Goal: Task Accomplishment & Management: Use online tool/utility

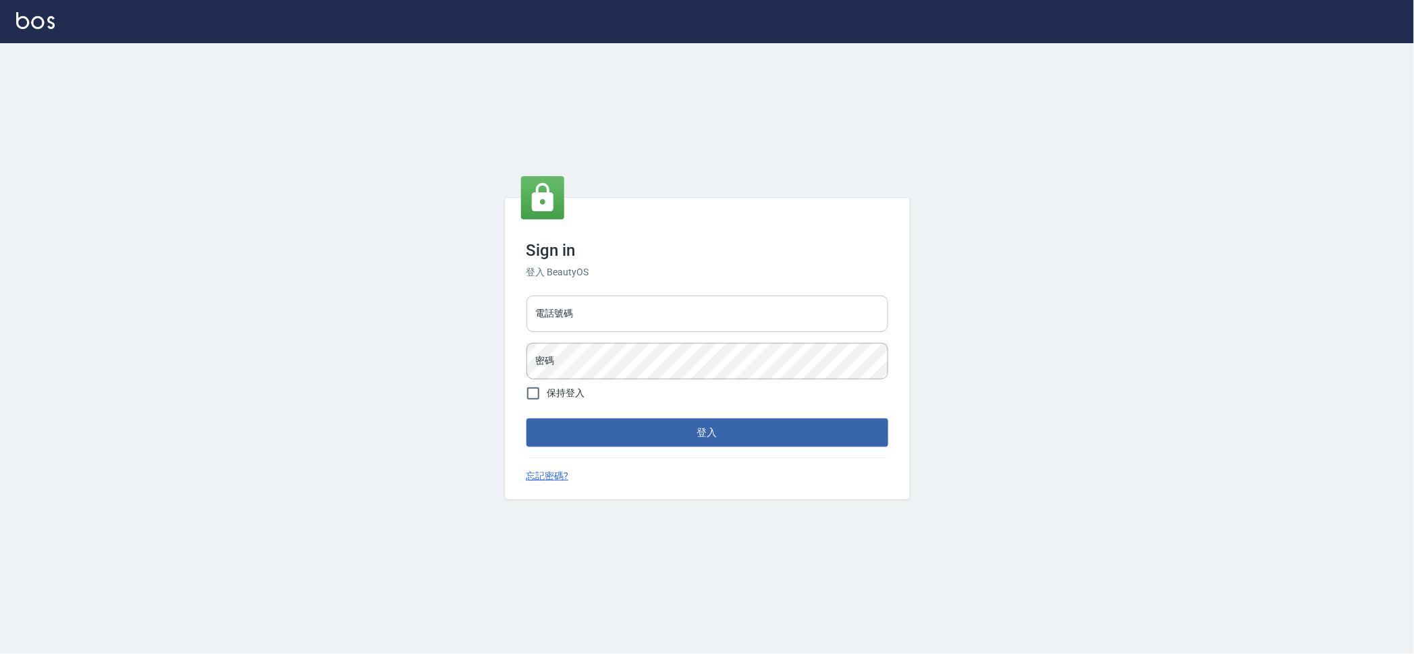
drag, startPoint x: 688, startPoint y: 311, endPoint x: 687, endPoint y: 332, distance: 21.0
click at [688, 311] on input "電話號碼" at bounding box center [708, 314] width 362 height 36
type input "0909258357"
click at [527, 419] on button "登入" at bounding box center [708, 433] width 362 height 28
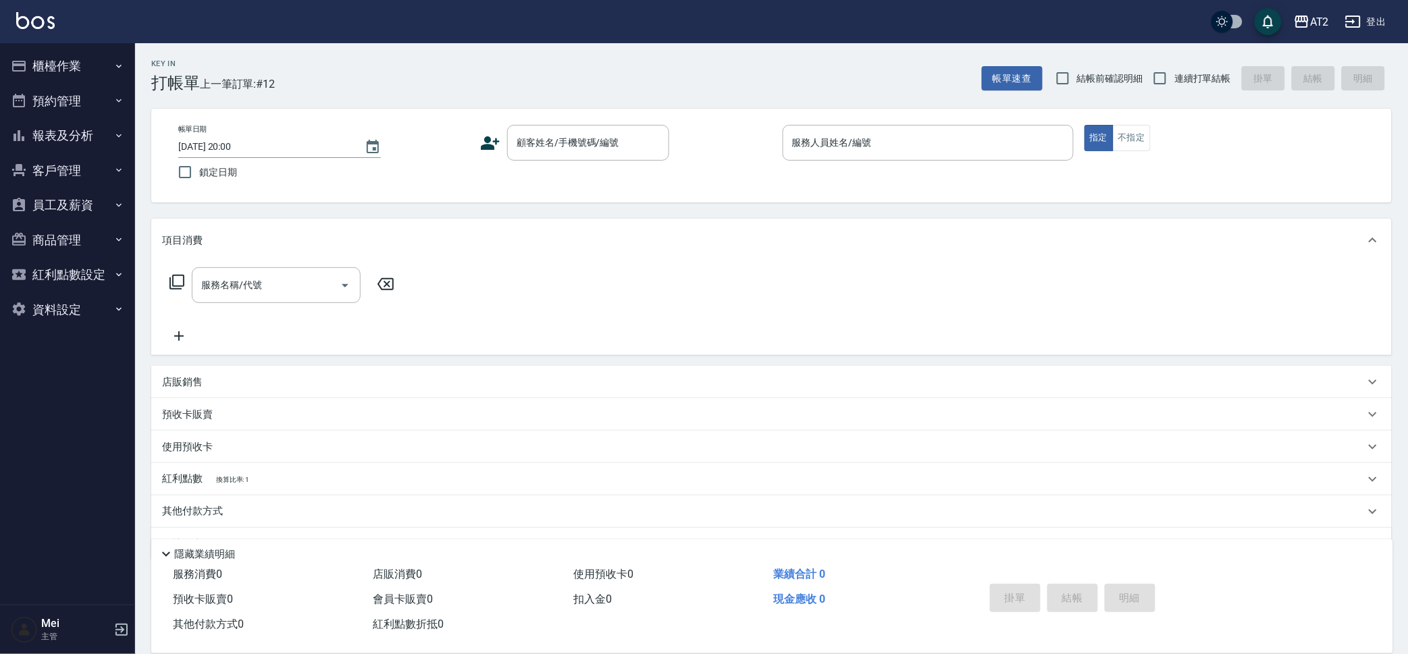
click at [469, 190] on div "帳單日期 2025/10/07 20:00 鎖定日期 顧客姓名/手機號碼/編號 顧客姓名/手機號碼/編號 服務人員姓名/編號 服務人員姓名/編號 指定 不指定" at bounding box center [771, 156] width 1240 height 94
click at [524, 150] on input "顧客姓名/手機號碼/編號" at bounding box center [578, 143] width 130 height 24
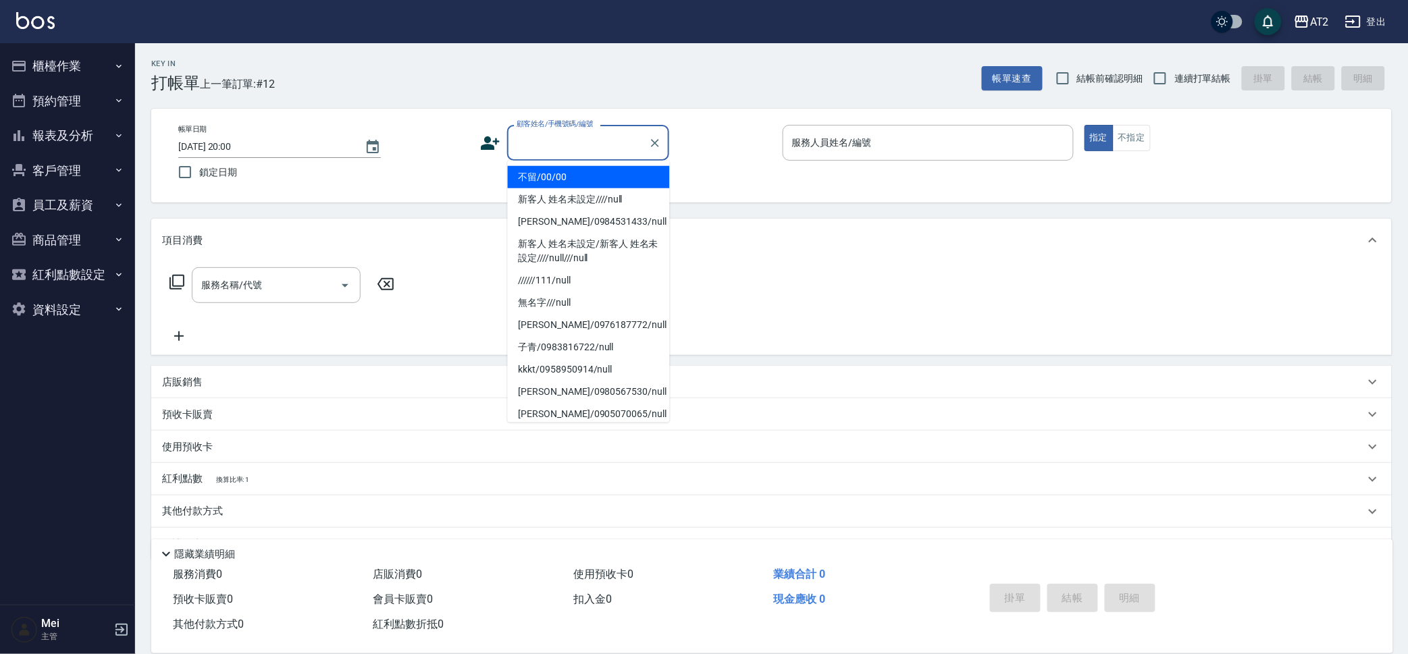
click at [550, 170] on li "不留/00/00" at bounding box center [589, 177] width 162 height 22
type input "不留/00/00"
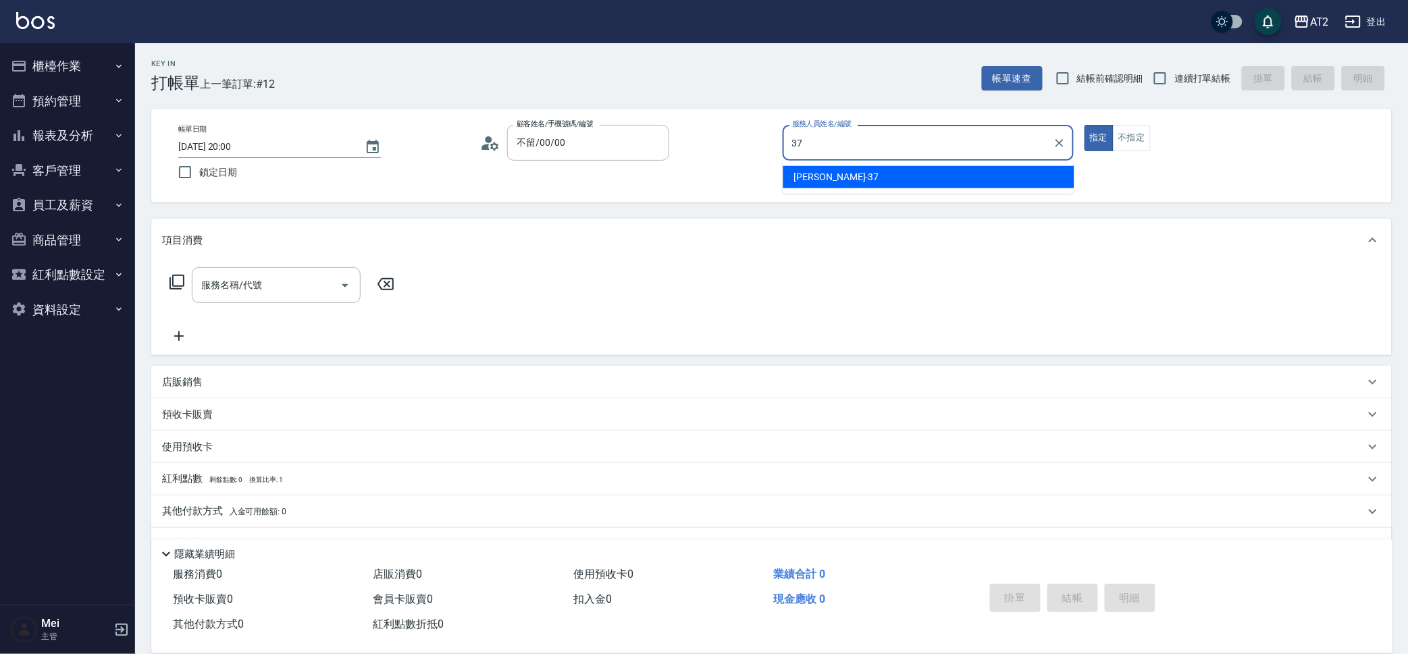
type input "小玥-37"
type button "true"
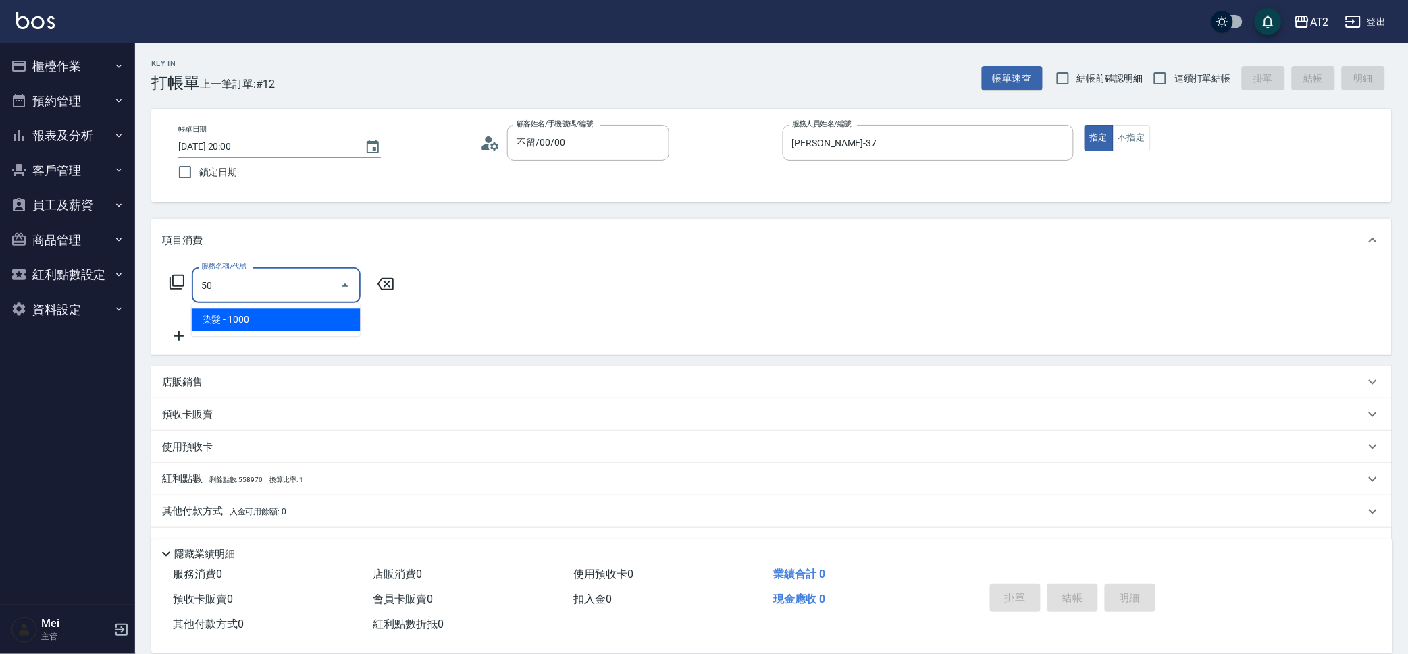
type input "501"
type input "100"
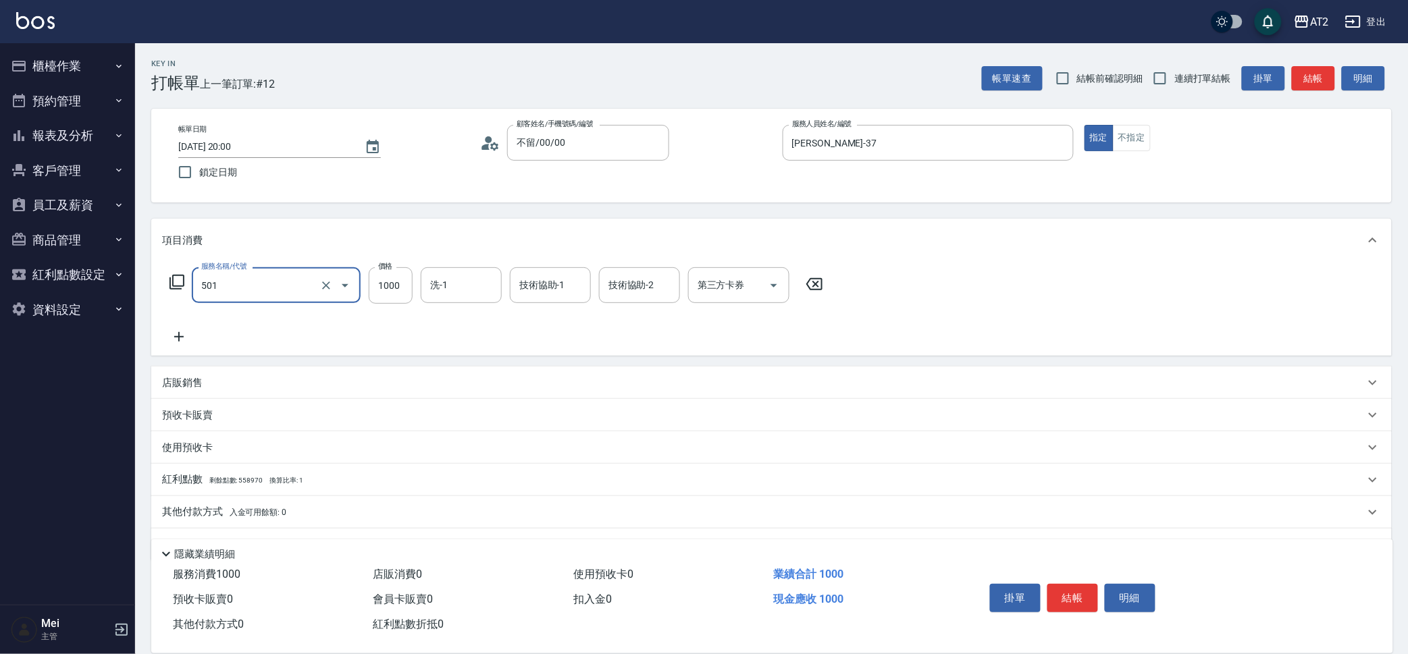
type input "染髮(501)"
type input "0"
type input "120"
type input "1200"
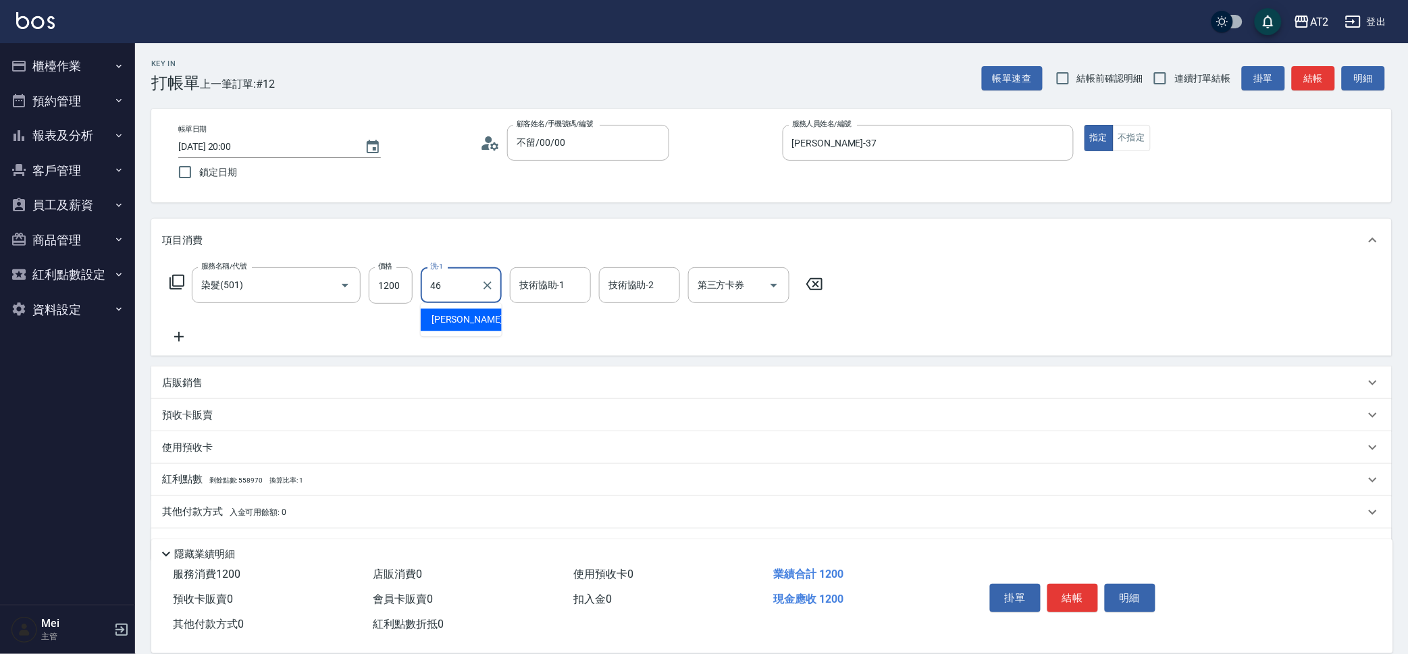
type input "小妍-46"
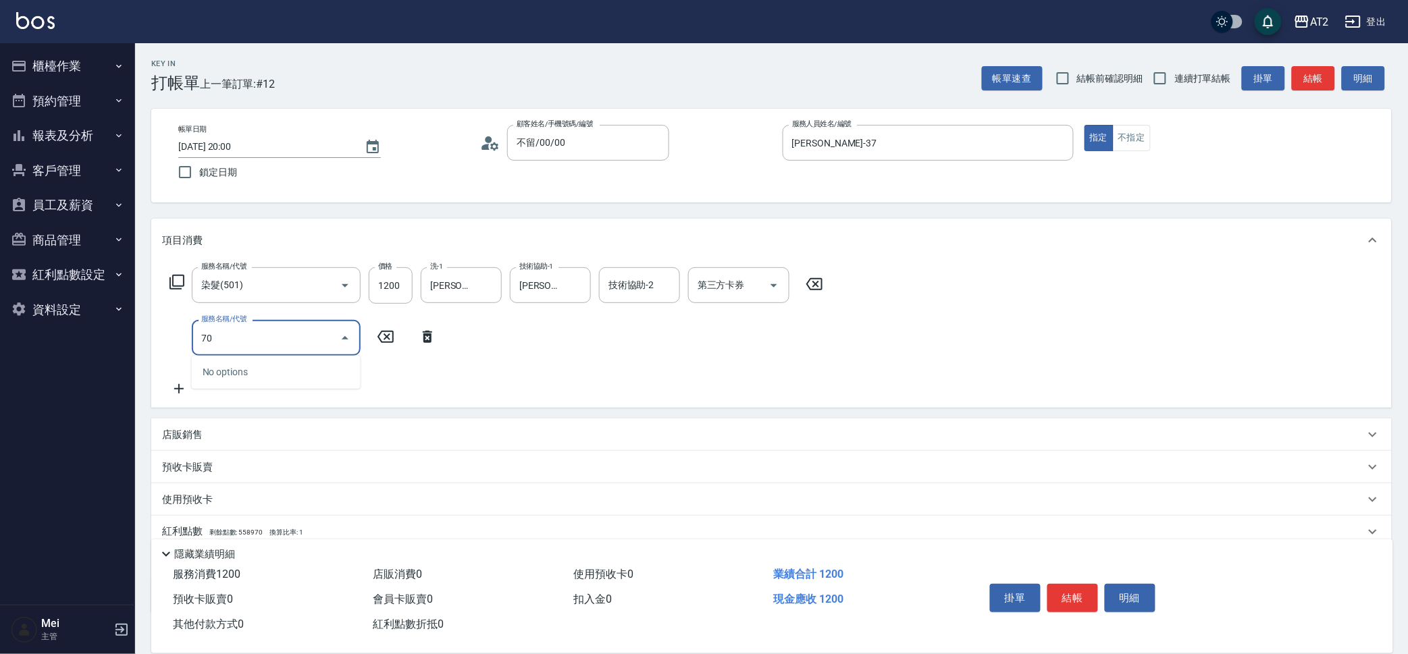
type input "705"
type input "620"
type input "新羽毛鉑金接髮調整(705)"
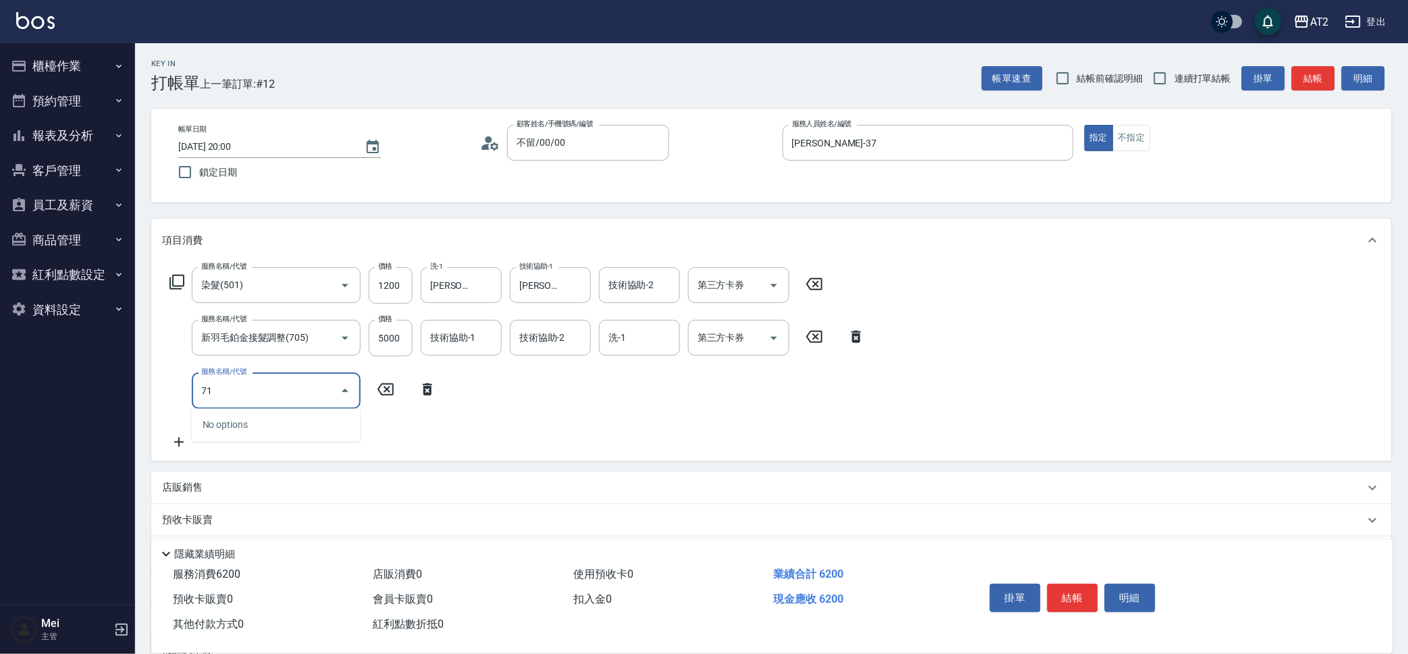
type input "714"
type input "770"
type input "單拆/單串(714)"
type input "620"
type input "0"
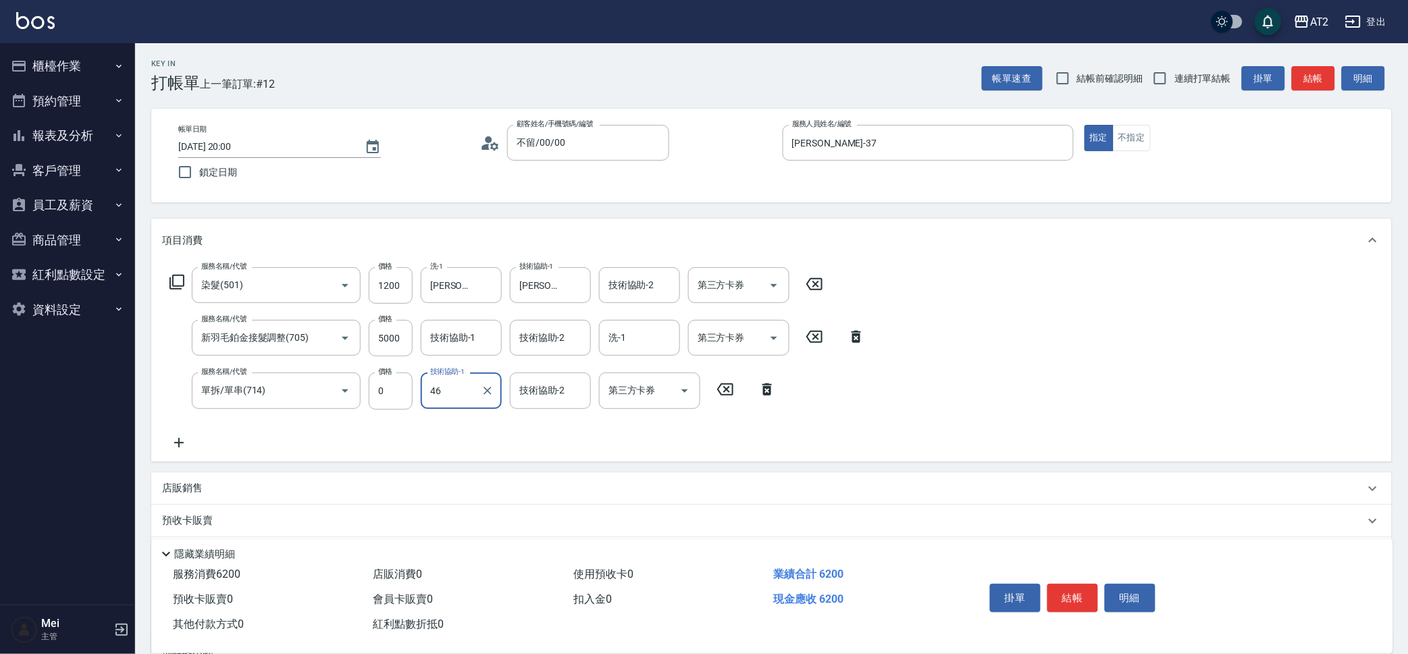
type input "小妍-46"
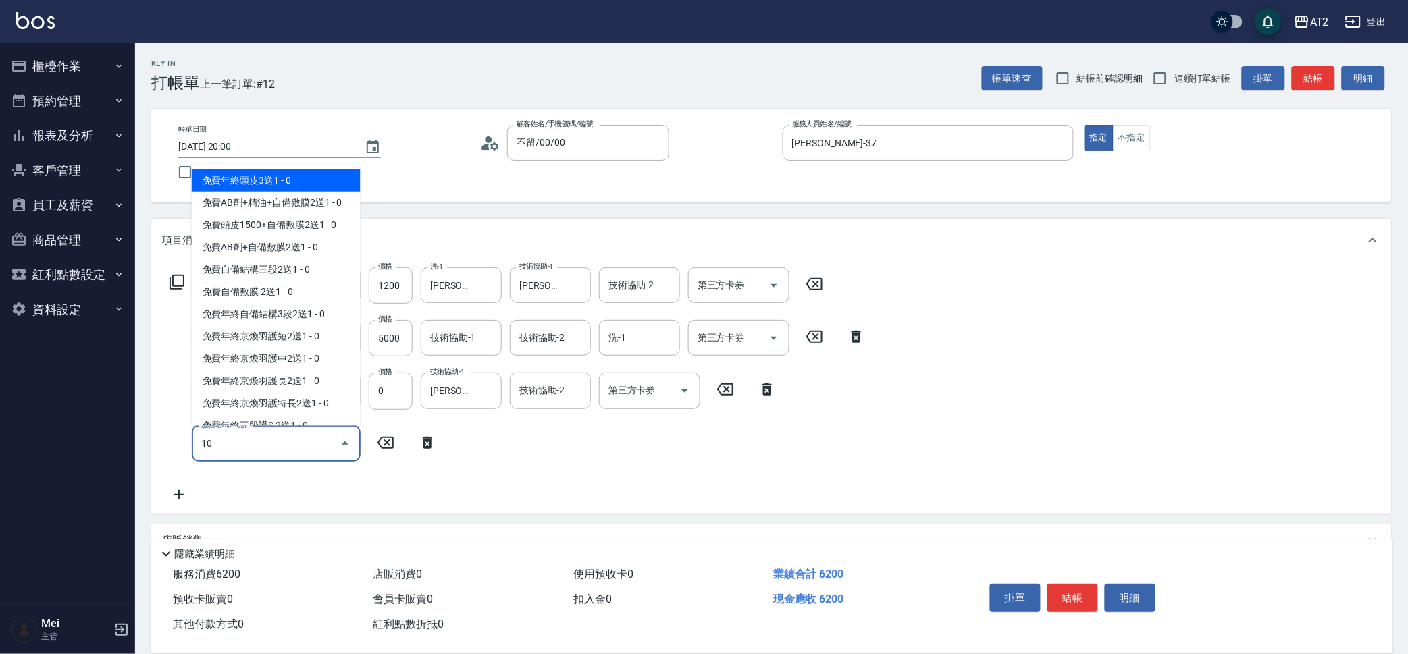
type input "101"
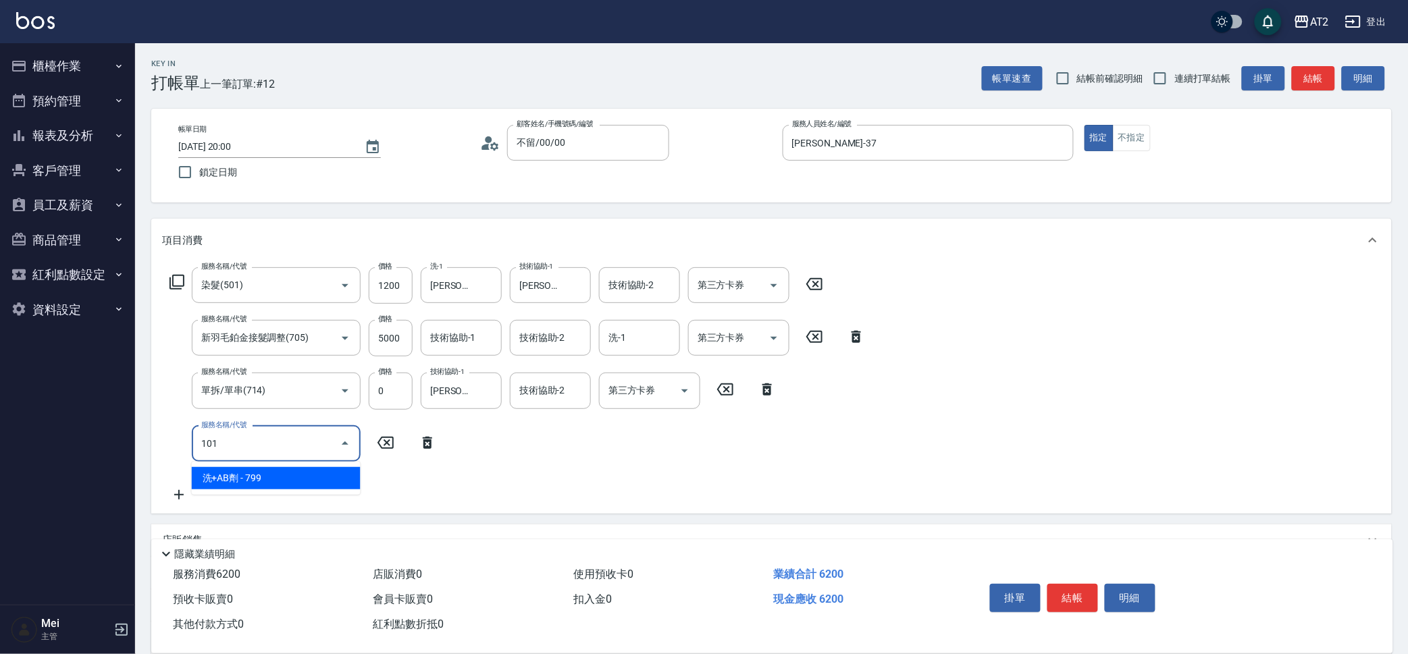
type input "690"
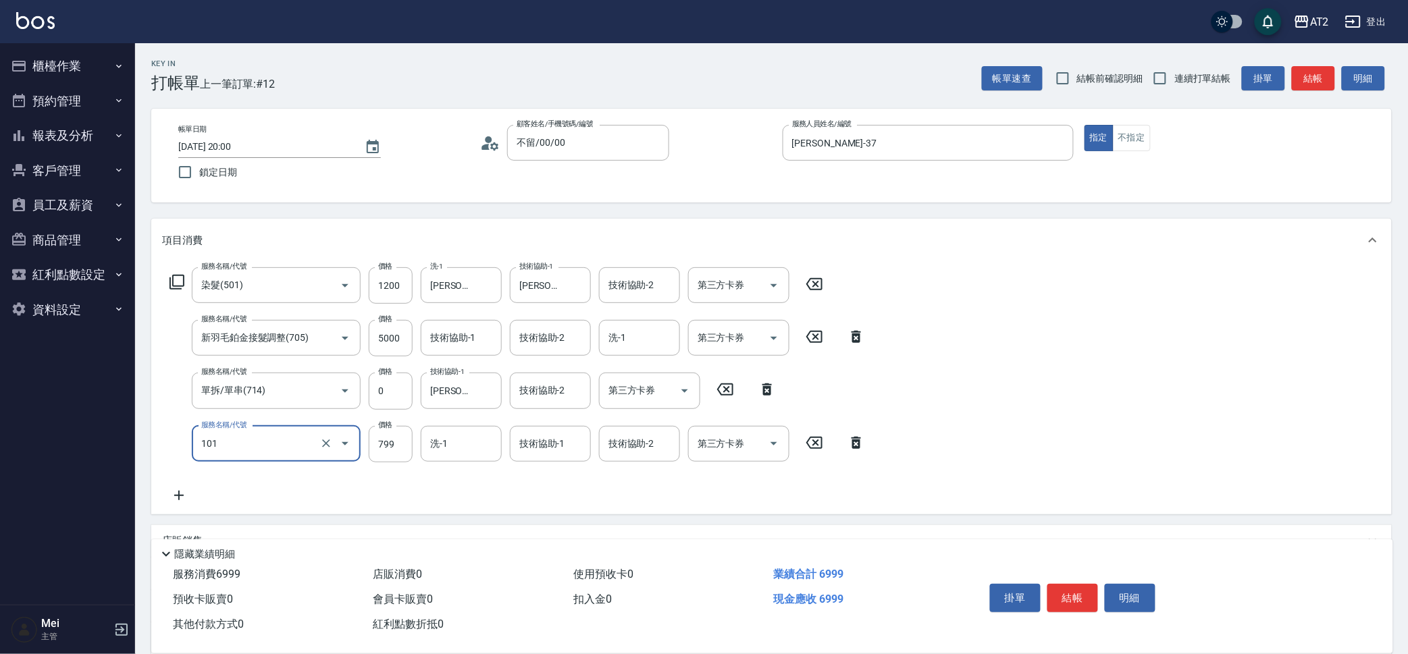
type input "洗+AB劑(101)"
type input "620"
type input "80"
type input "700"
type input "800"
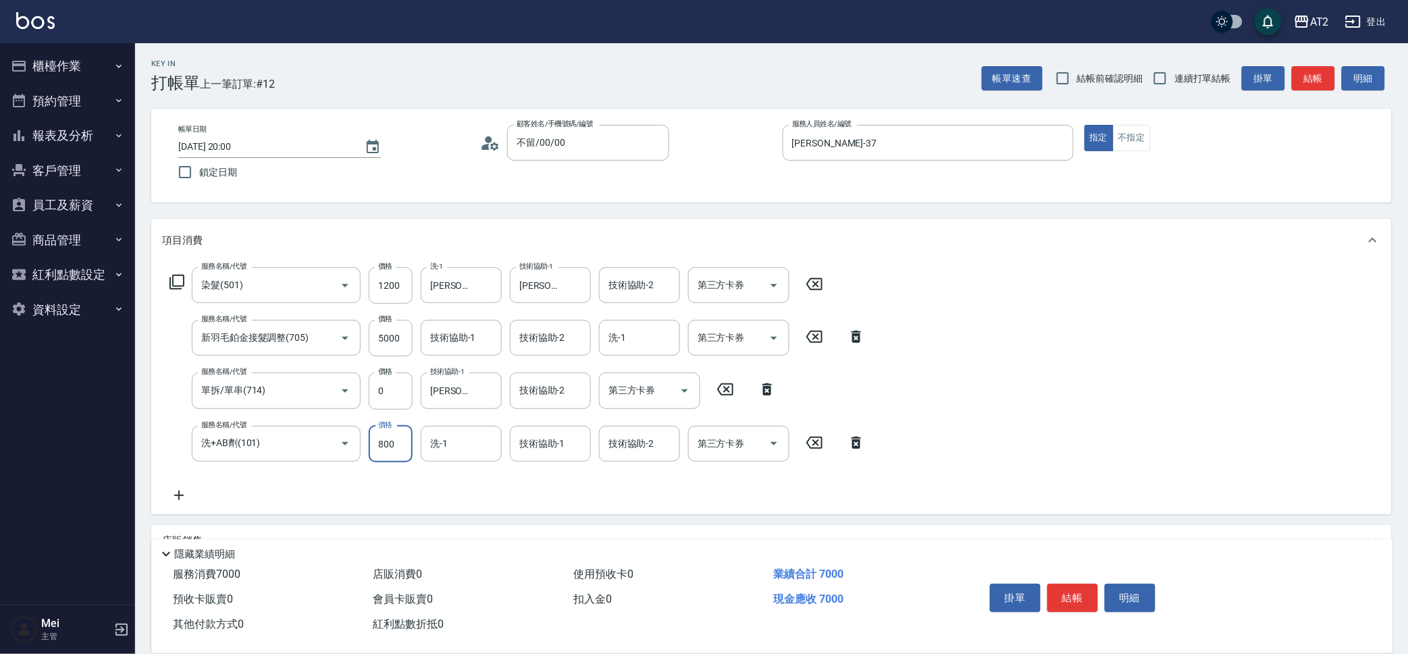
type input "1420"
type input "8000"
type input "700"
type input "800"
type input "小妍-46"
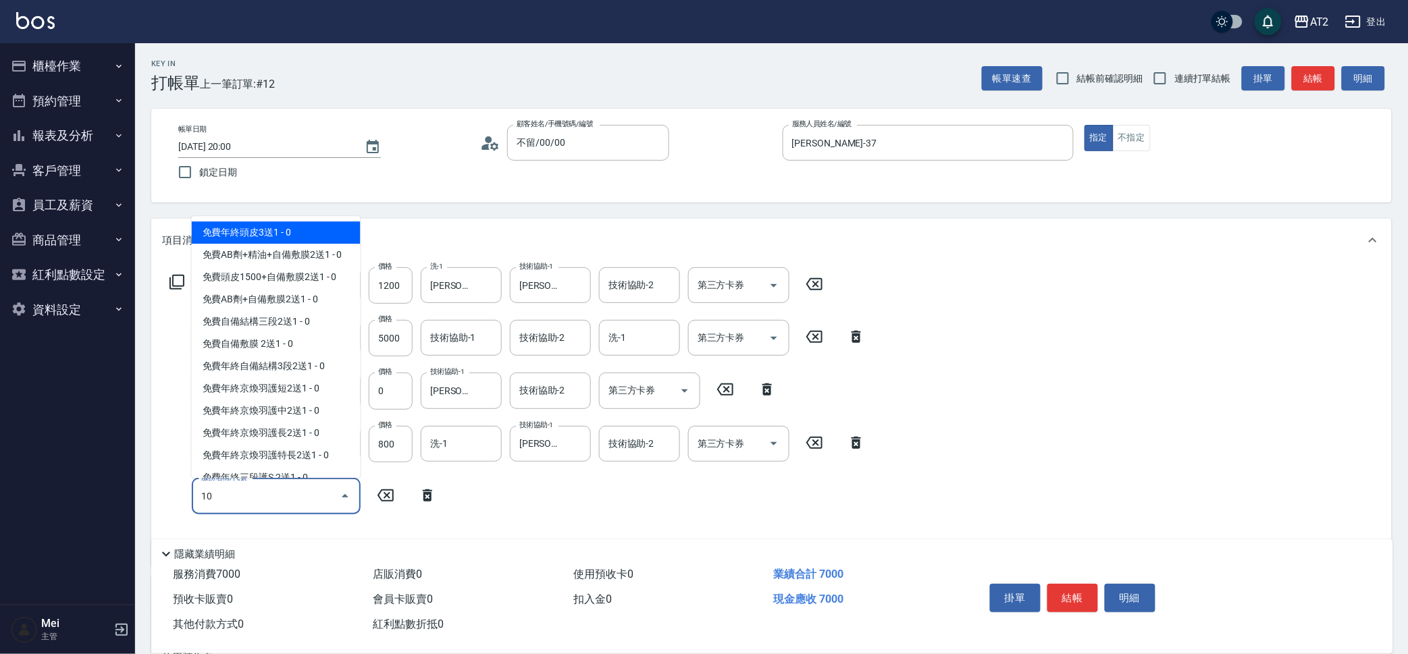
type input "105"
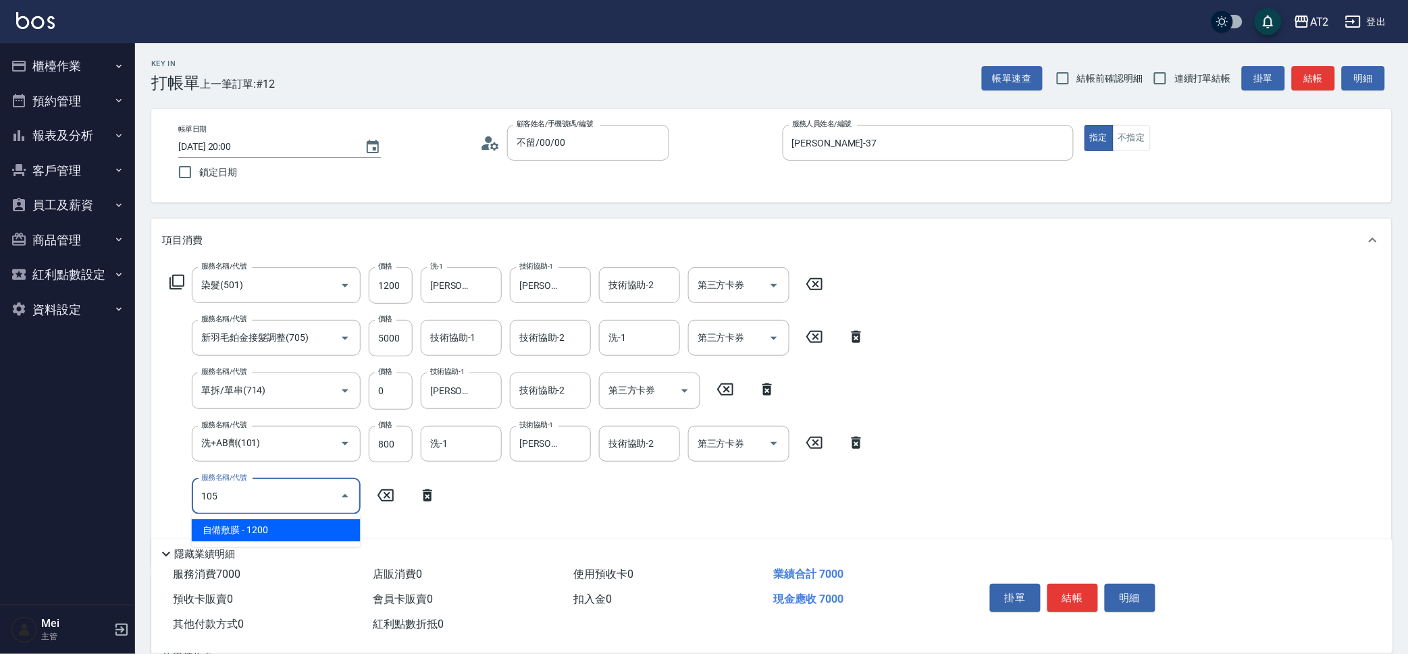
type input "820"
type input "自備敷膜(105)"
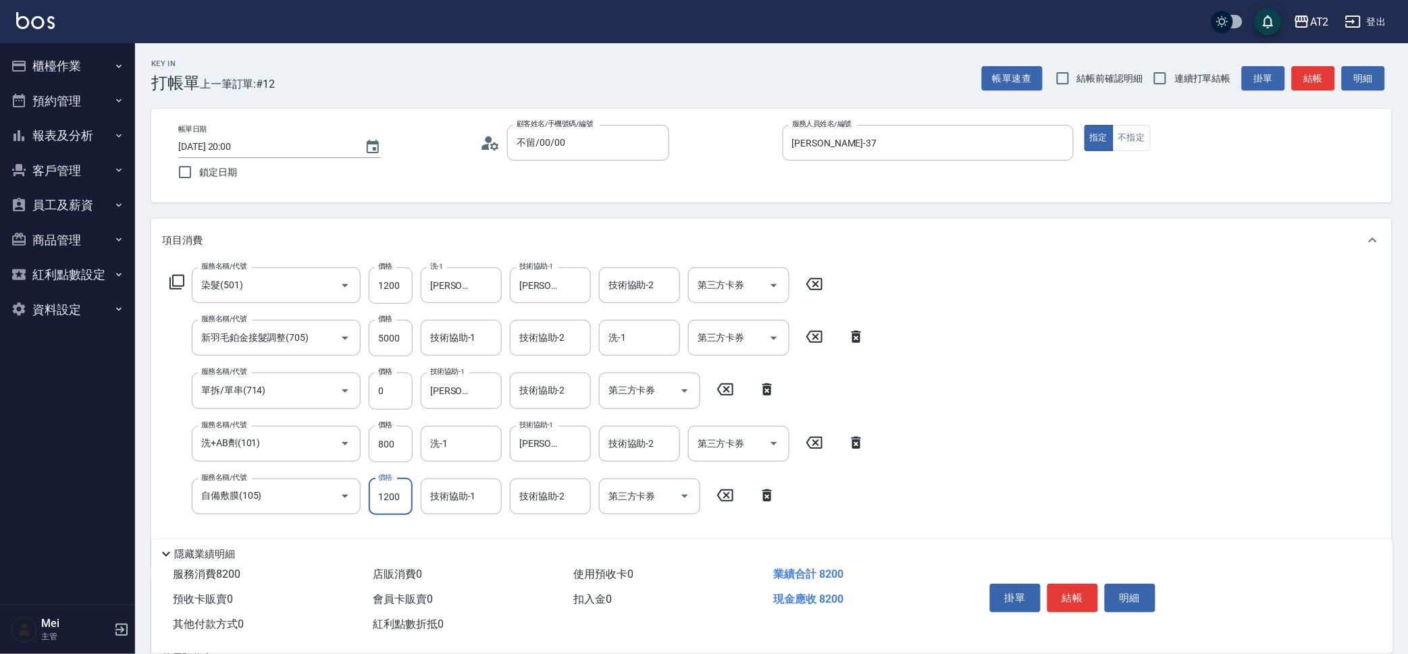
type input "700"
type input "120"
type input "820"
type input "1200"
type input "小妍-46"
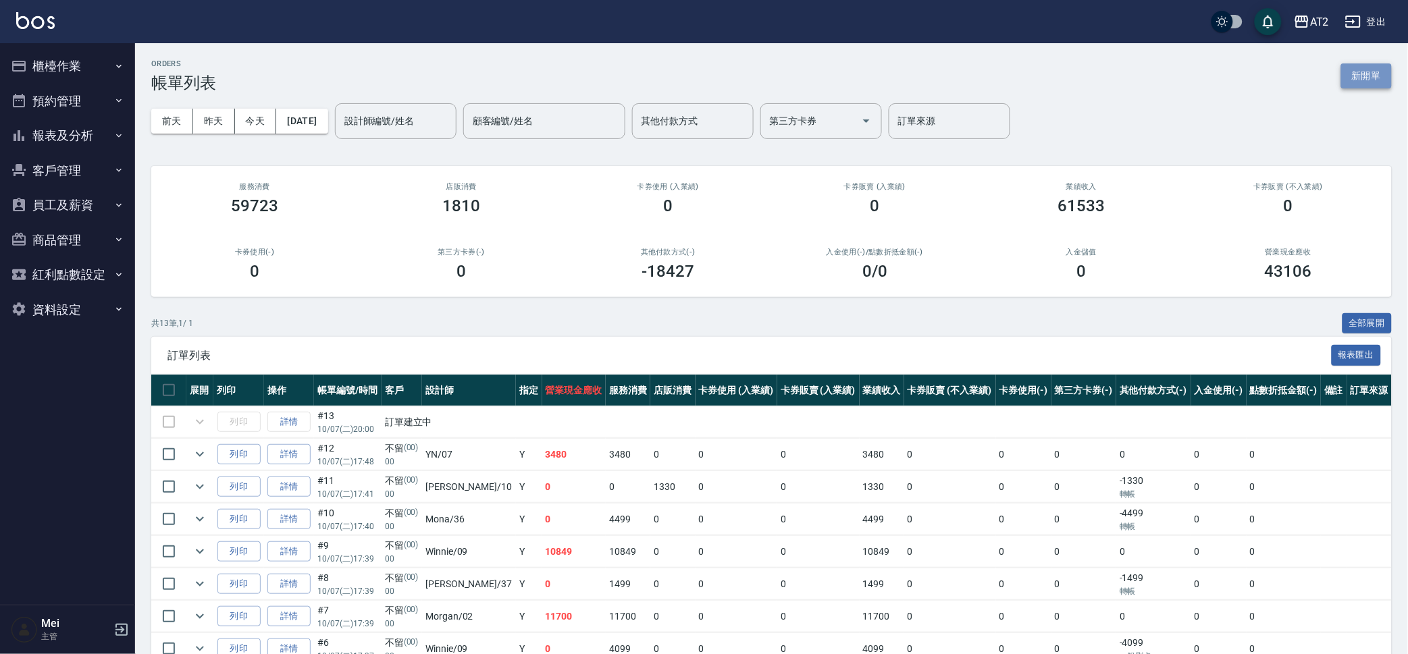
click at [1348, 80] on button "新開單" at bounding box center [1366, 75] width 51 height 25
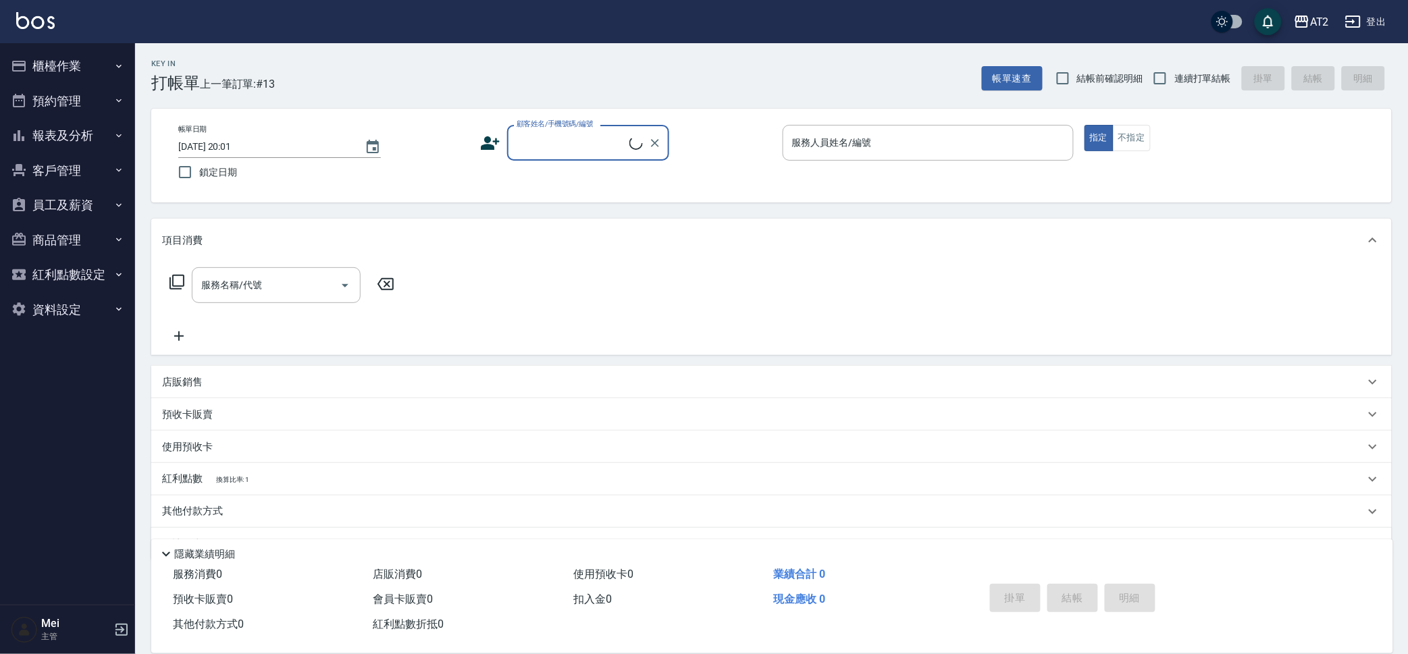
click at [1101, 65] on label "結帳前確認明細" at bounding box center [1096, 78] width 95 height 28
click at [1077, 65] on input "結帳前確認明細" at bounding box center [1063, 78] width 28 height 28
checkbox input "true"
click at [1196, 70] on label "連續打單結帳" at bounding box center [1188, 78] width 85 height 28
click at [1174, 70] on input "連續打單結帳" at bounding box center [1160, 78] width 28 height 28
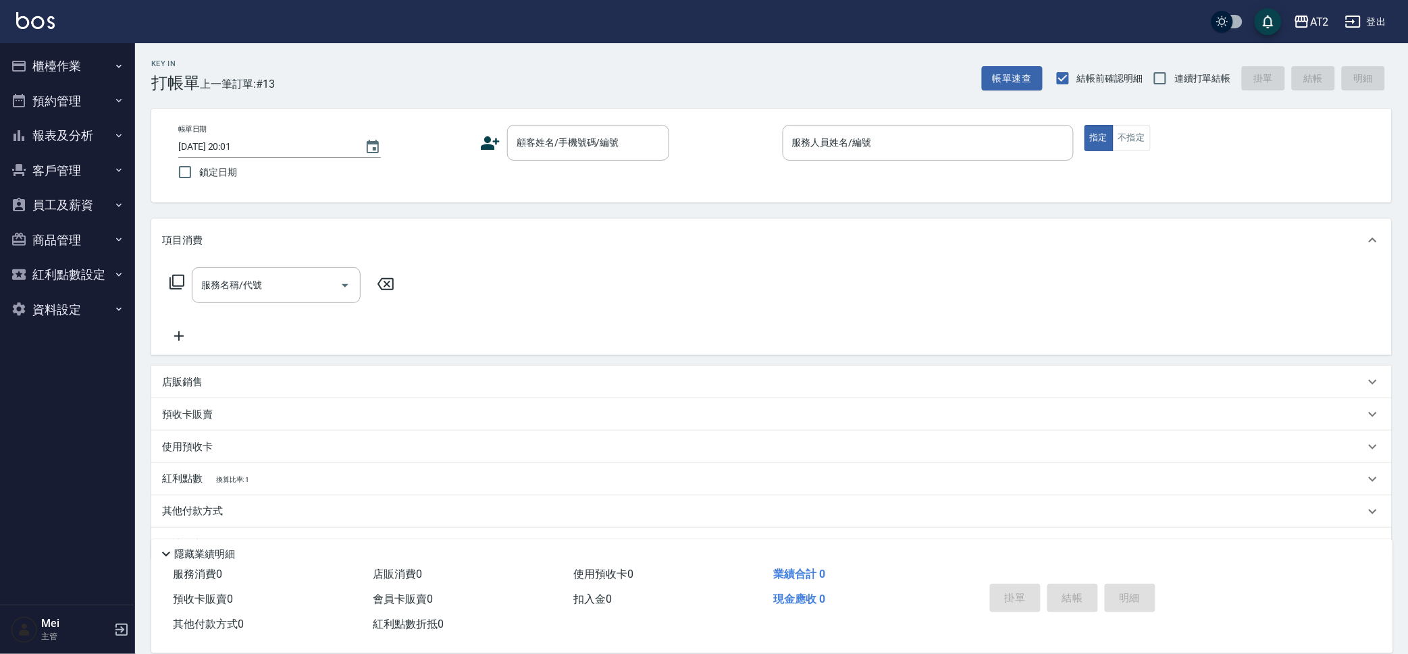
checkbox input "true"
click at [582, 153] on input "顧客姓名/手機號碼/編號" at bounding box center [578, 143] width 130 height 24
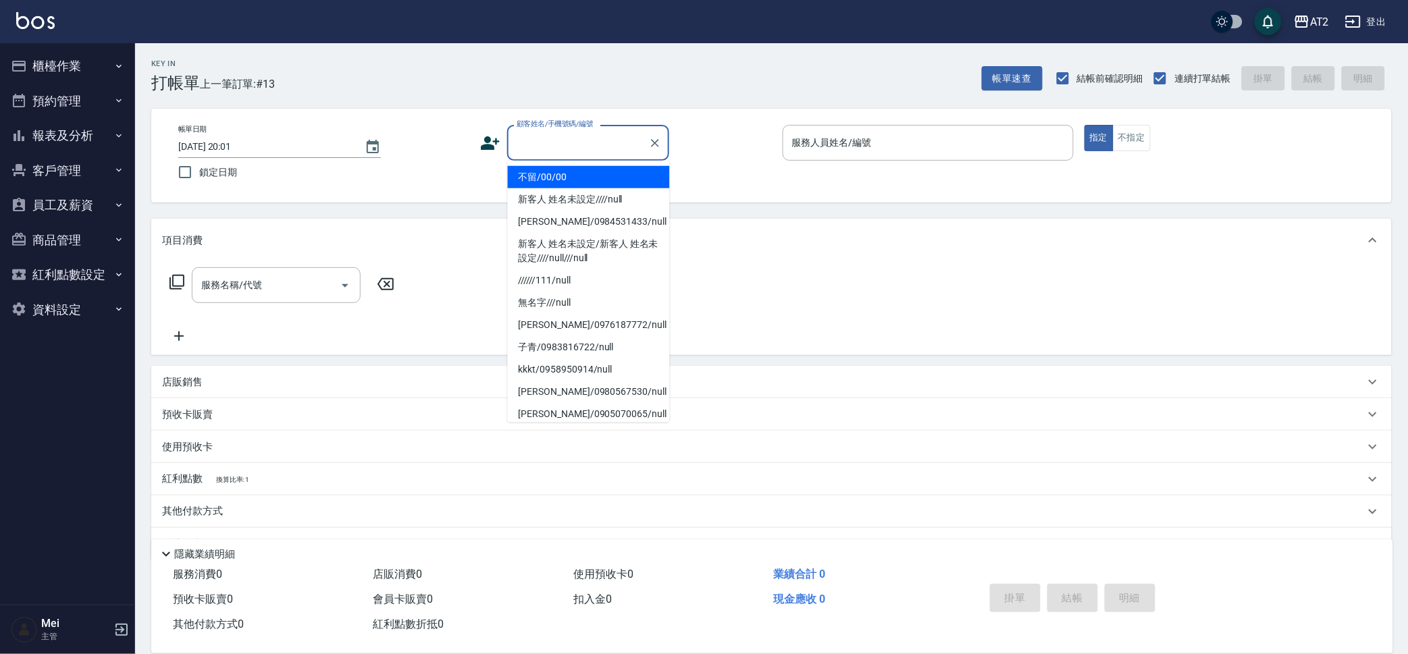
click at [579, 181] on li "不留/00/00" at bounding box center [589, 177] width 162 height 22
type input "不留/00/00"
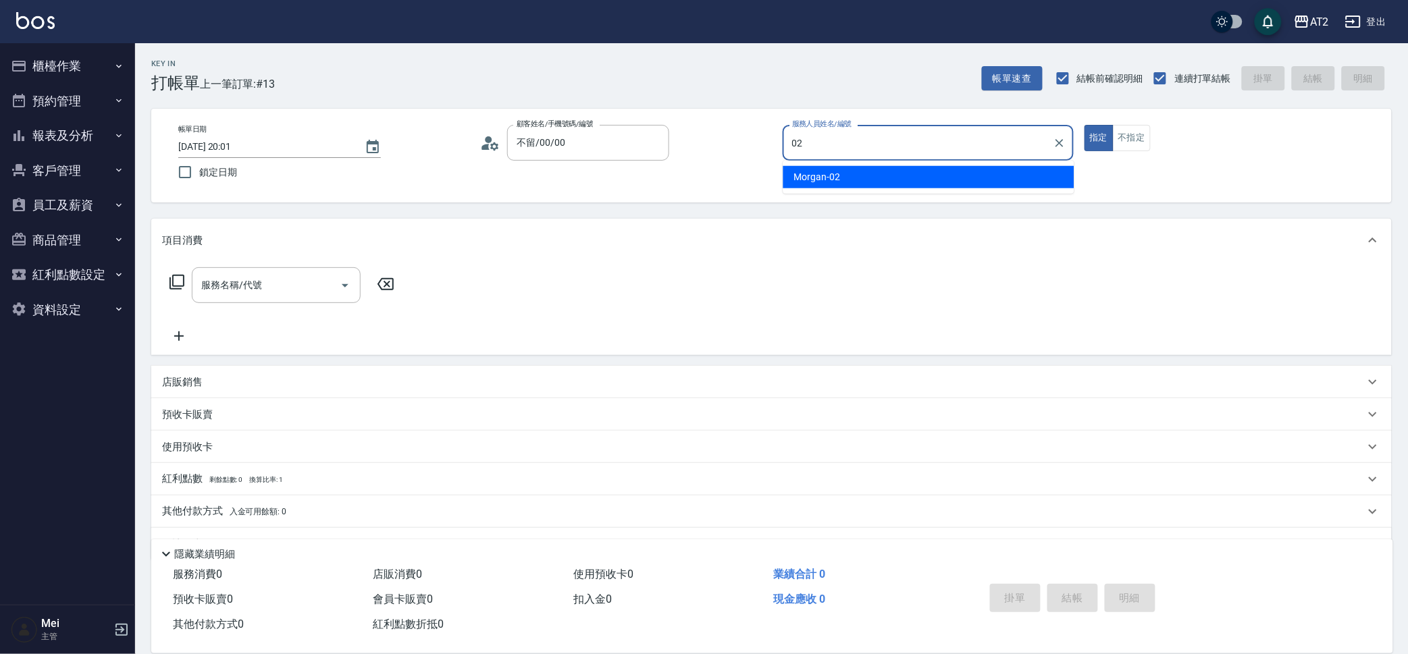
type input "02"
type button "true"
type input "Morgan-02"
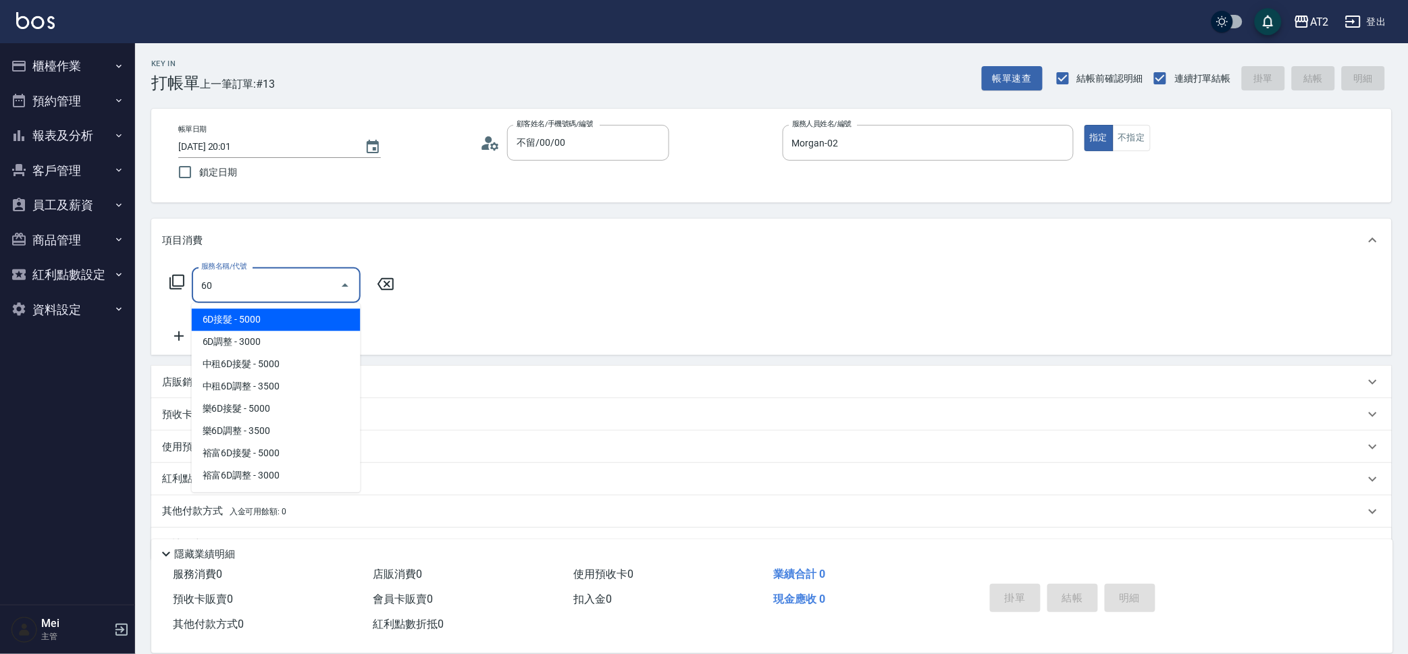
type input "601"
type input "100"
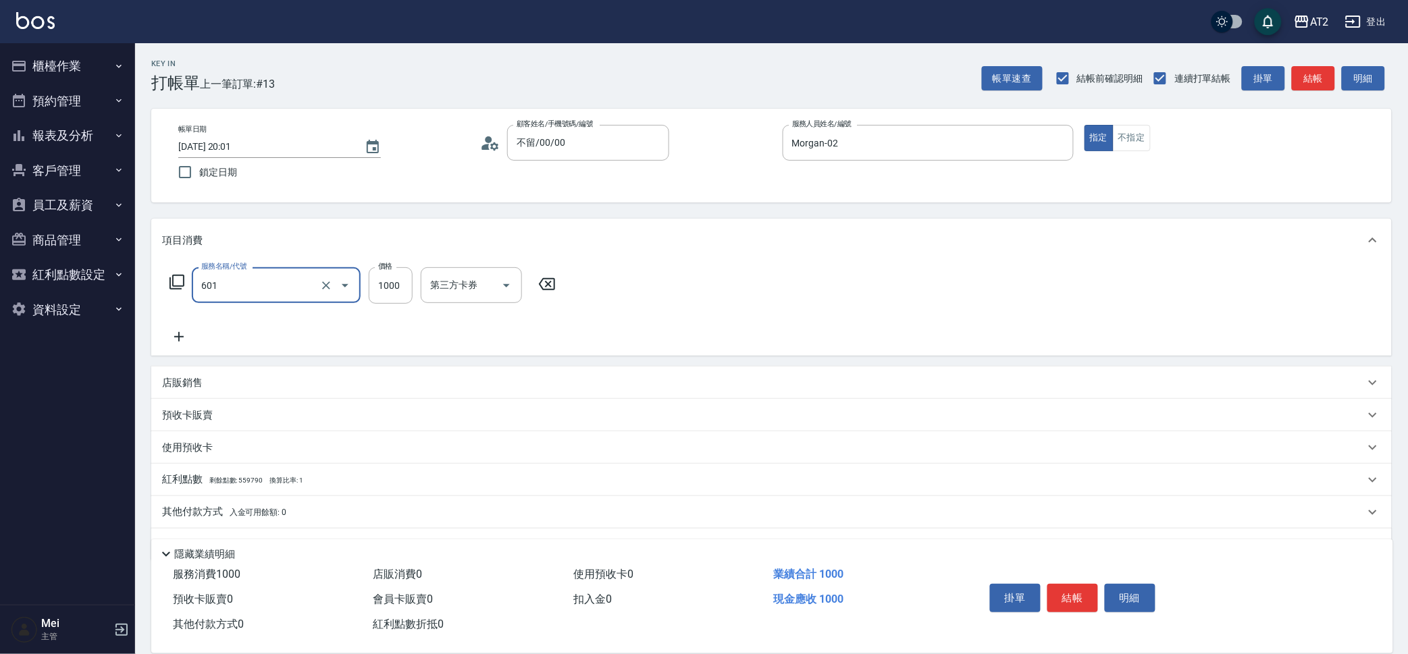
type input "自備護髮(601)"
type input "0"
type input "22"
type input "20"
type input "2250"
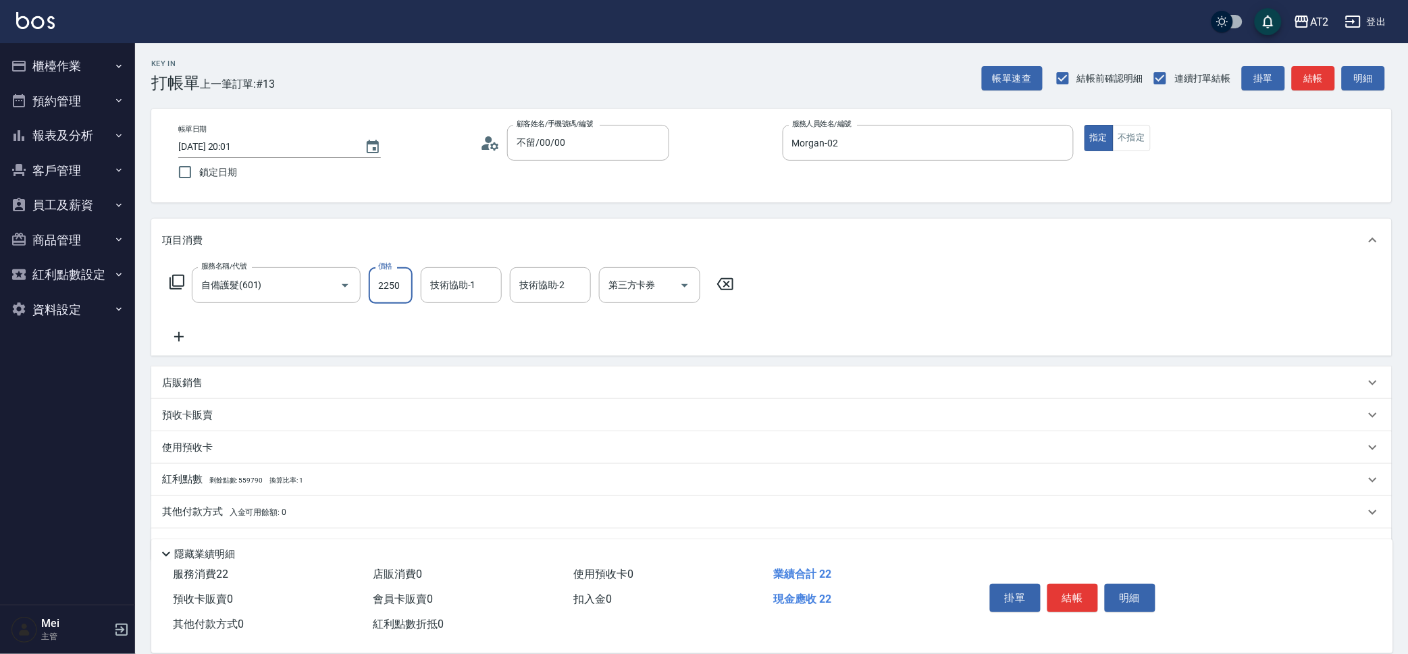
type input "220"
type input "2250"
type input "小安-30"
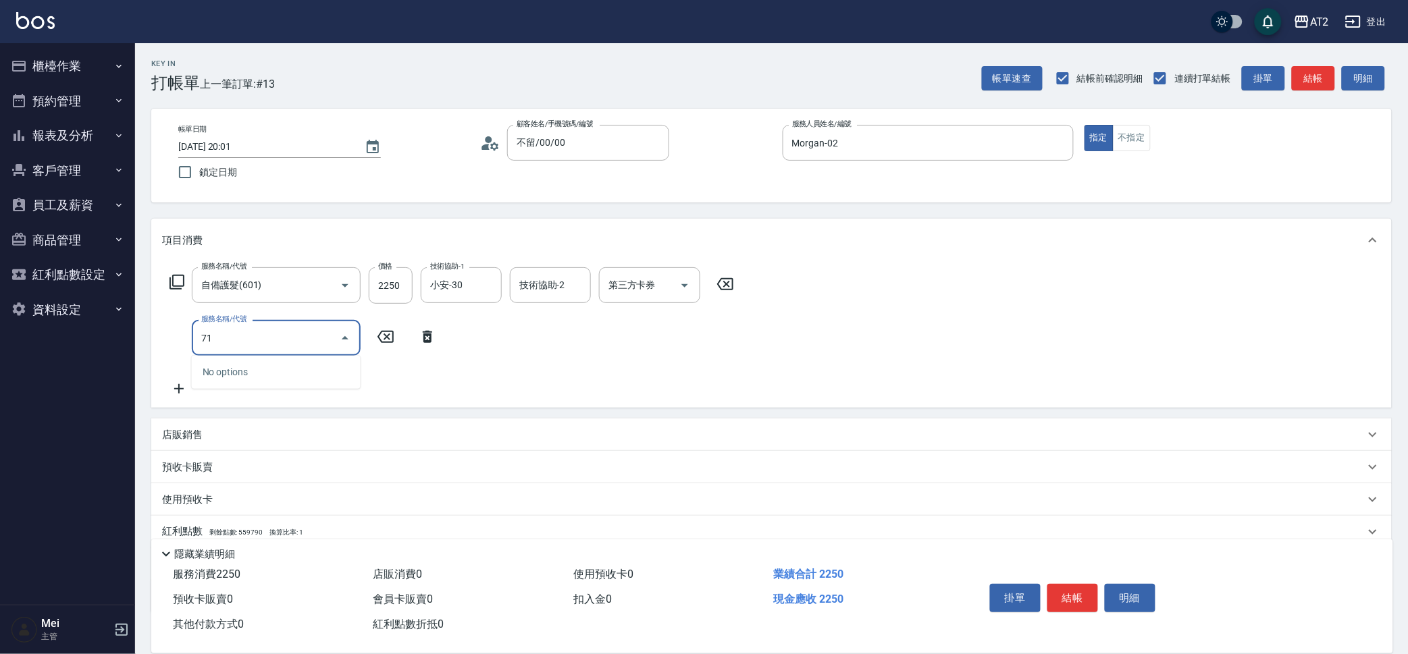
type input "714"
type input "370"
type input "單拆/單串(714)"
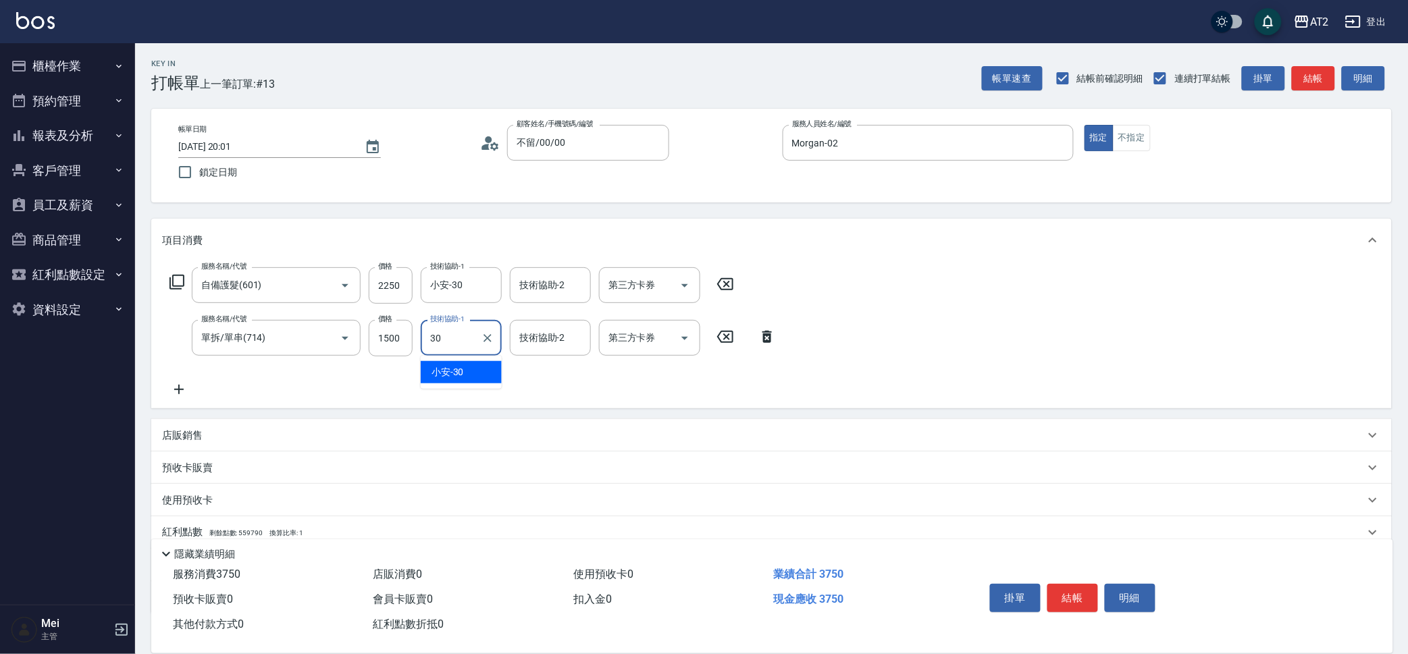
type input "小安-30"
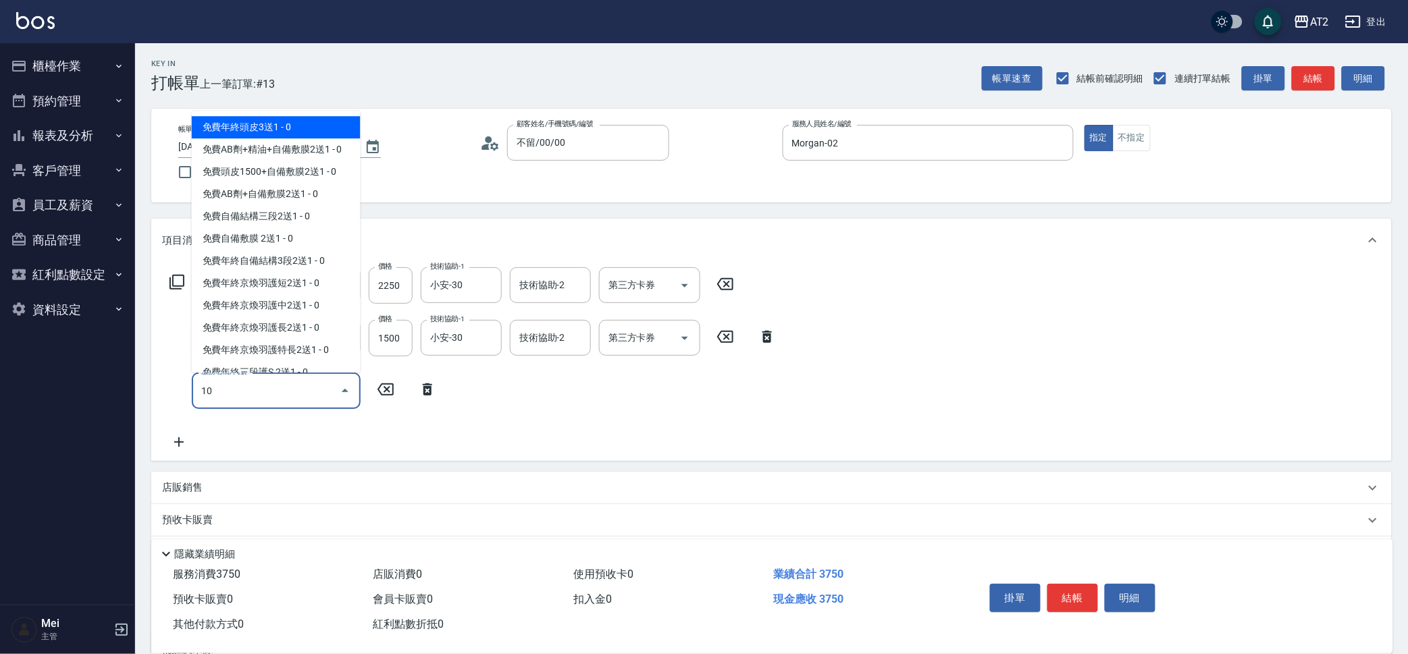
type input "101"
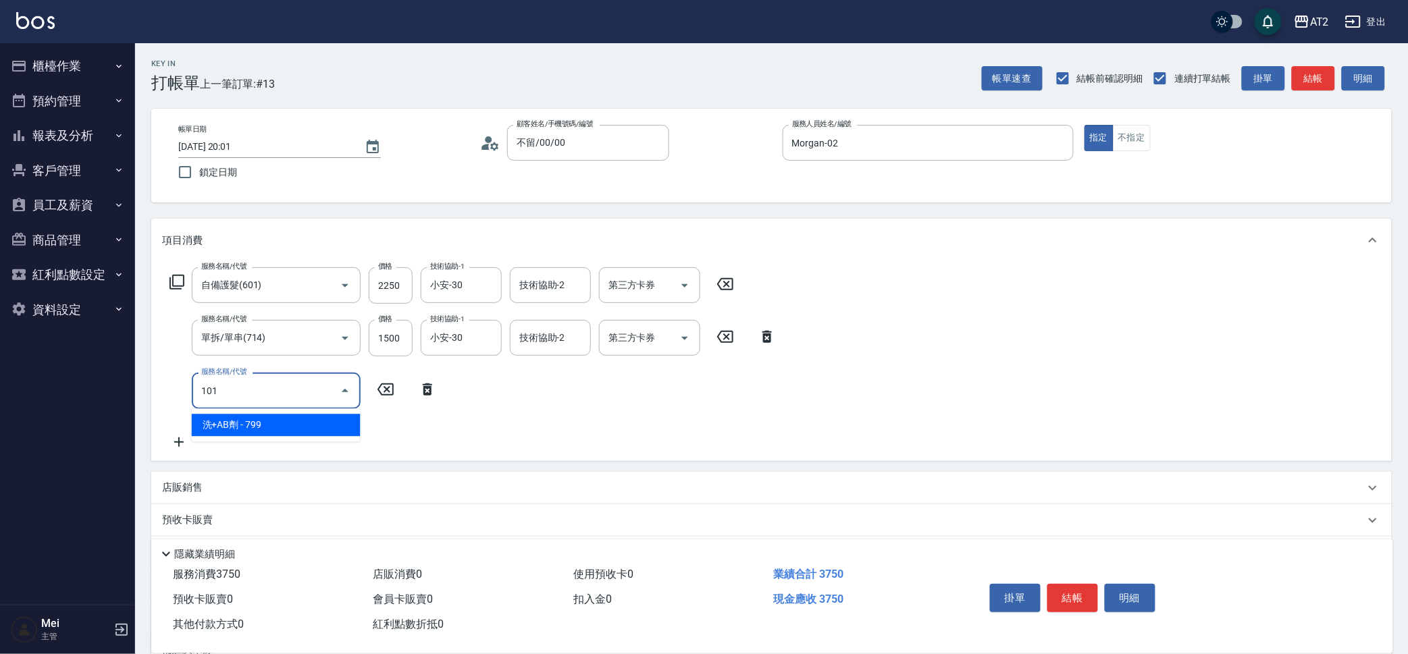
type input "450"
type input "洗+AB劑(101)"
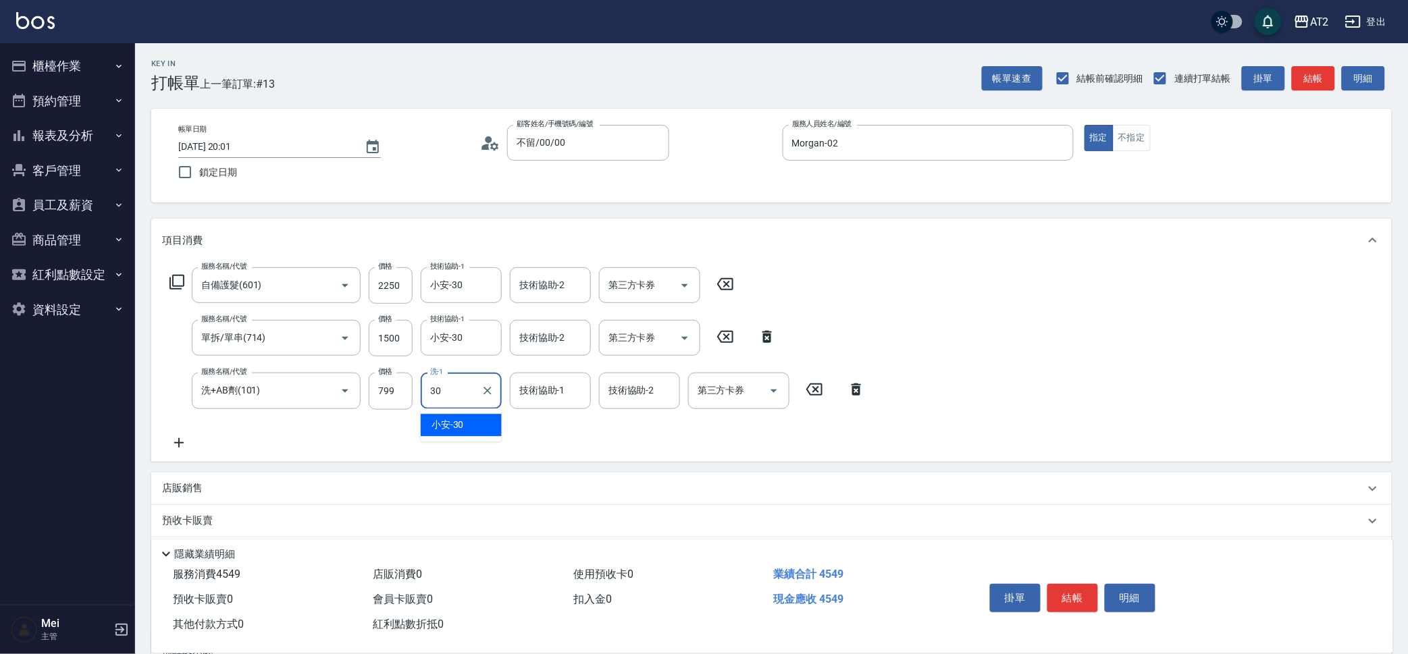
type input "小安-30"
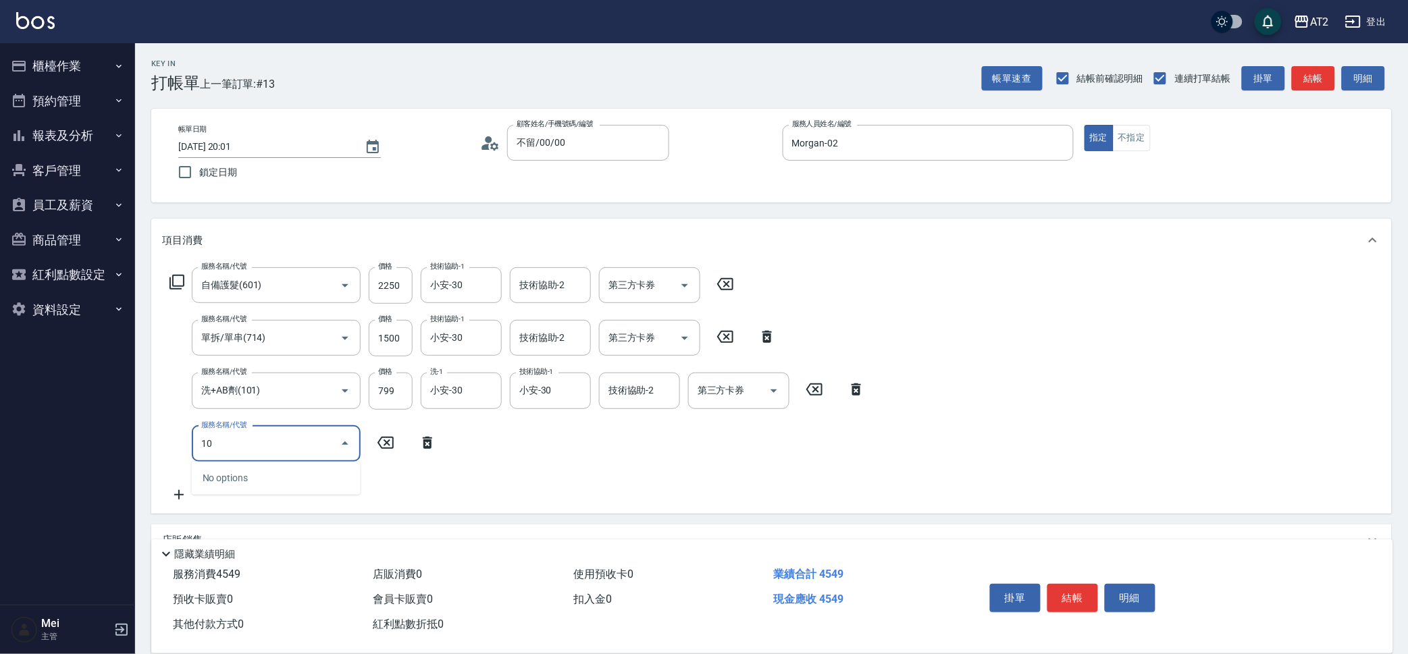
type input "105"
type input "570"
type input "自備敷膜(105)"
type input "450"
type input "150"
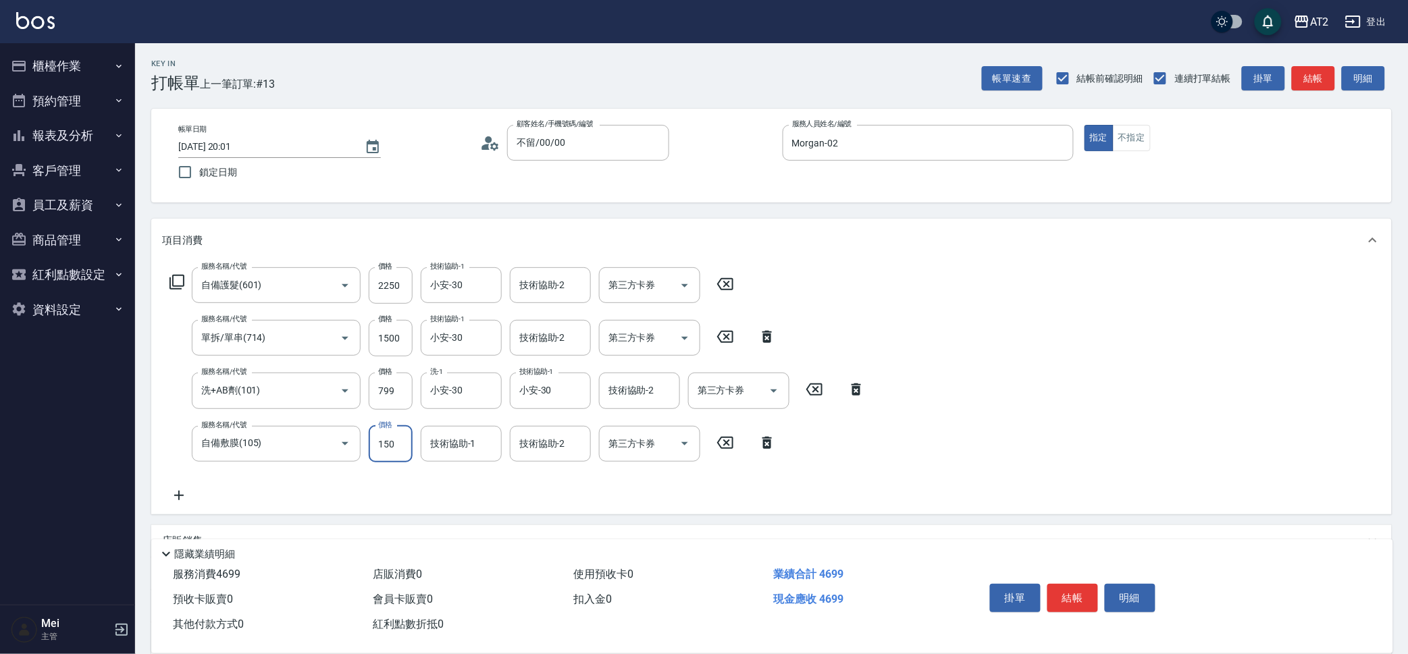
type input "600"
type input "1500"
type input "小安-30"
click at [262, 400] on input "洗+AB劑(101)" at bounding box center [257, 391] width 119 height 24
click at [328, 390] on icon "Clear" at bounding box center [326, 391] width 14 height 14
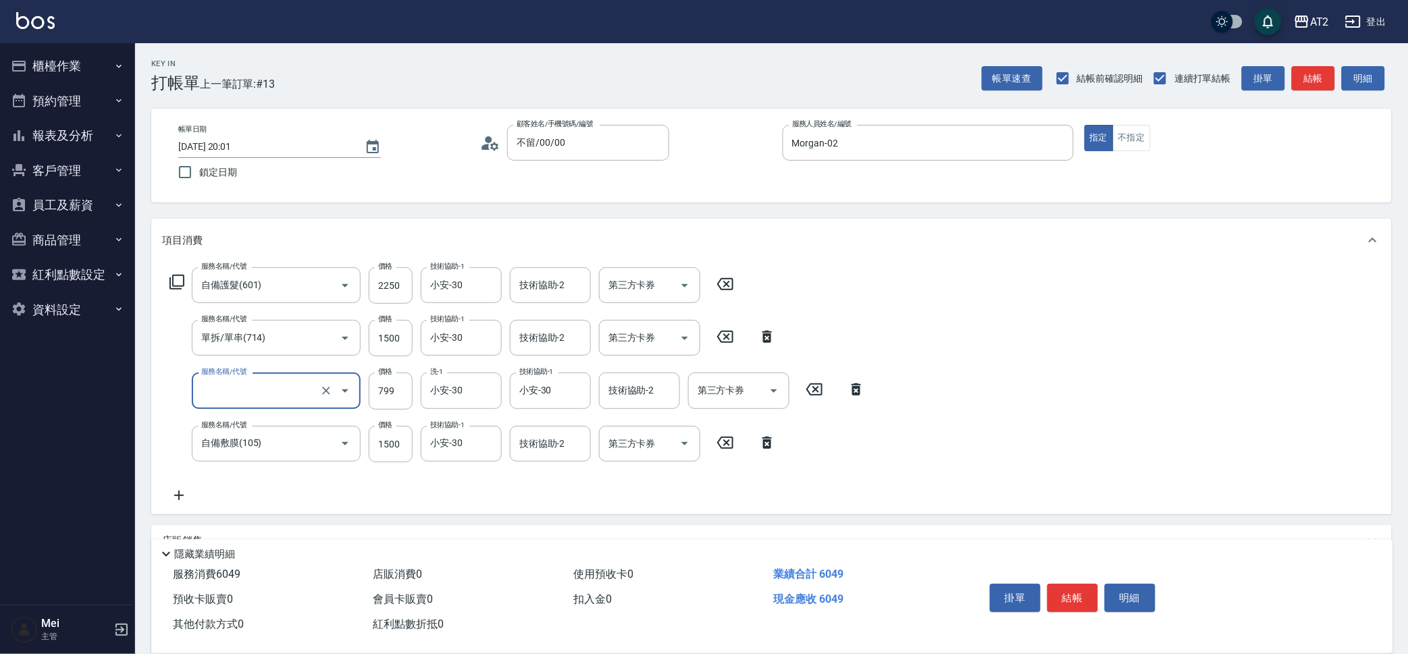
type input "1"
type input "520"
type input "102"
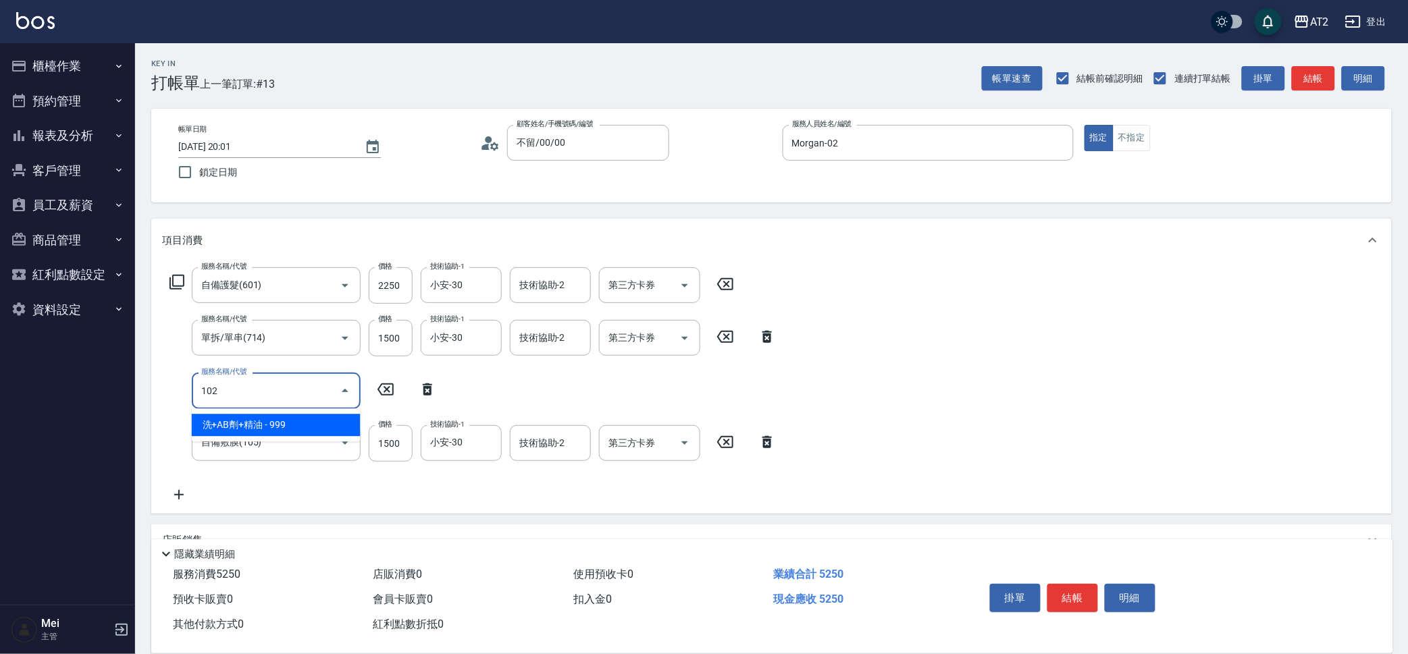
type input "620"
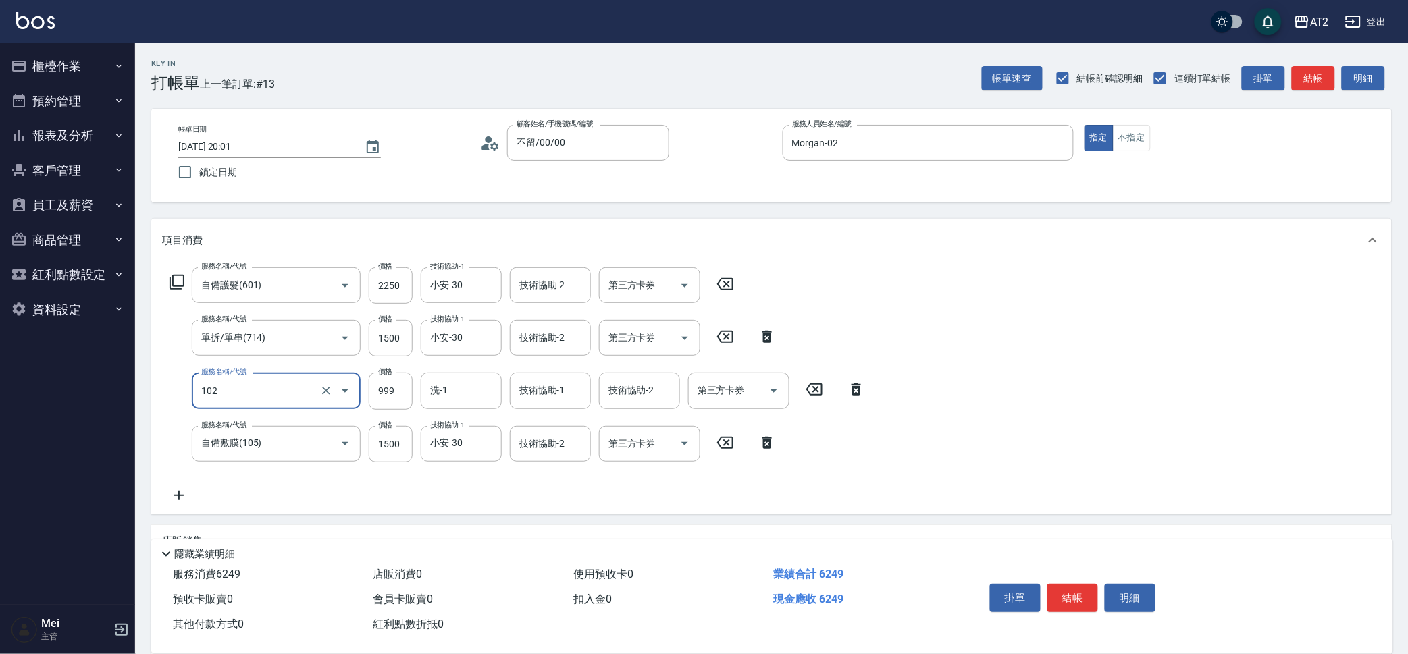
type input "洗+AB劑+精油(102)"
click at [448, 376] on div "洗-1" at bounding box center [461, 391] width 81 height 36
type input "小安-30"
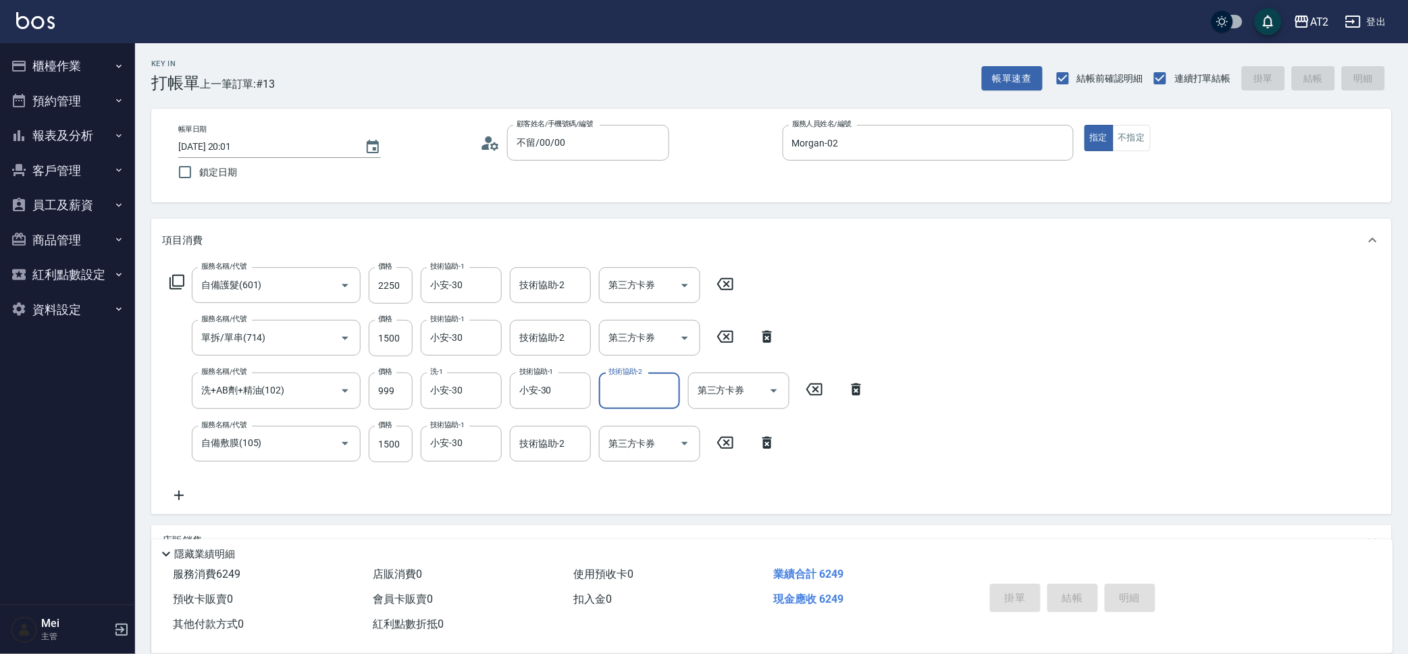
type input "2025/10/07 20:02"
type input "0"
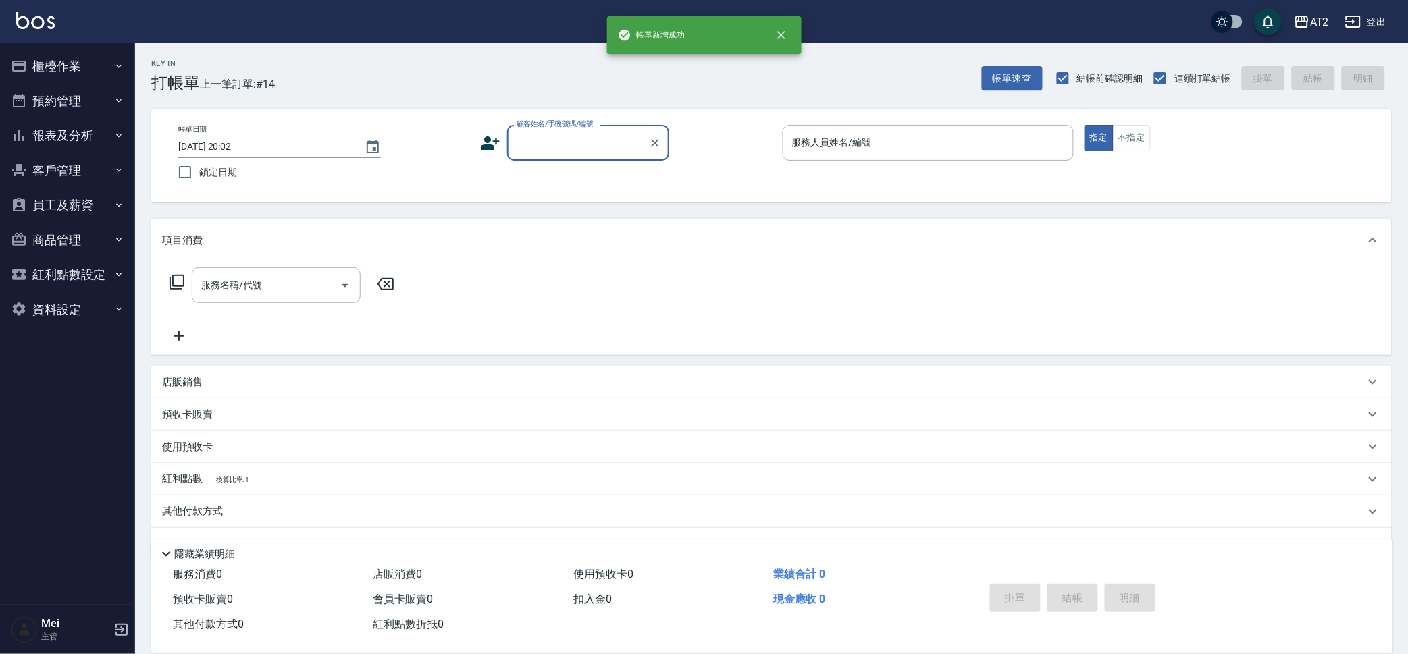
click at [602, 151] on input "顧客姓名/手機號碼/編號" at bounding box center [578, 143] width 130 height 24
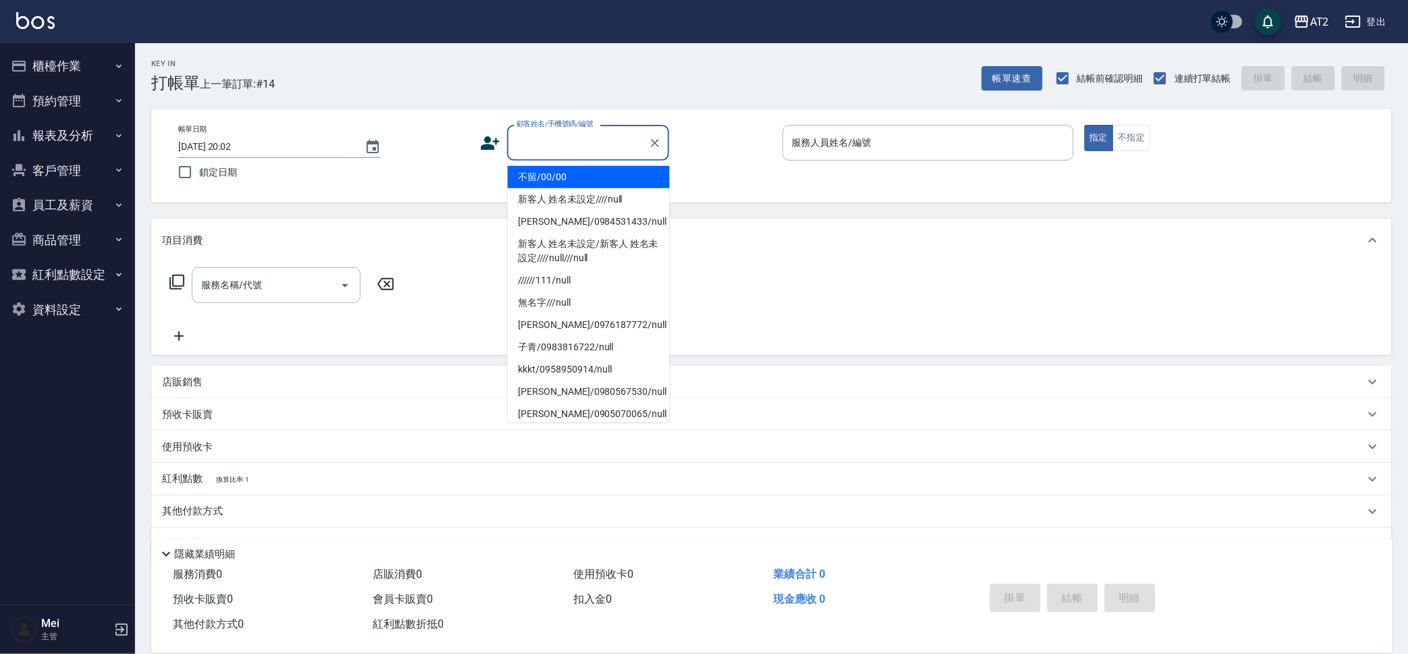
click at [608, 166] on li "不留/00/00" at bounding box center [589, 177] width 162 height 22
type input "不留/00/00"
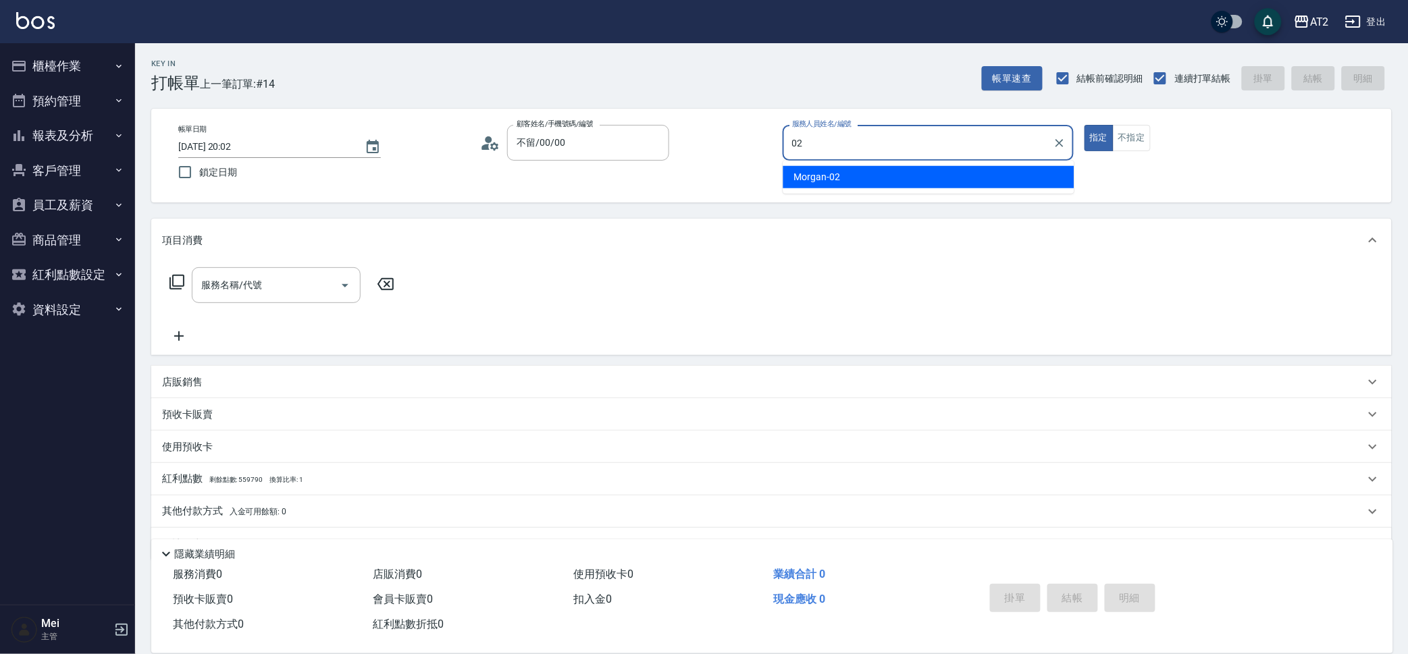
type input "Morgan-02"
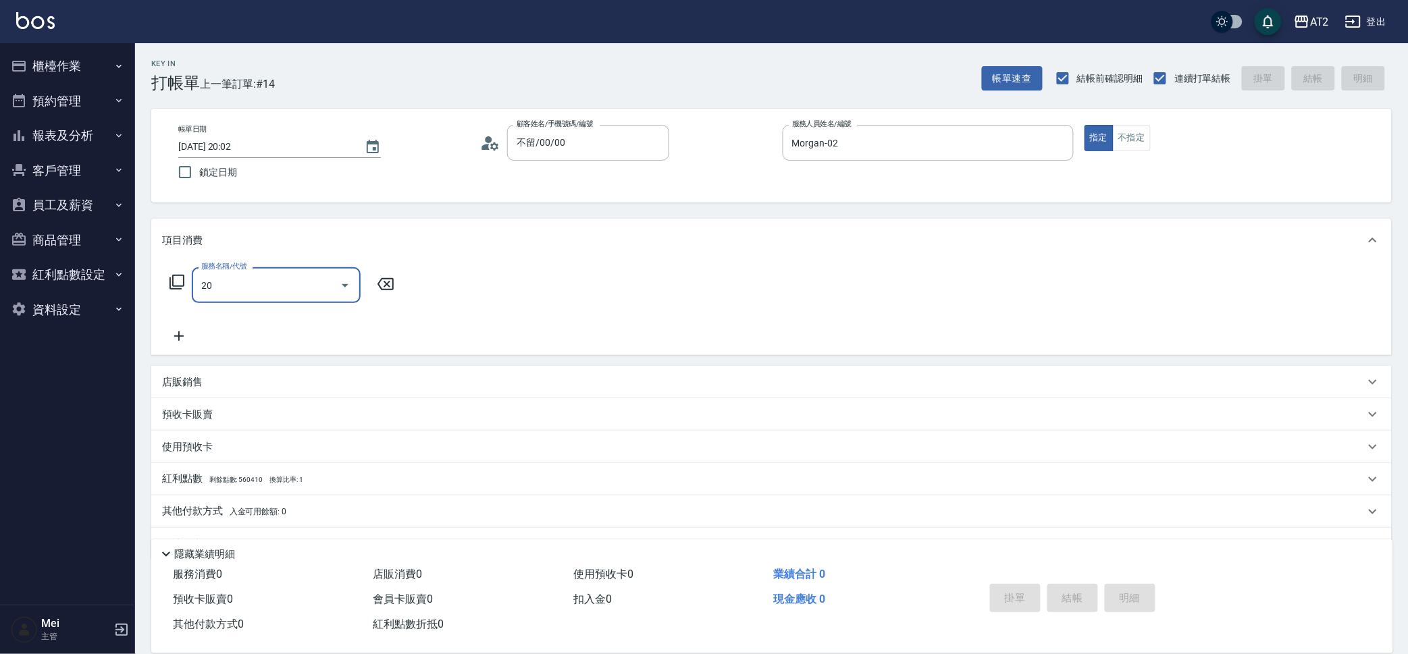
type input "201"
type input "20"
type input "洗髮(201)"
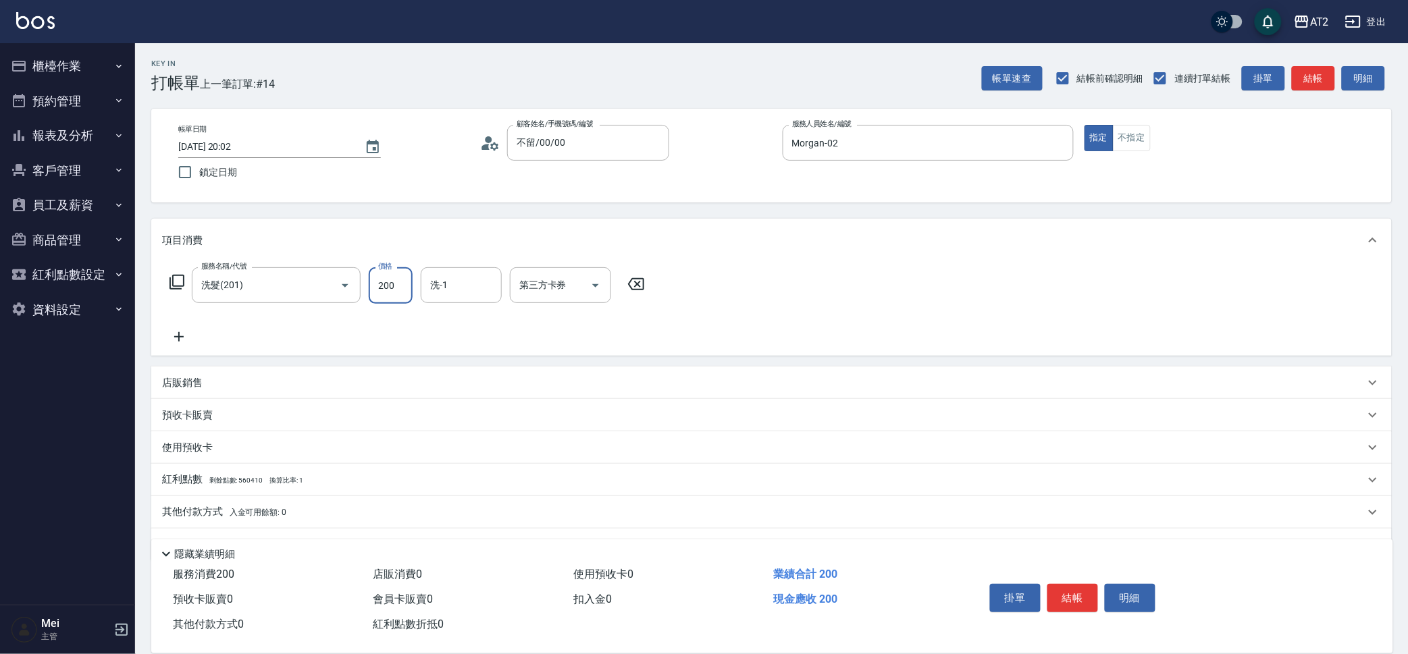
type input "3"
type input "0"
type input "30"
type input "300"
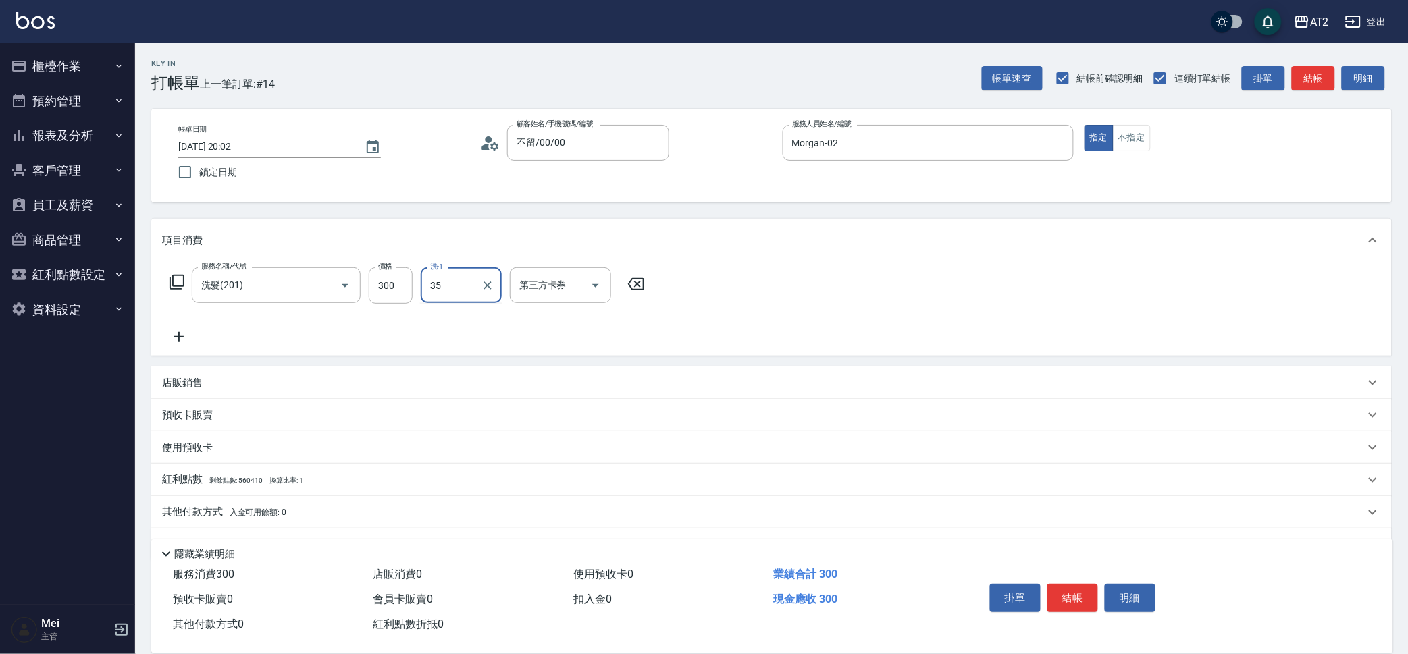
type input "Penny-35"
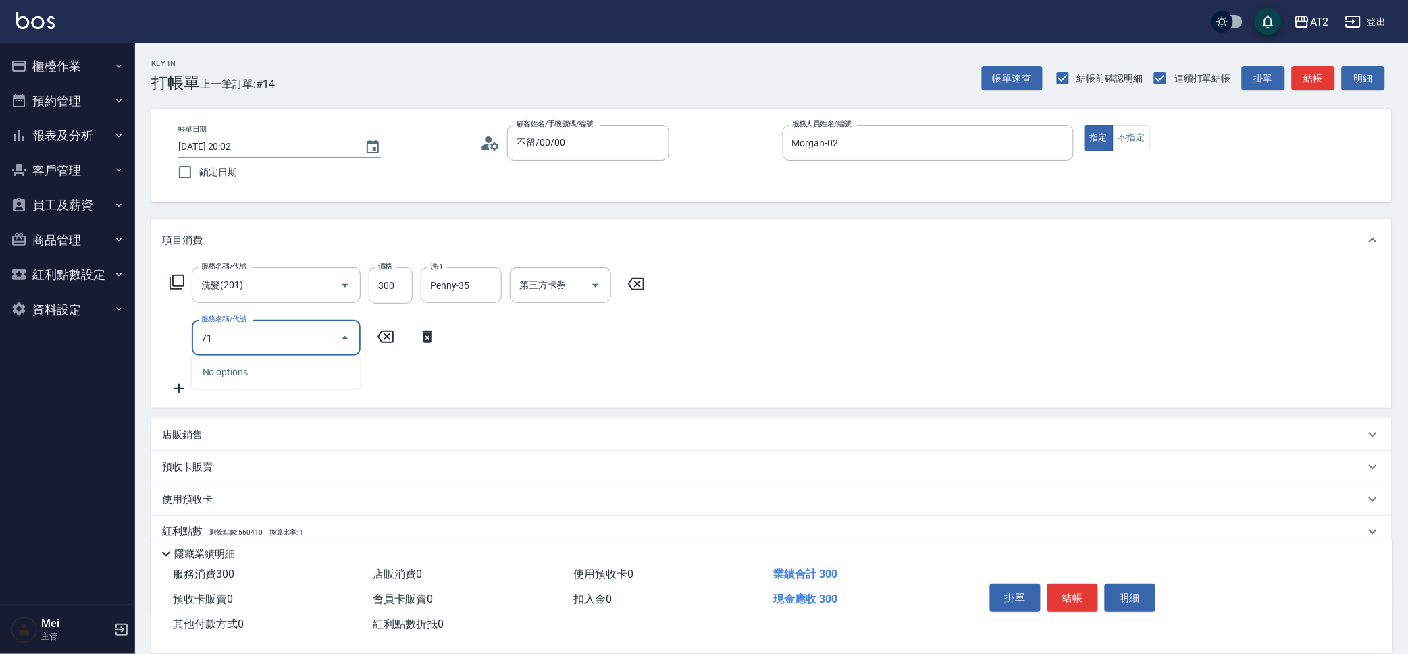
type input "714"
type input "180"
type input "單拆/單串(714)"
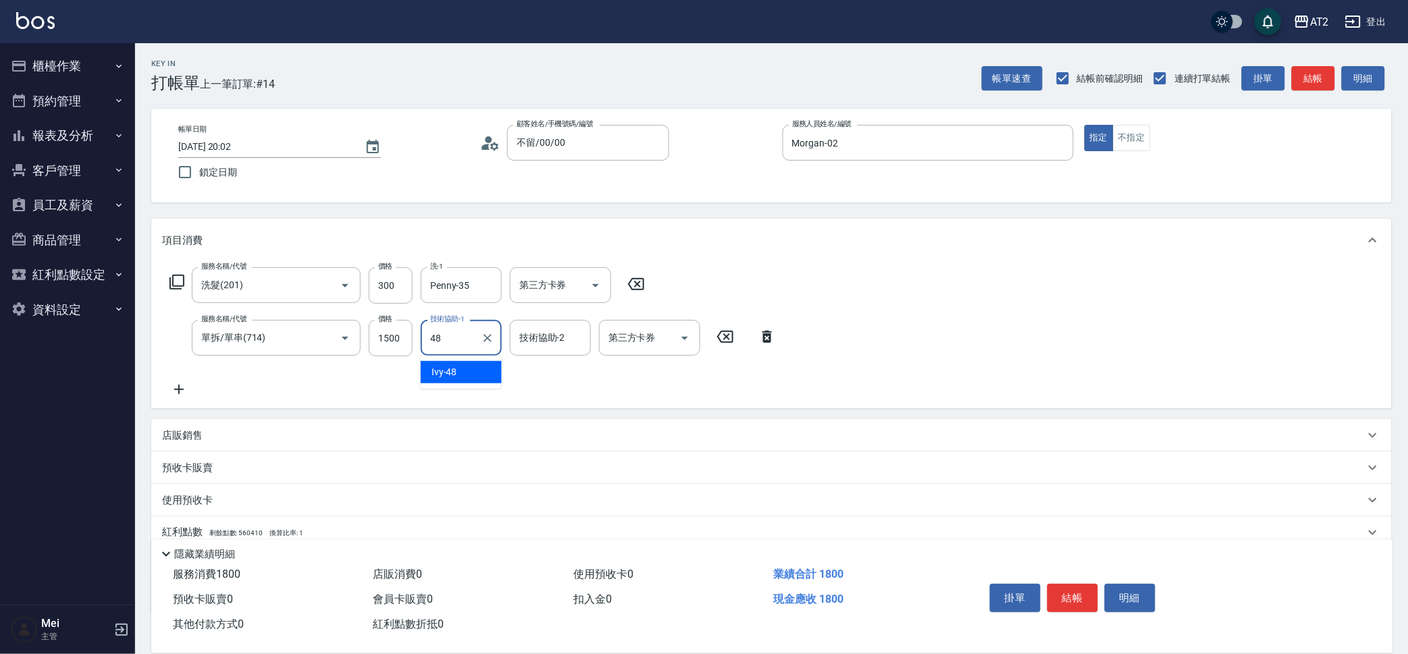
type input "Ivy-48"
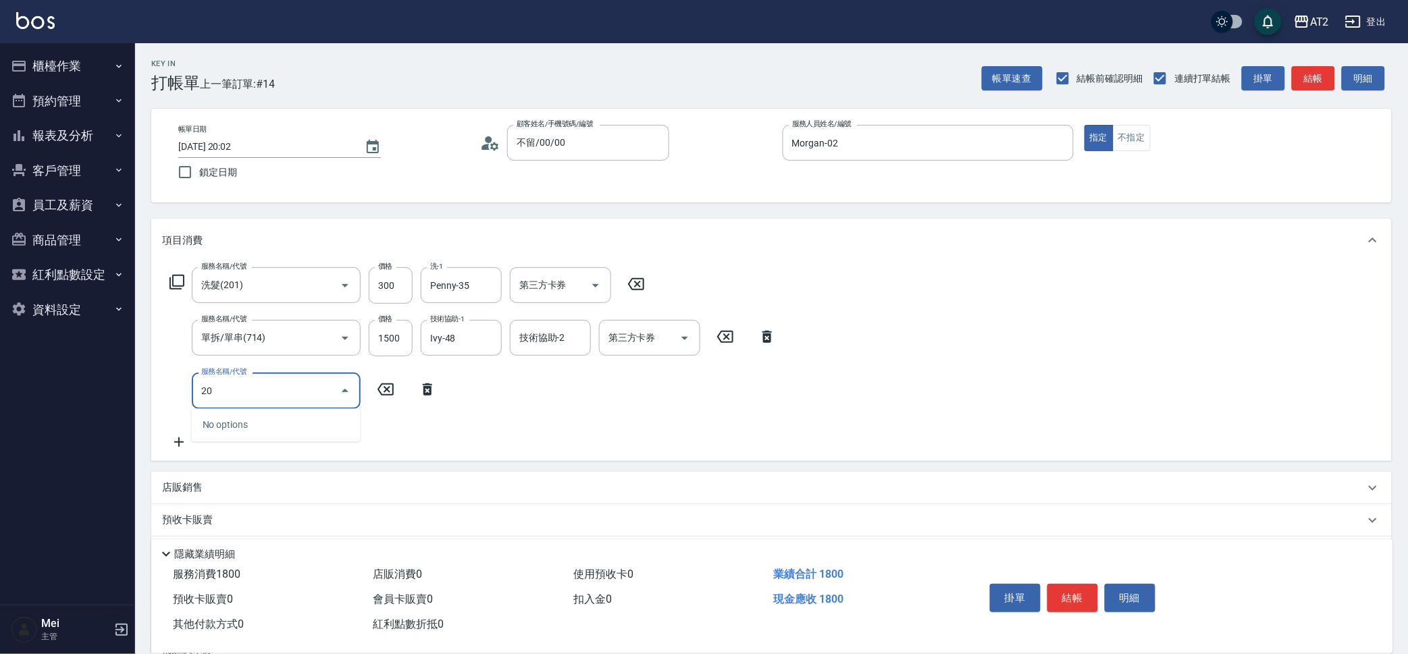
type input "201"
type input "200"
type input "洗髮(201)"
type input "180"
type input "0"
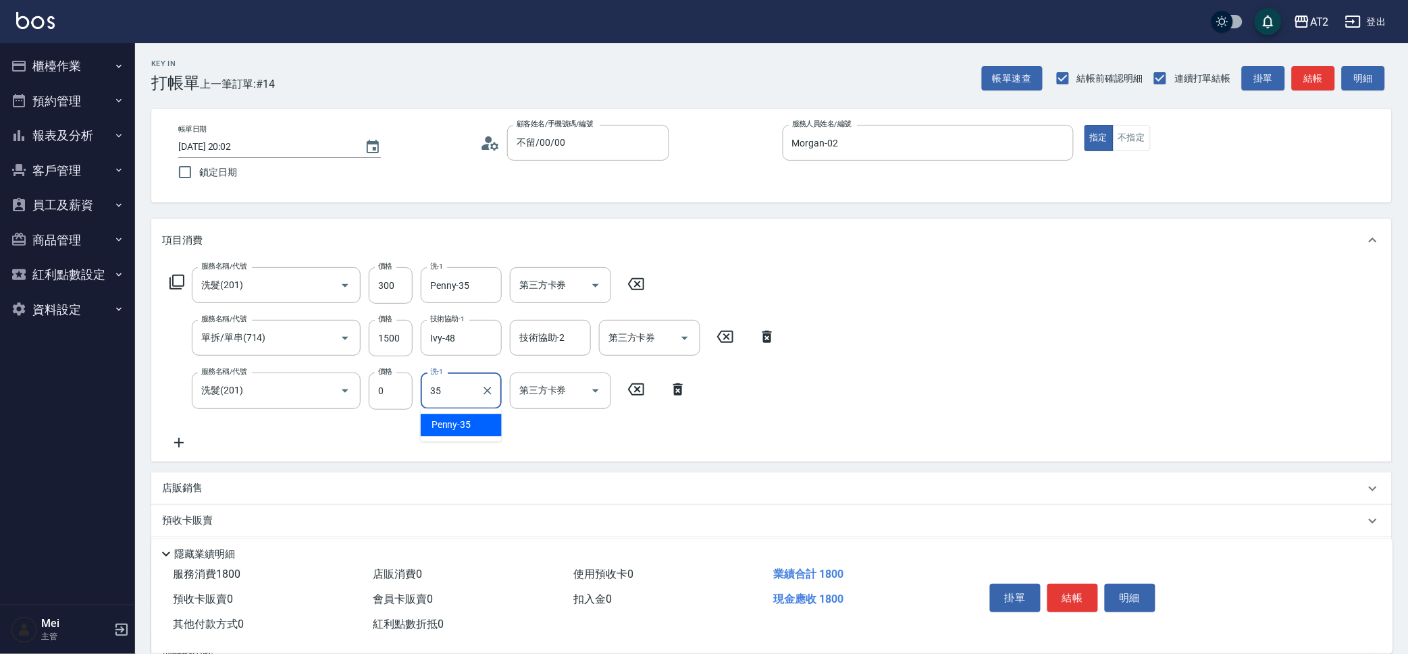
type input "Penny-35"
click at [685, 375] on div "服務名稱/代號 洗髮(201) 服務名稱/代號 價格 0 價格 洗-1 Penny-35 洗-1 第三方卡券 第三方卡券" at bounding box center [428, 391] width 533 height 36
click at [687, 389] on icon at bounding box center [678, 389] width 34 height 16
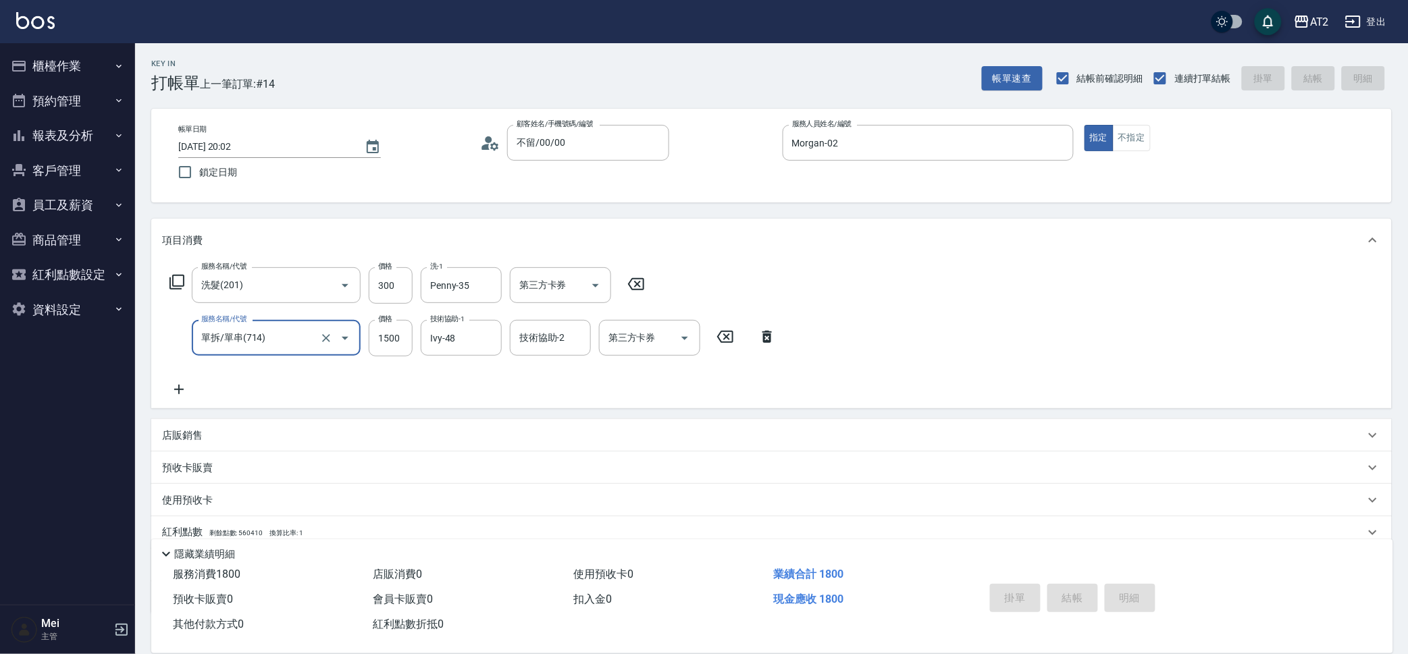
type input "0"
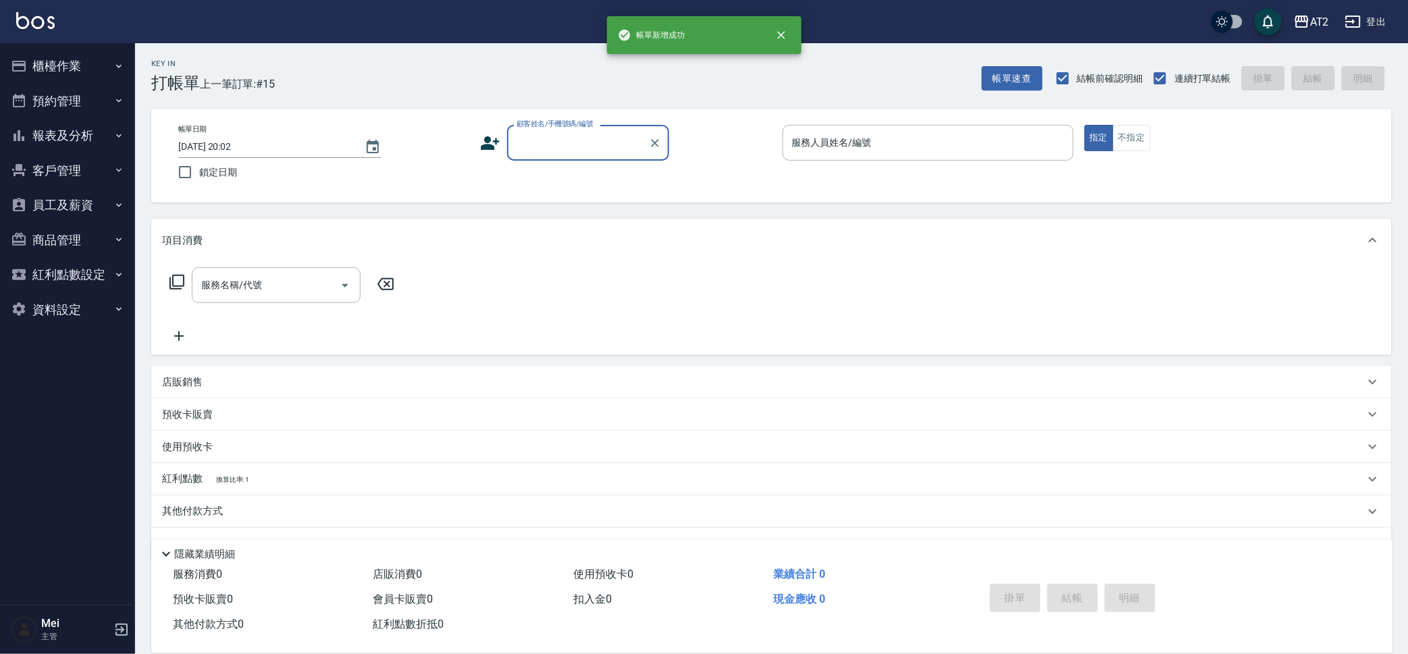
click at [552, 156] on div "顧客姓名/手機號碼/編號" at bounding box center [588, 143] width 162 height 36
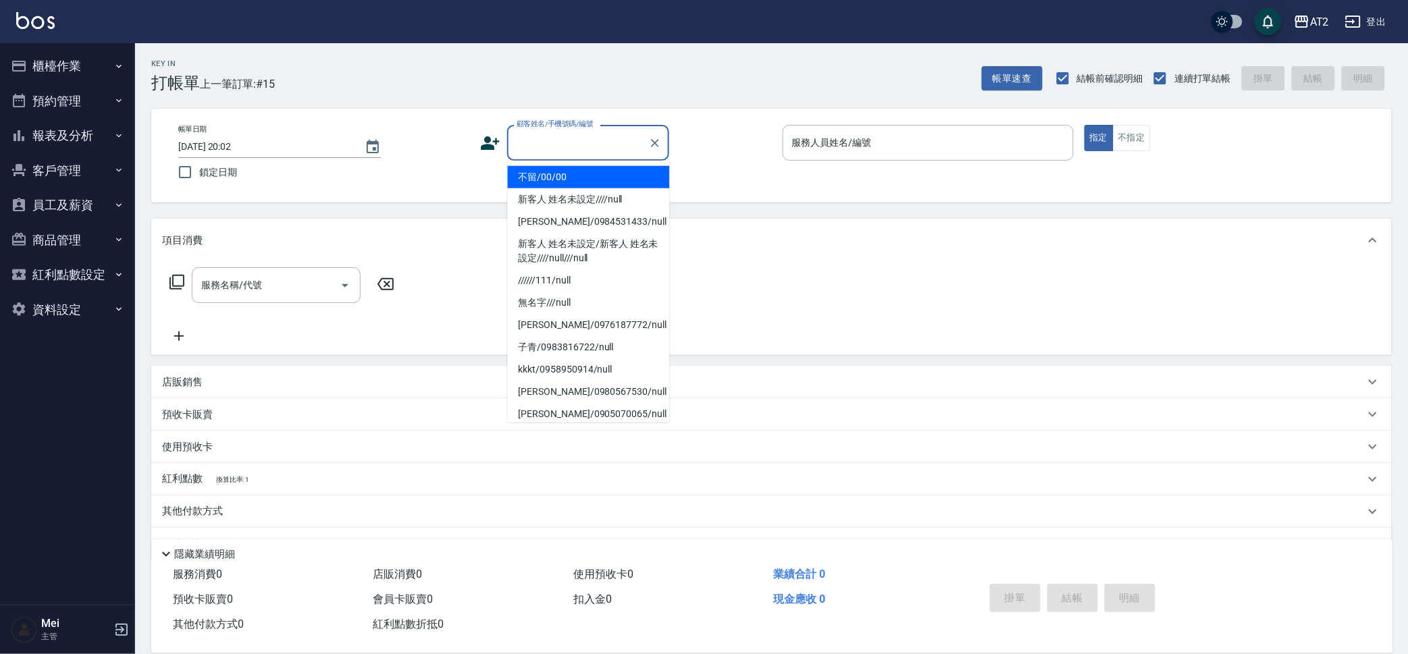
click at [583, 179] on li "不留/00/00" at bounding box center [589, 177] width 162 height 22
type input "不留/00/00"
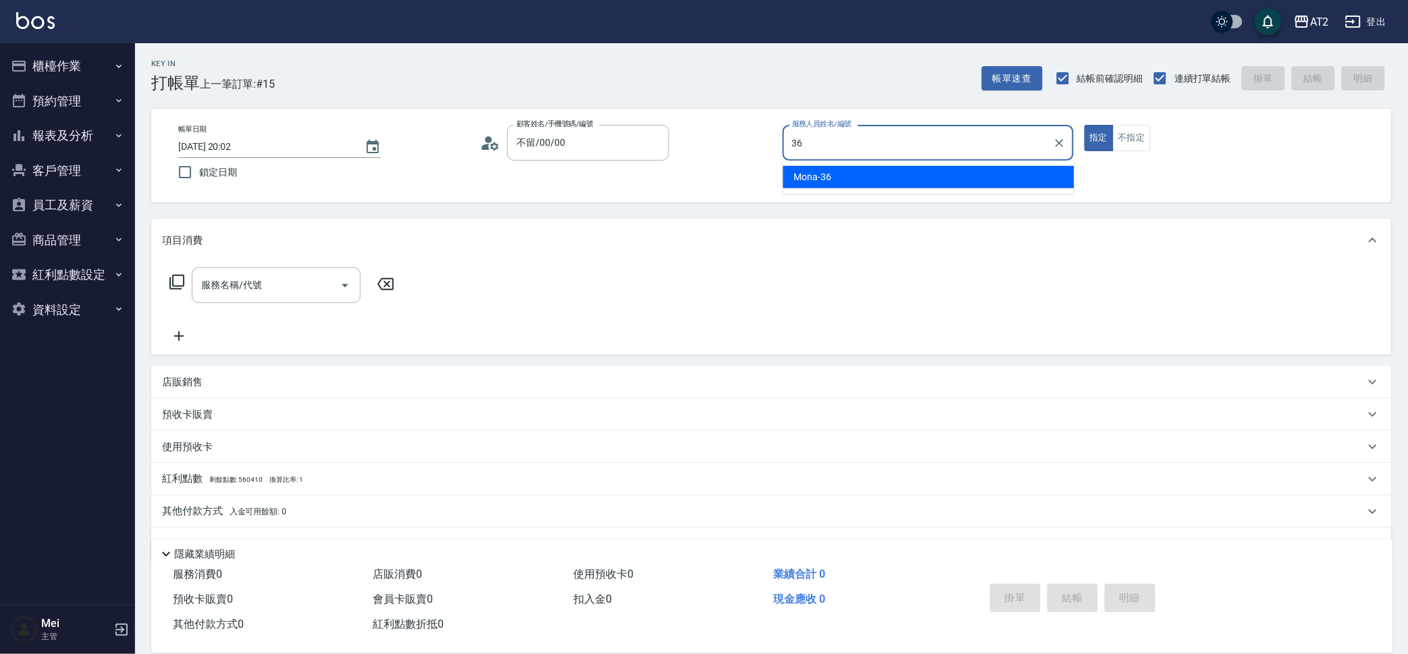
type input "Mona-36"
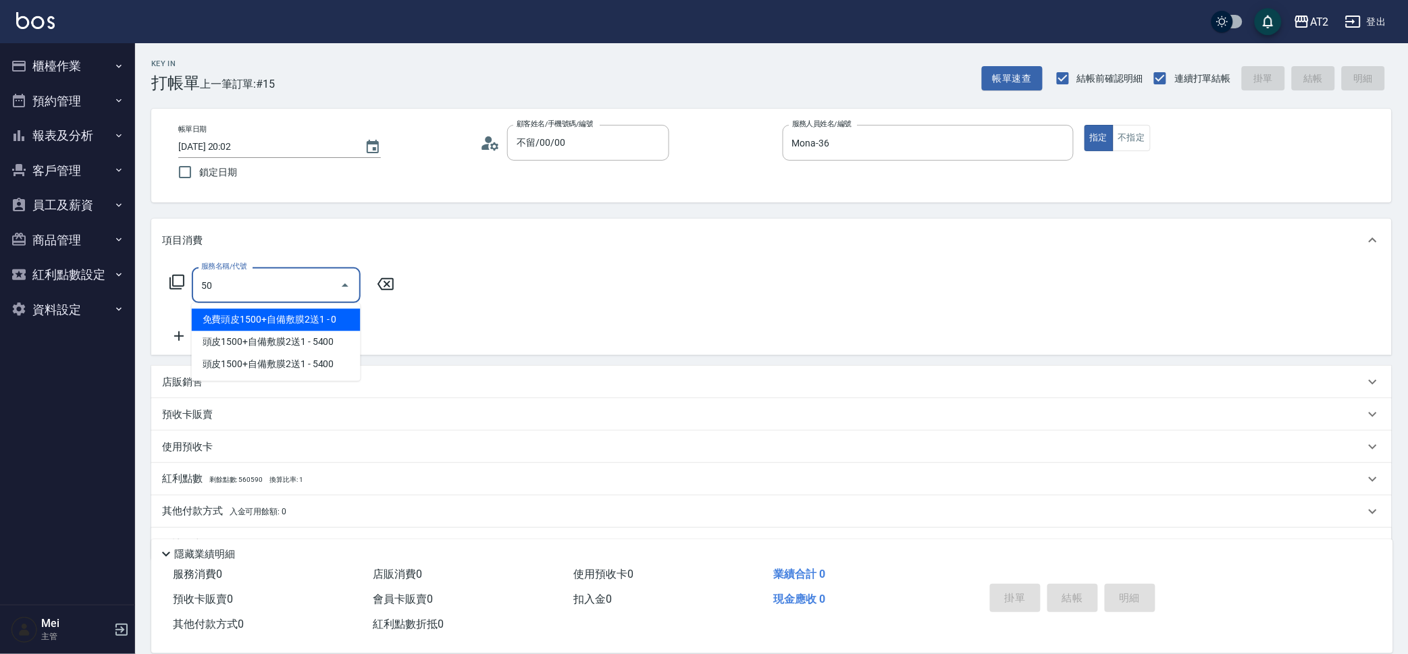
type input "501"
type input "100"
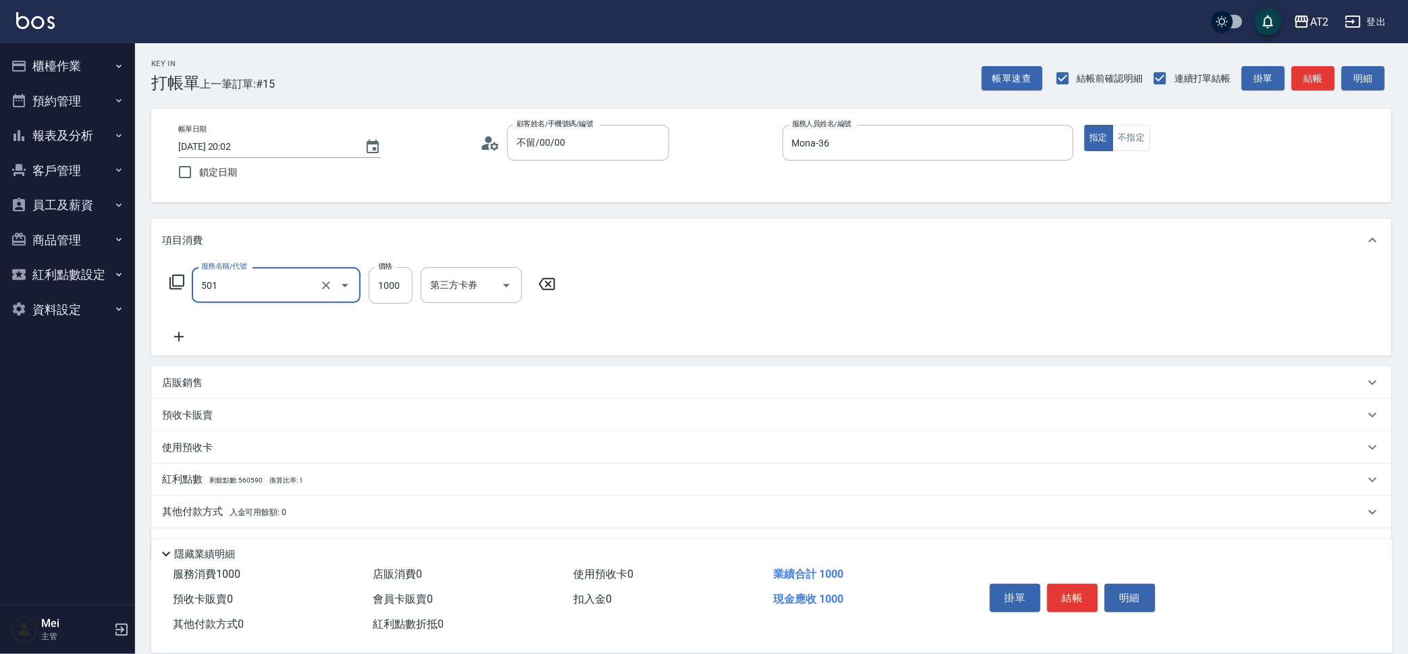
type input "染髮(501)"
type input "0"
type input "14"
type input "10"
type input "149"
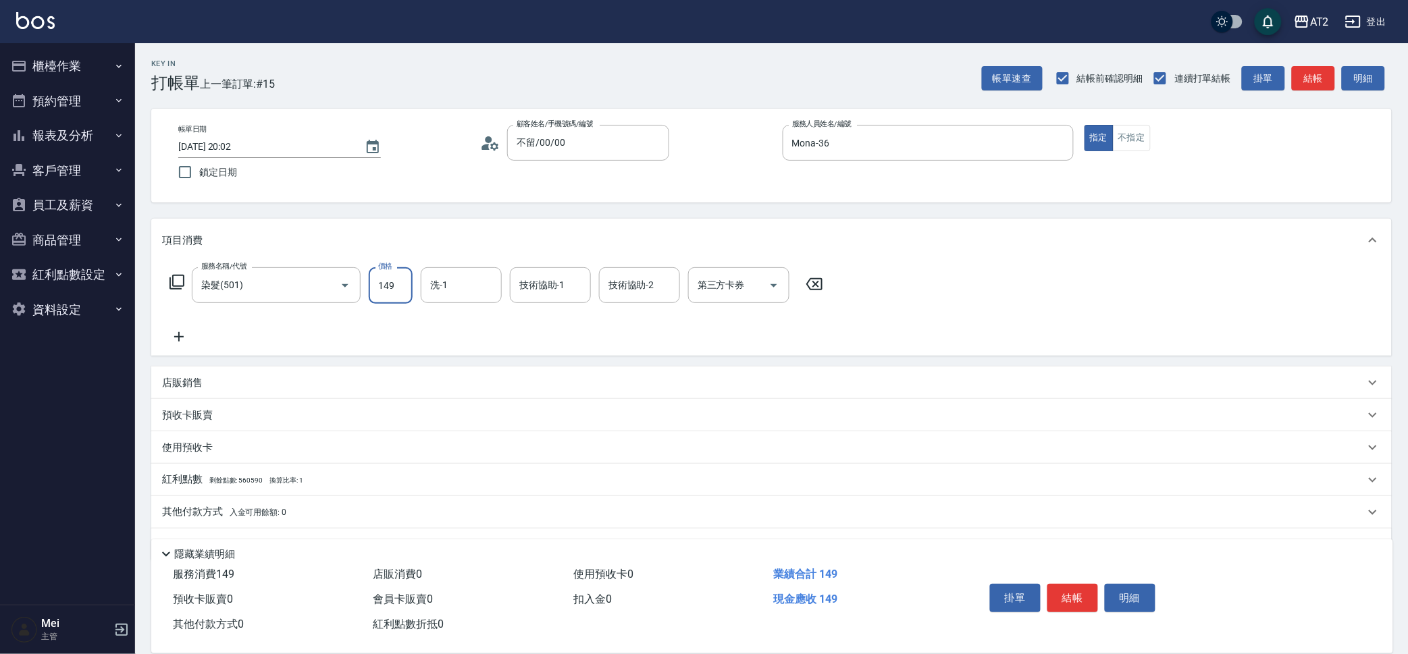
type input "140"
type input "1499"
type input "Ivy-48"
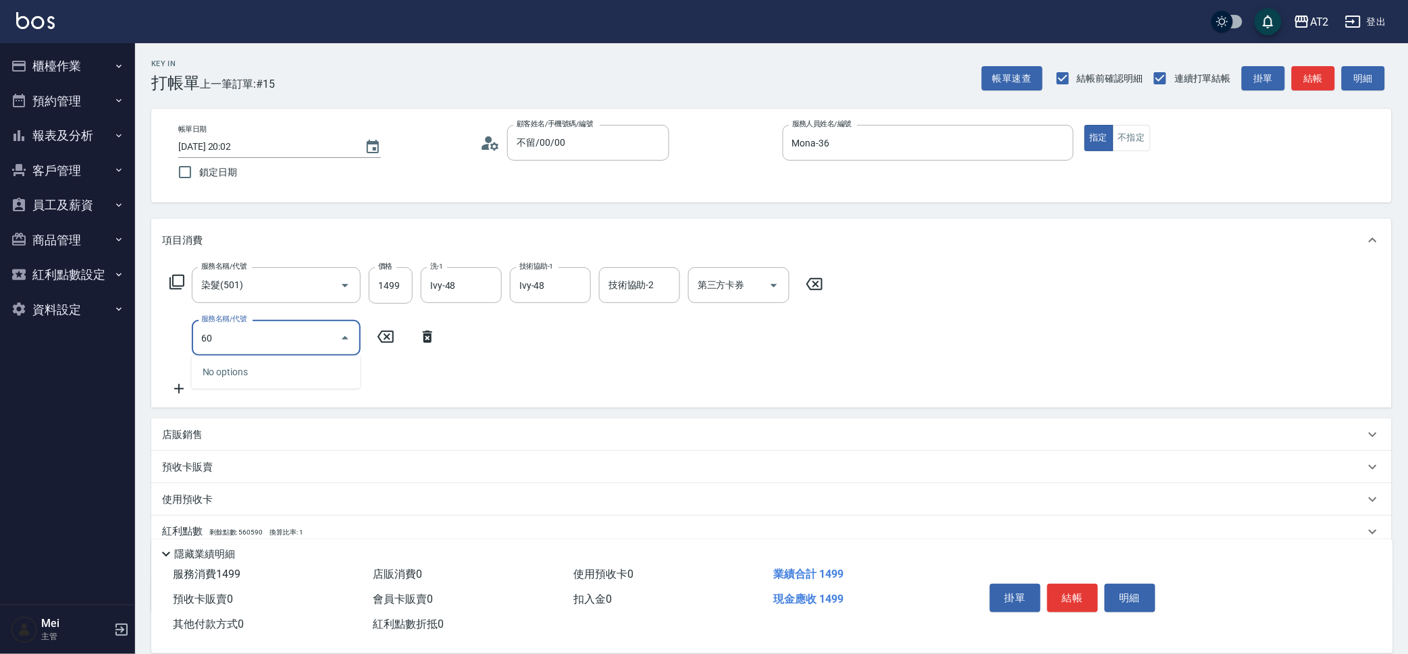
type input "601"
type input "240"
type input "自備護髮(601)"
type input "150"
type input "20"
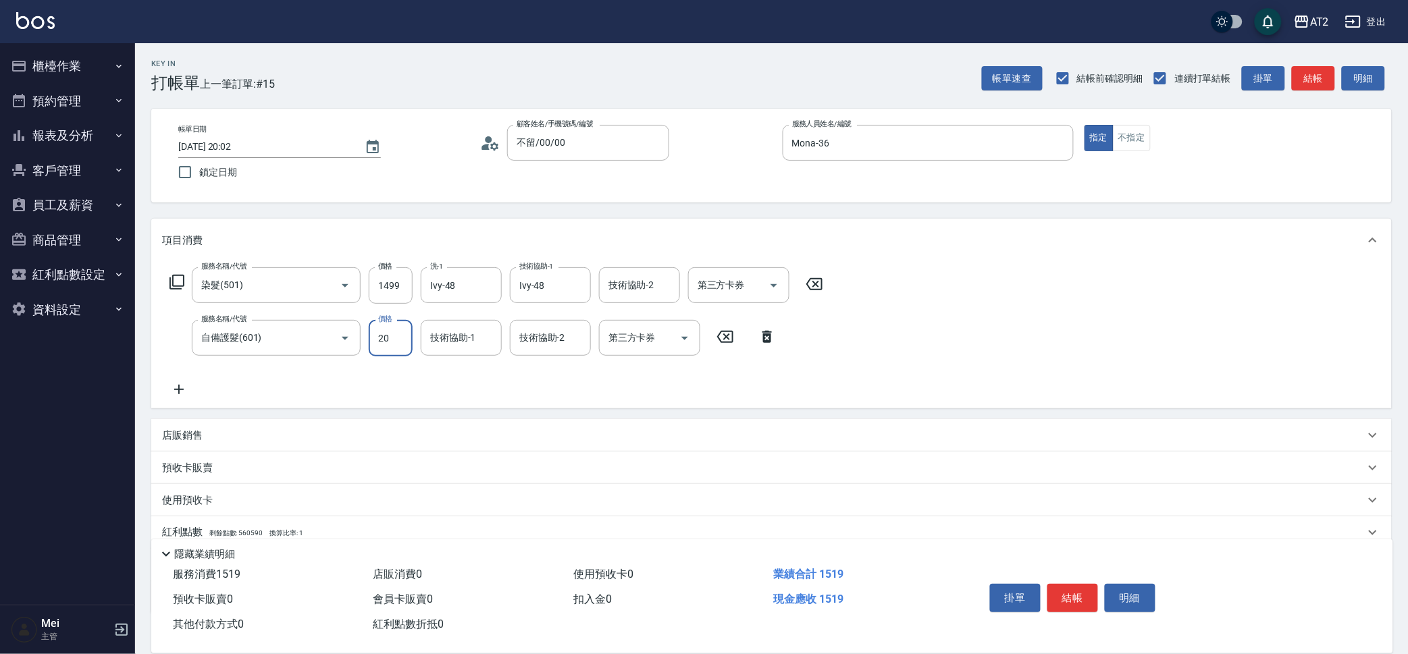
type input "160"
type input "200"
type input "340"
type input "2000"
type input "Ivy-48"
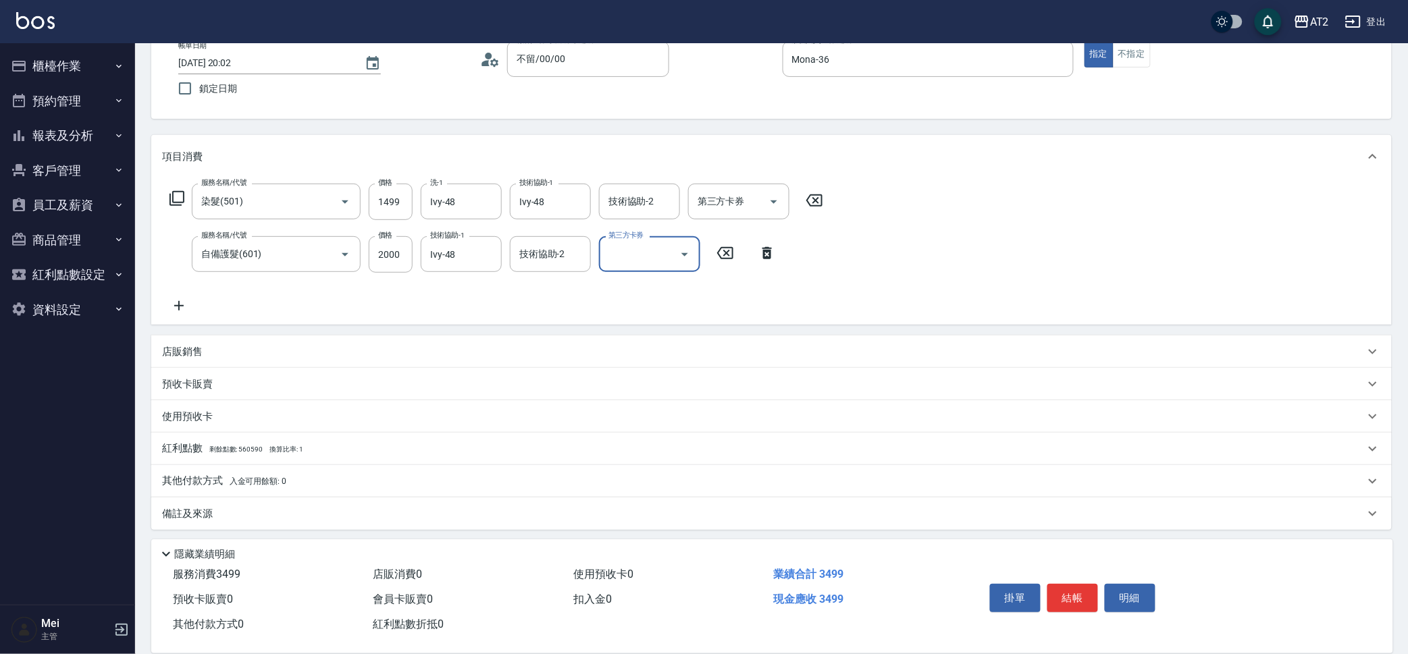
scroll to position [86, 0]
click at [209, 471] on p "其他付款方式 入金可用餘額: 0" at bounding box center [224, 478] width 124 height 15
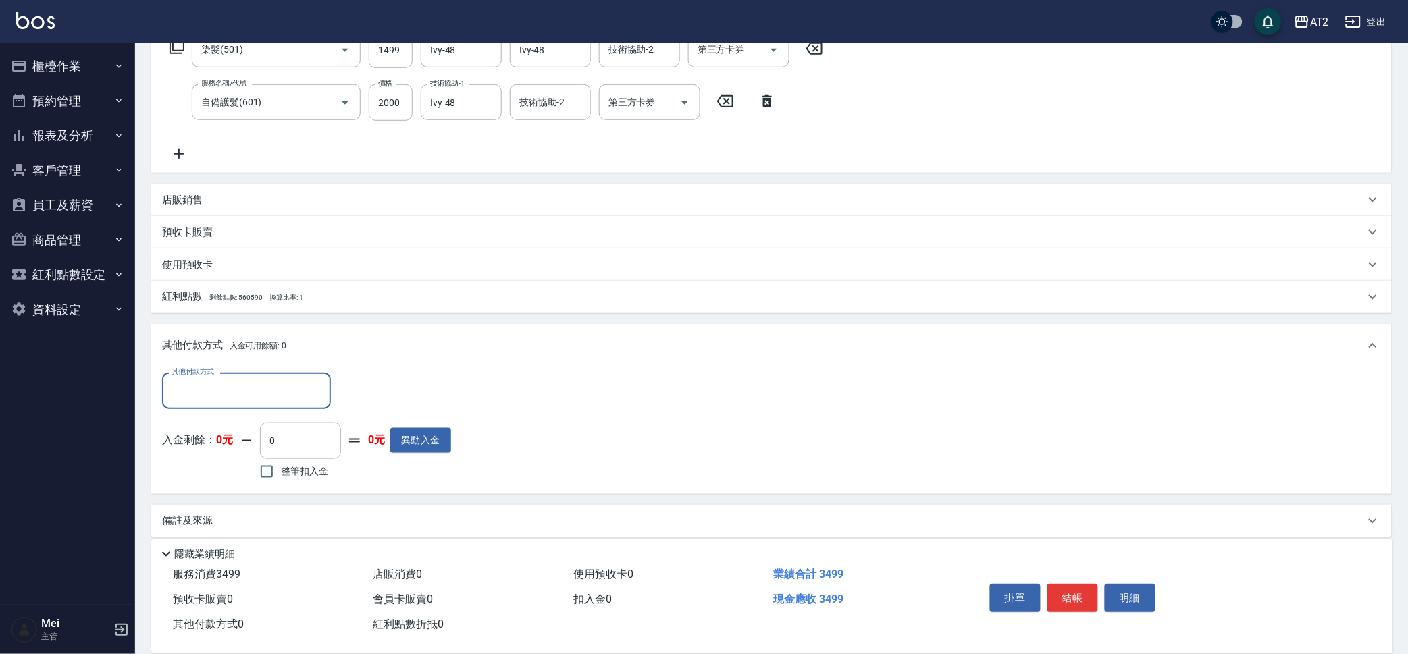
scroll to position [244, 0]
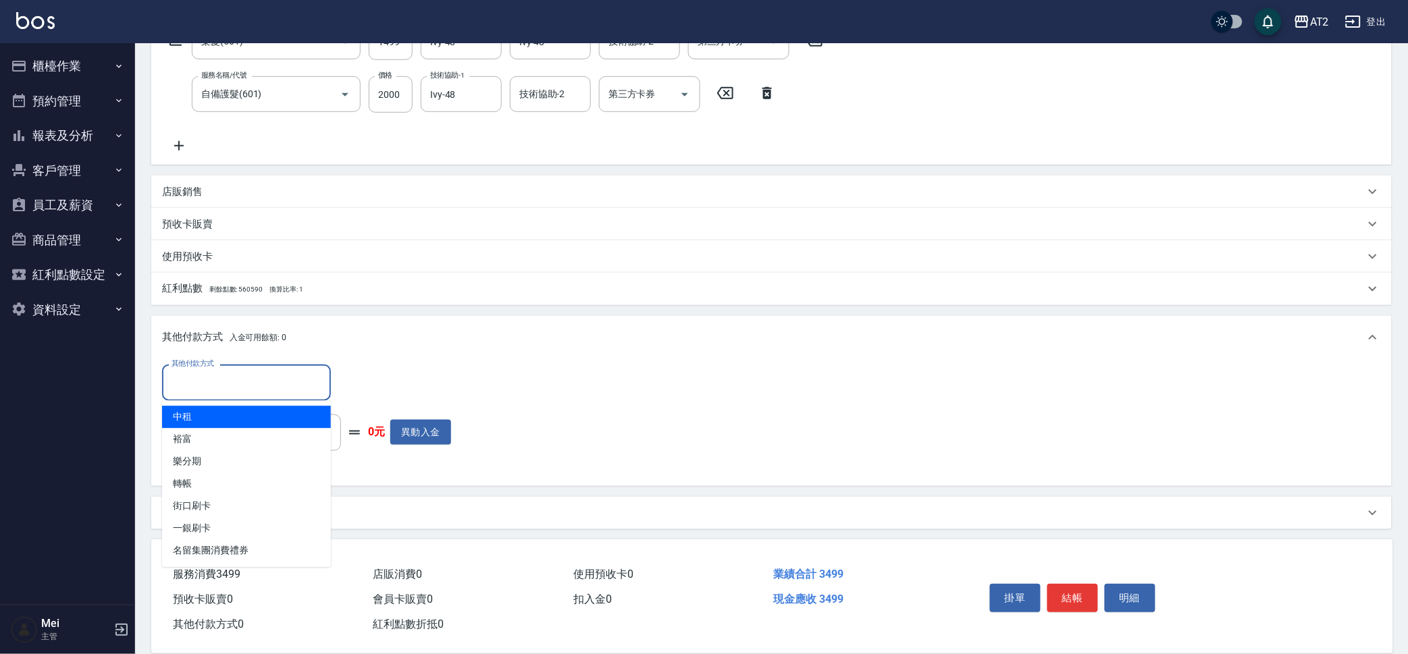
click at [282, 381] on input "其他付款方式" at bounding box center [246, 383] width 157 height 24
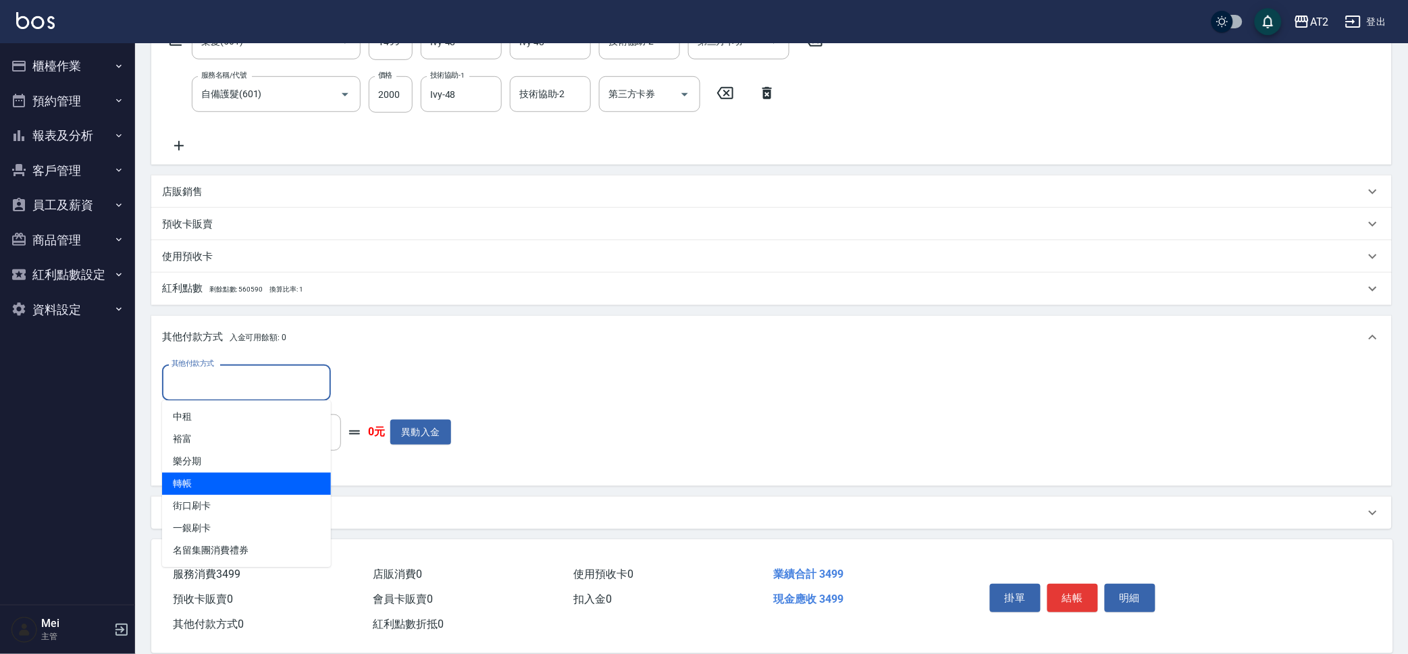
click at [262, 476] on span "轉帳" at bounding box center [246, 484] width 169 height 22
type input "轉帳"
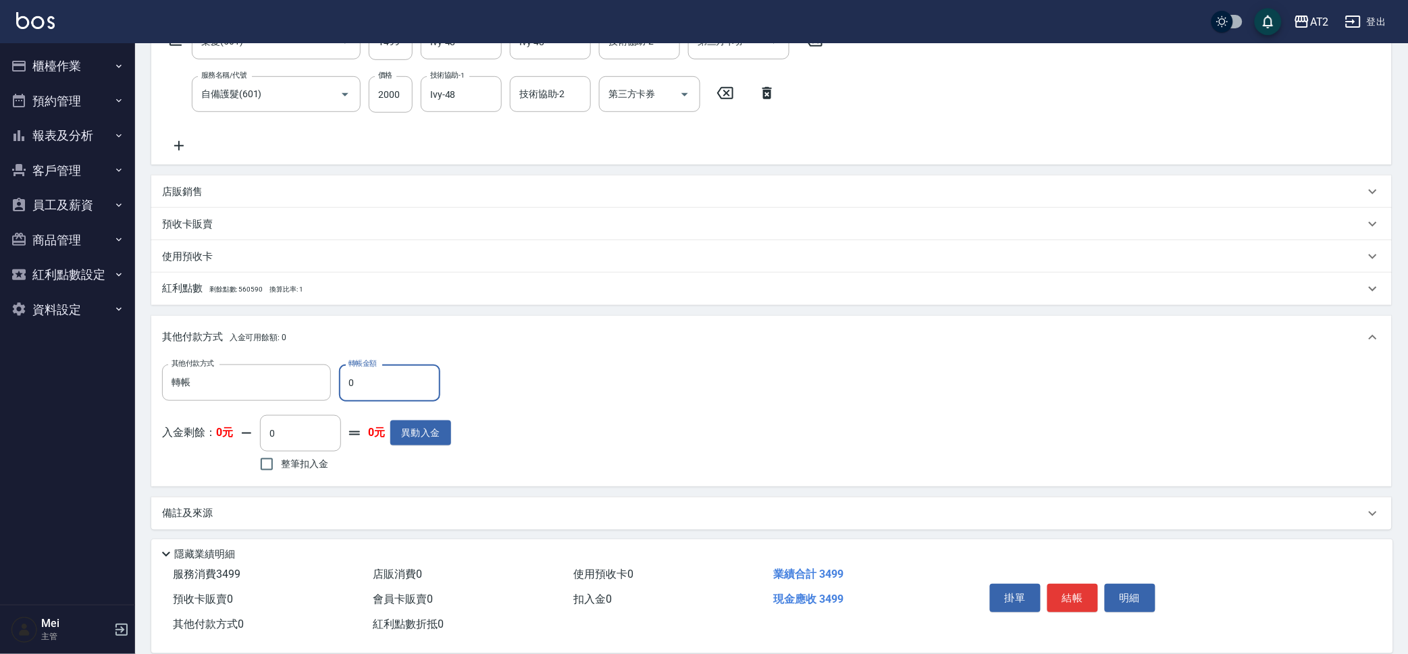
click at [390, 373] on input "0" at bounding box center [389, 383] width 101 height 36
type input "34"
type input "310"
type input "349"
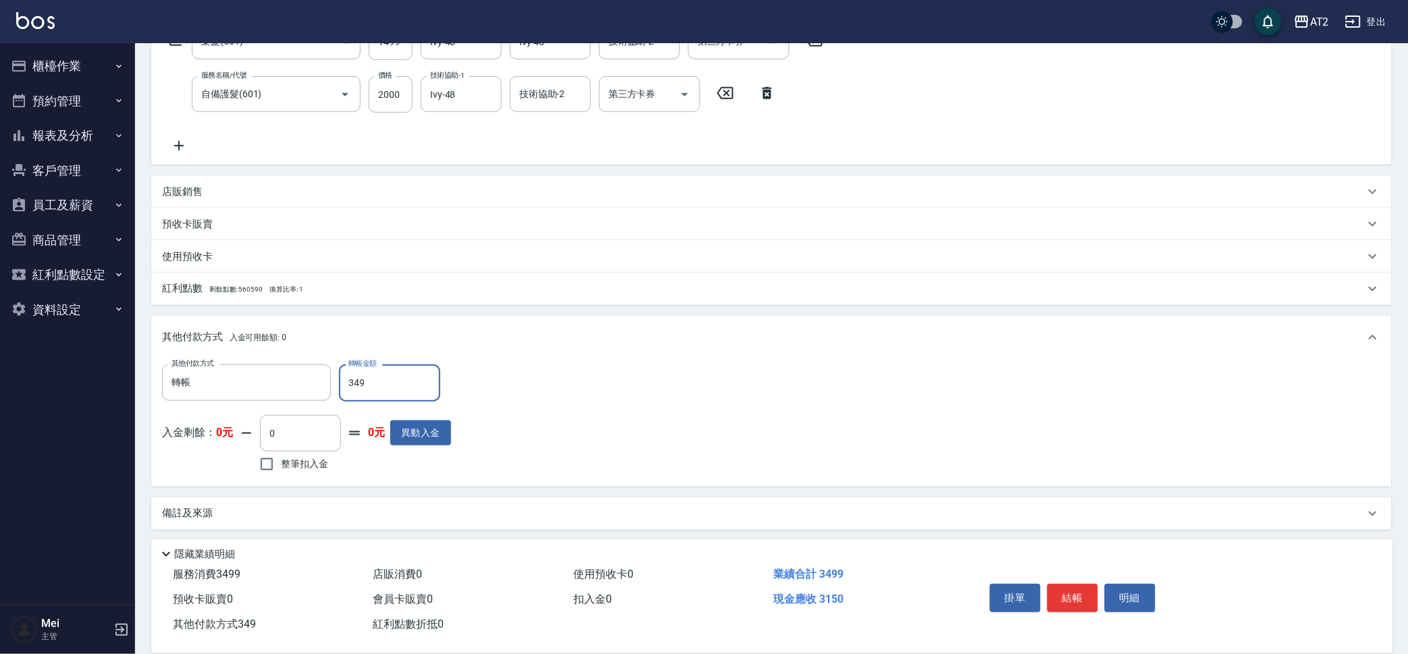
type input "0"
type input "3499"
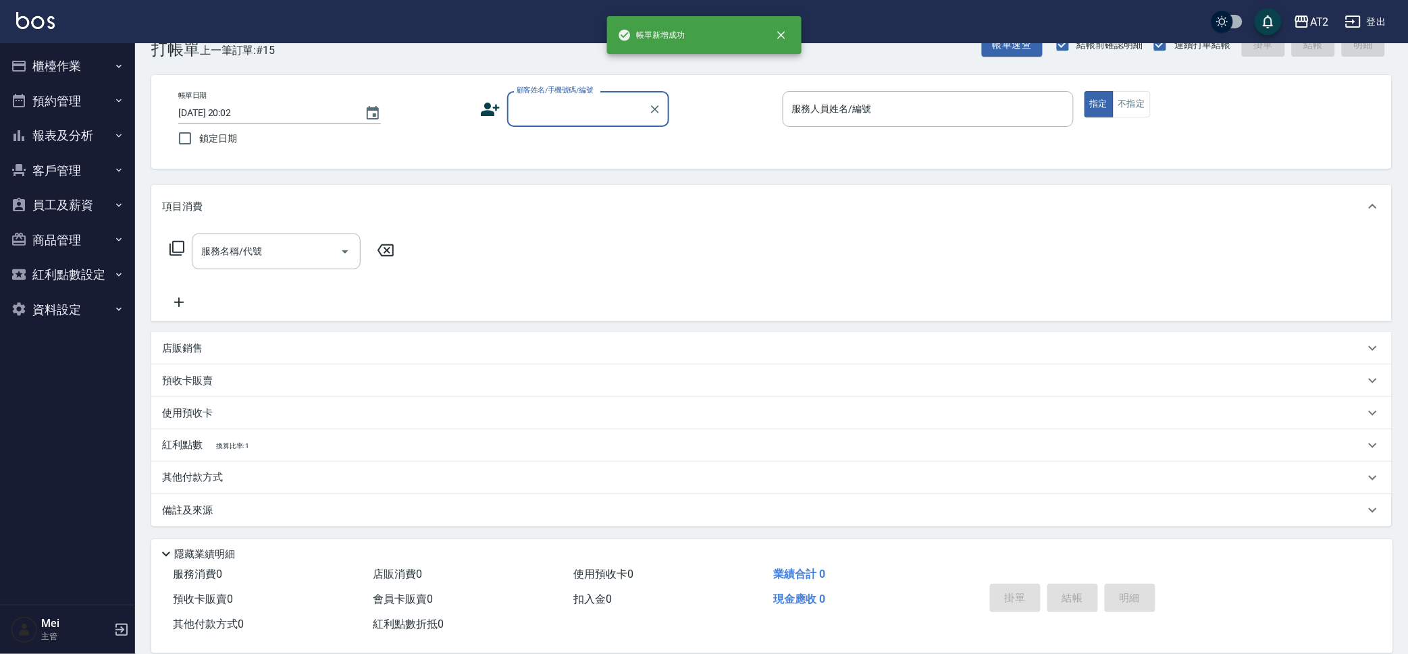
scroll to position [0, 0]
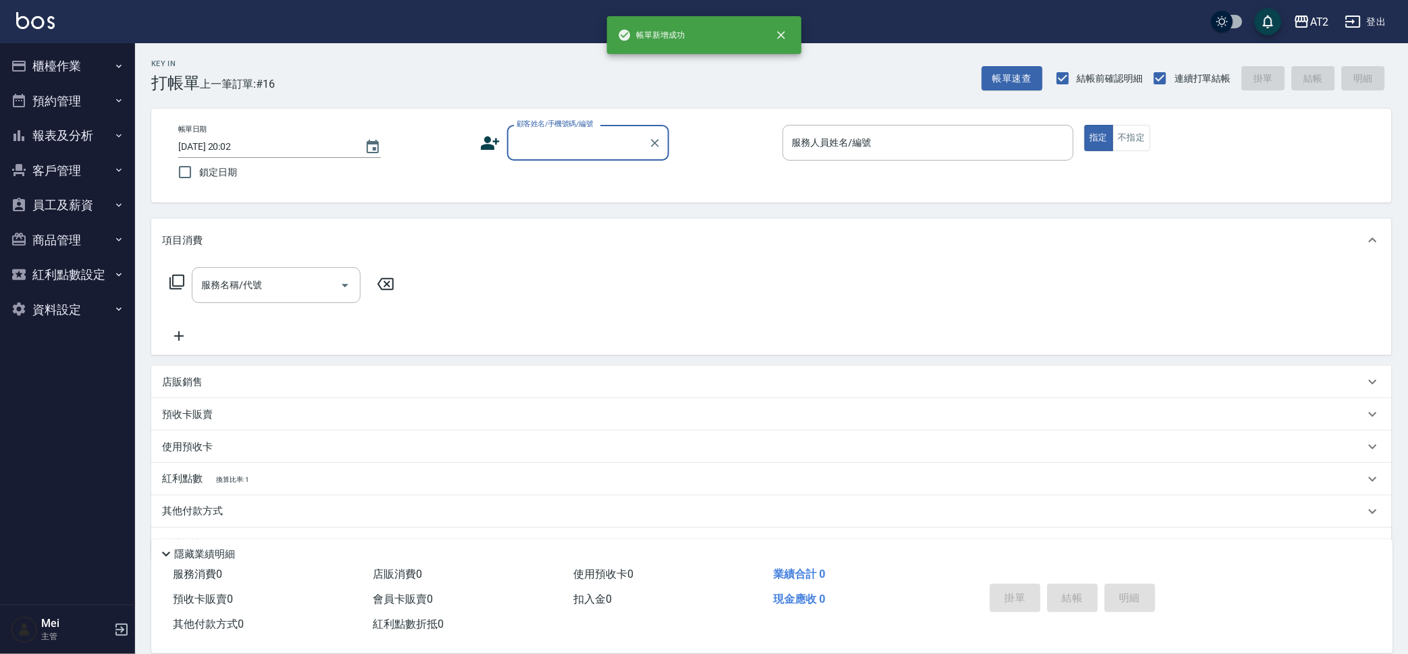
click at [582, 160] on div "顧客姓名/手機號碼/編號" at bounding box center [588, 143] width 162 height 36
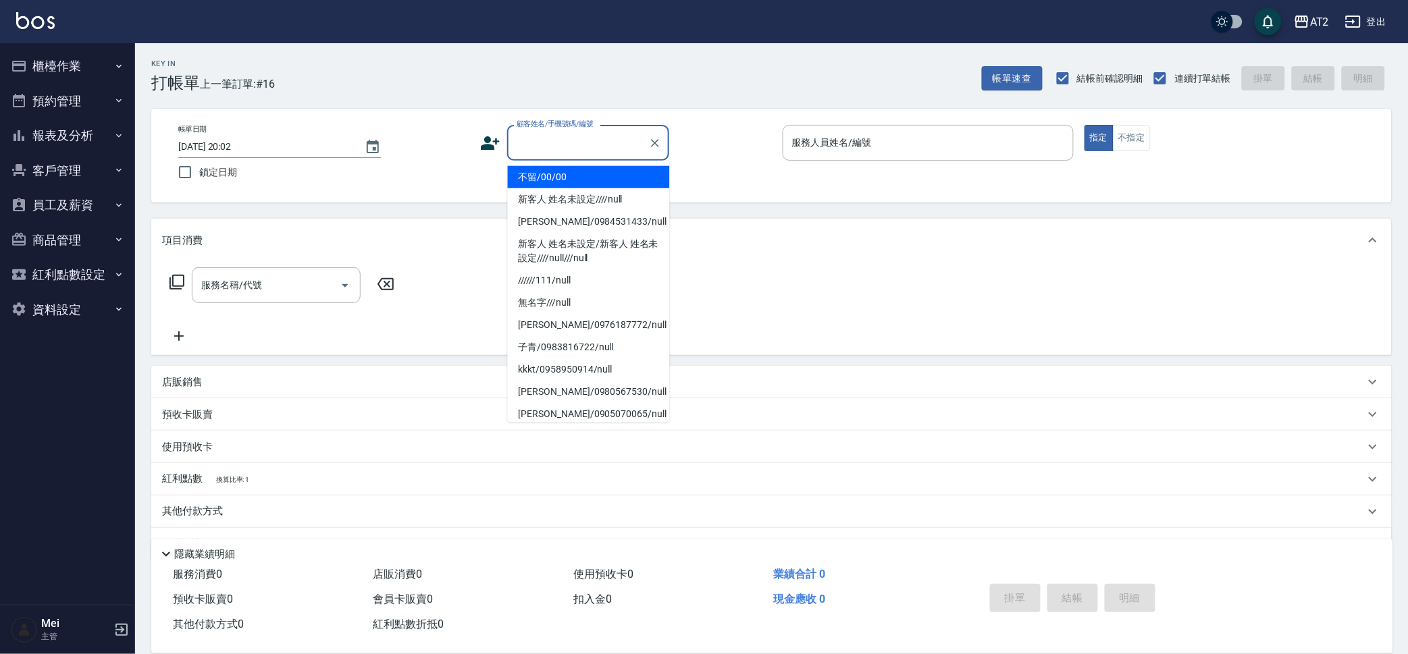
click at [595, 178] on li "不留/00/00" at bounding box center [589, 177] width 162 height 22
type input "不留/00/00"
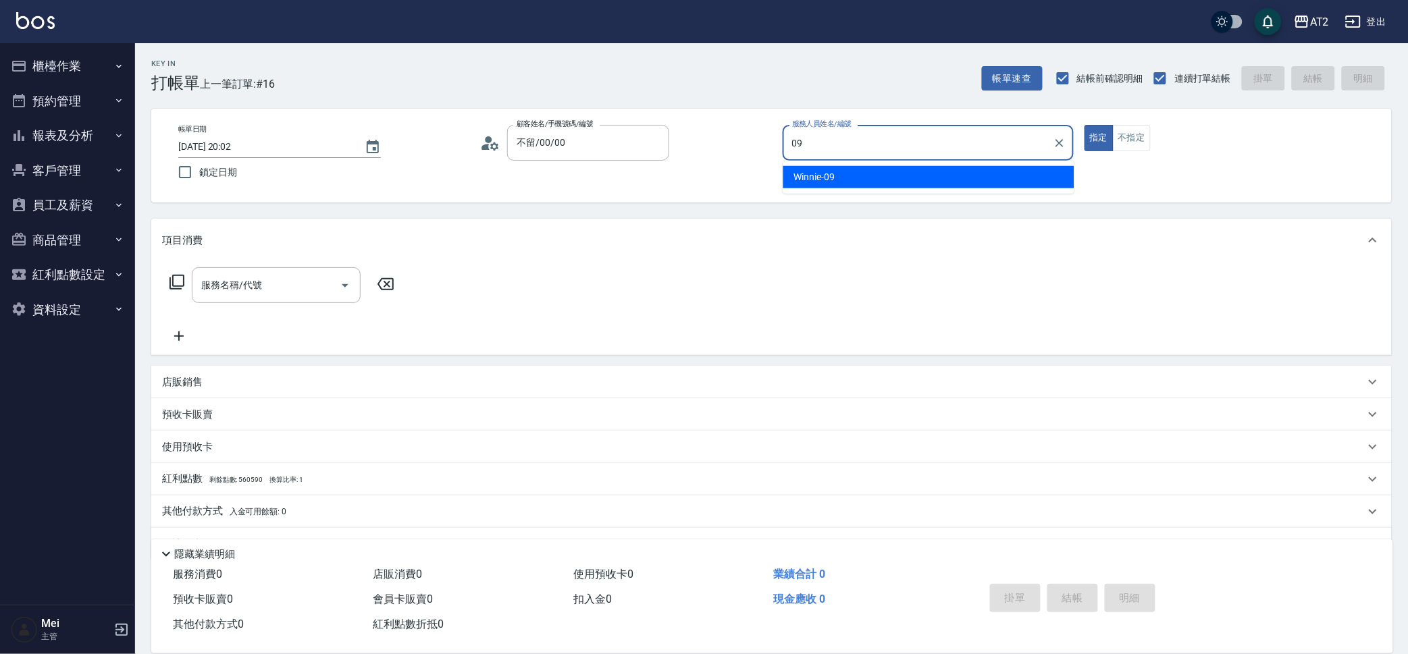
type input "Winnie-09"
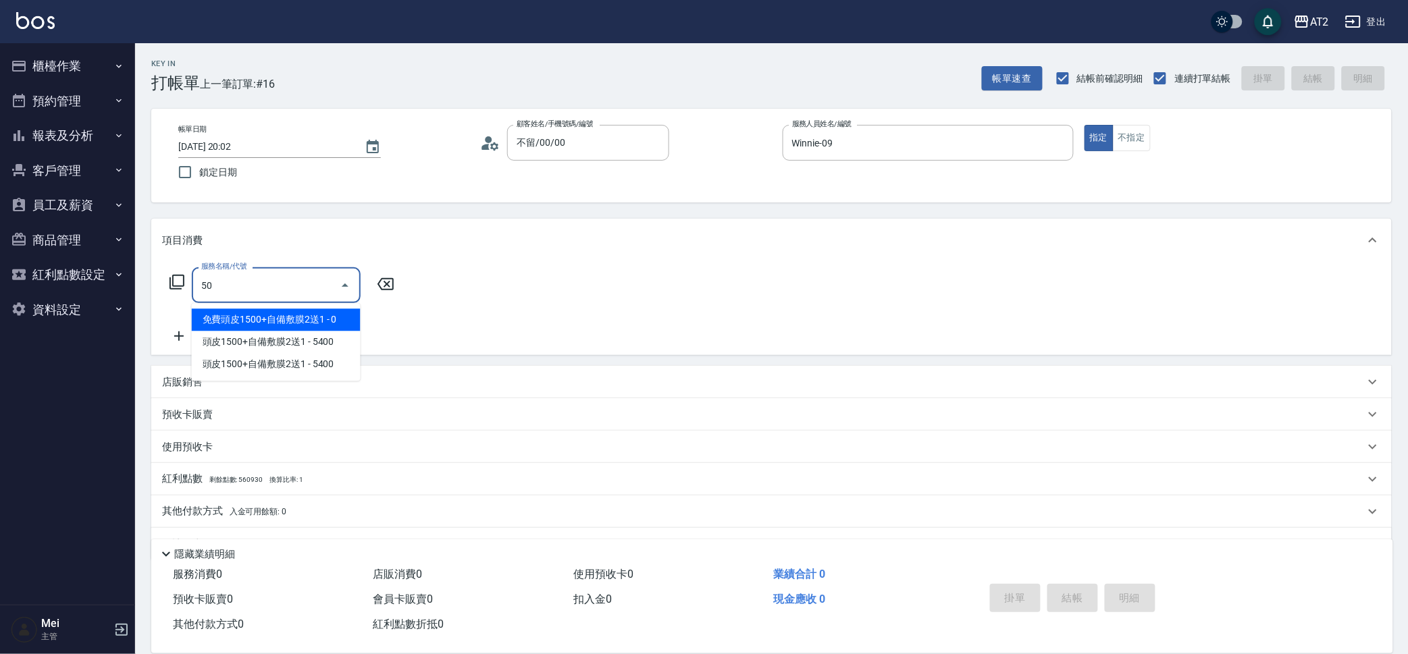
type input "501"
type input "100"
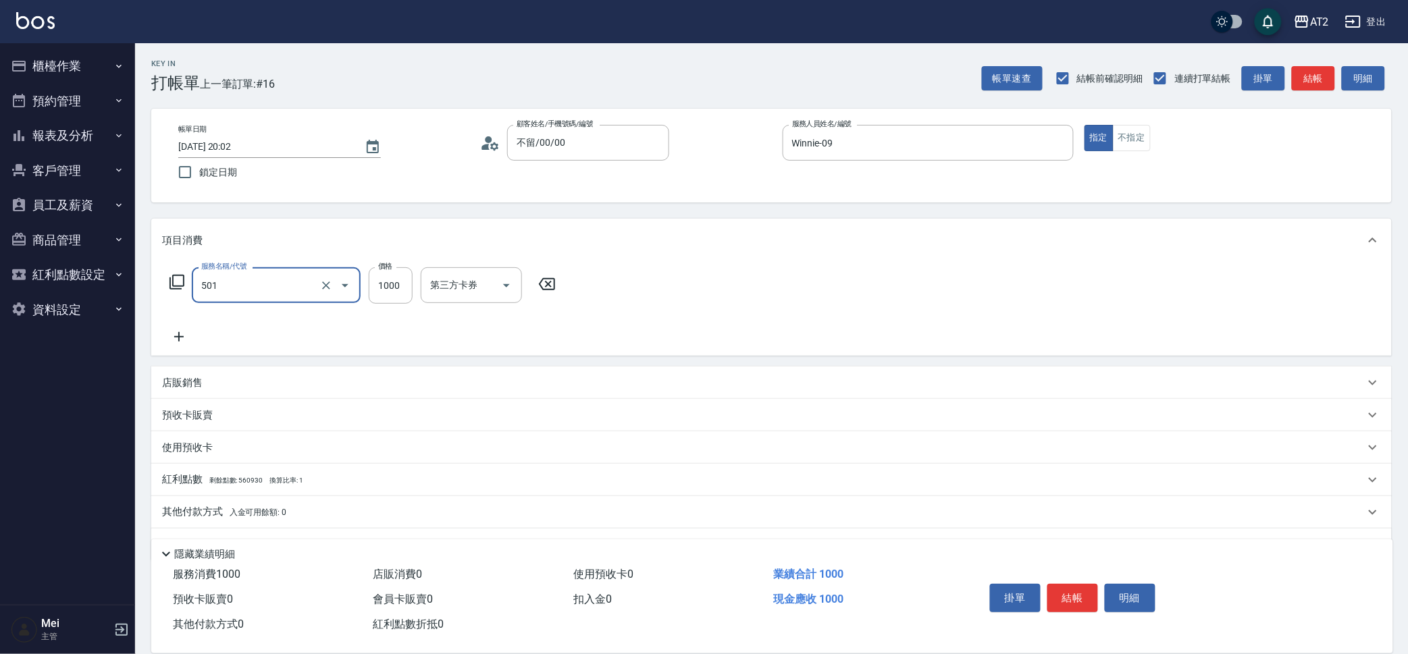
type input "染髮(501)"
type input "0"
type input "32"
type input "30"
type input "329"
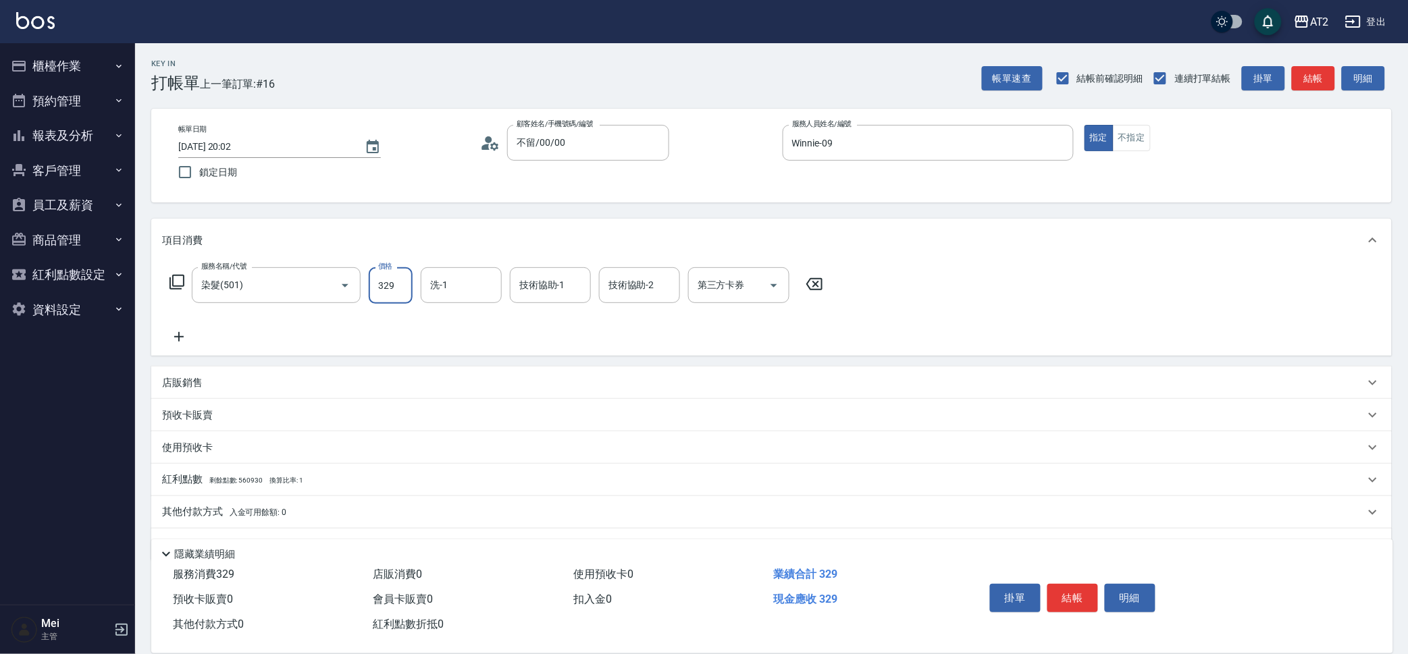
type input "320"
type input "3299"
type input "紫涵-32"
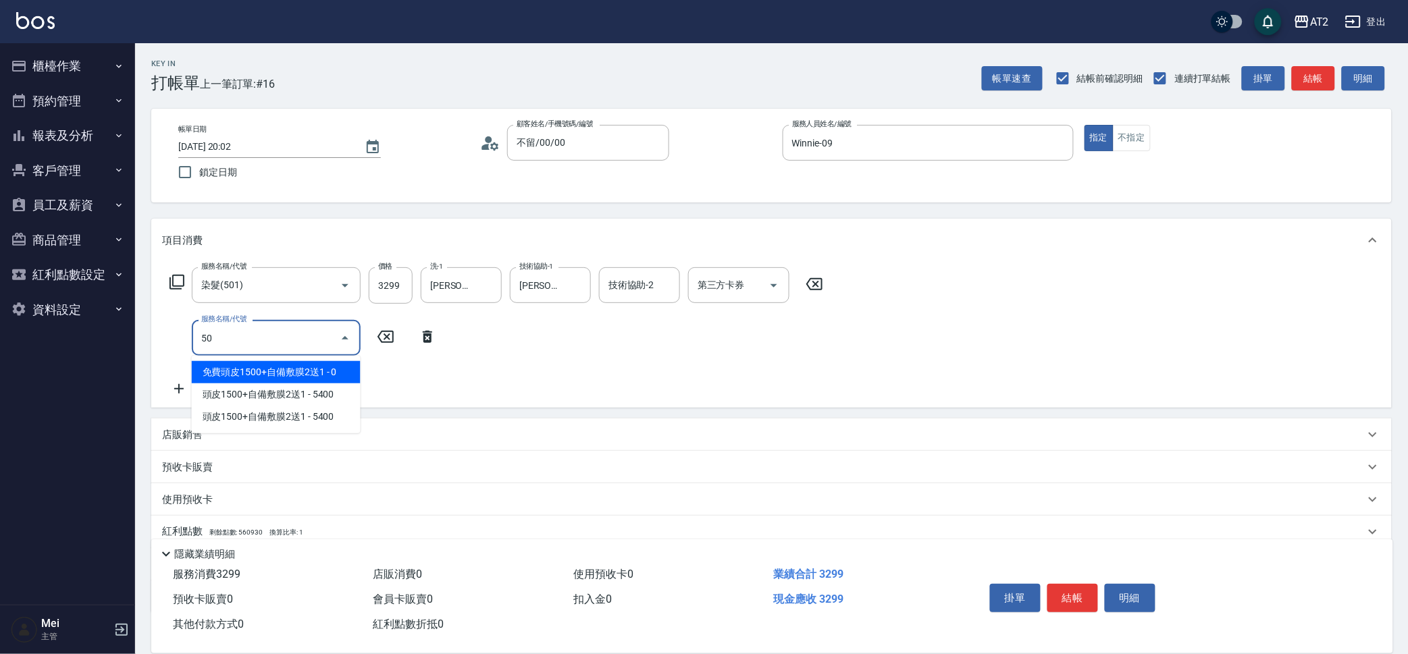
type input "502"
type input "370"
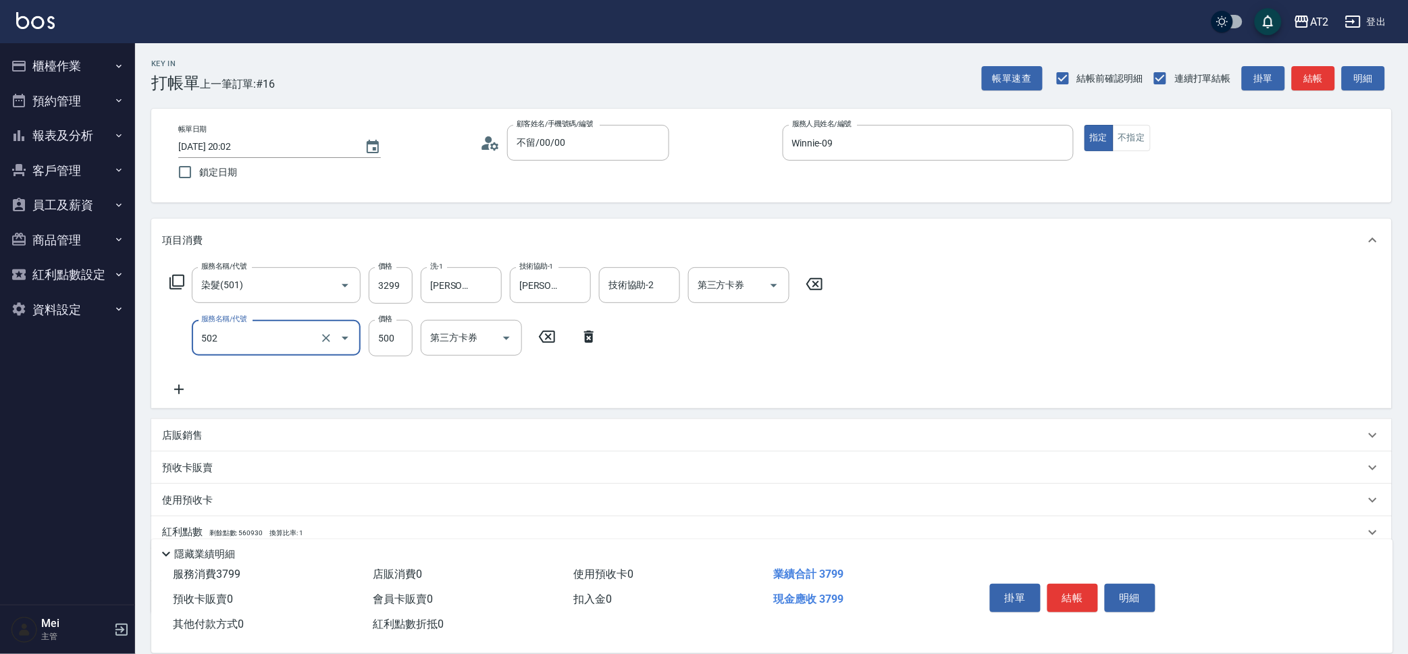
type input "漂髮(502)"
type input "0"
type input "320"
type input "0"
type input "紫涵-32"
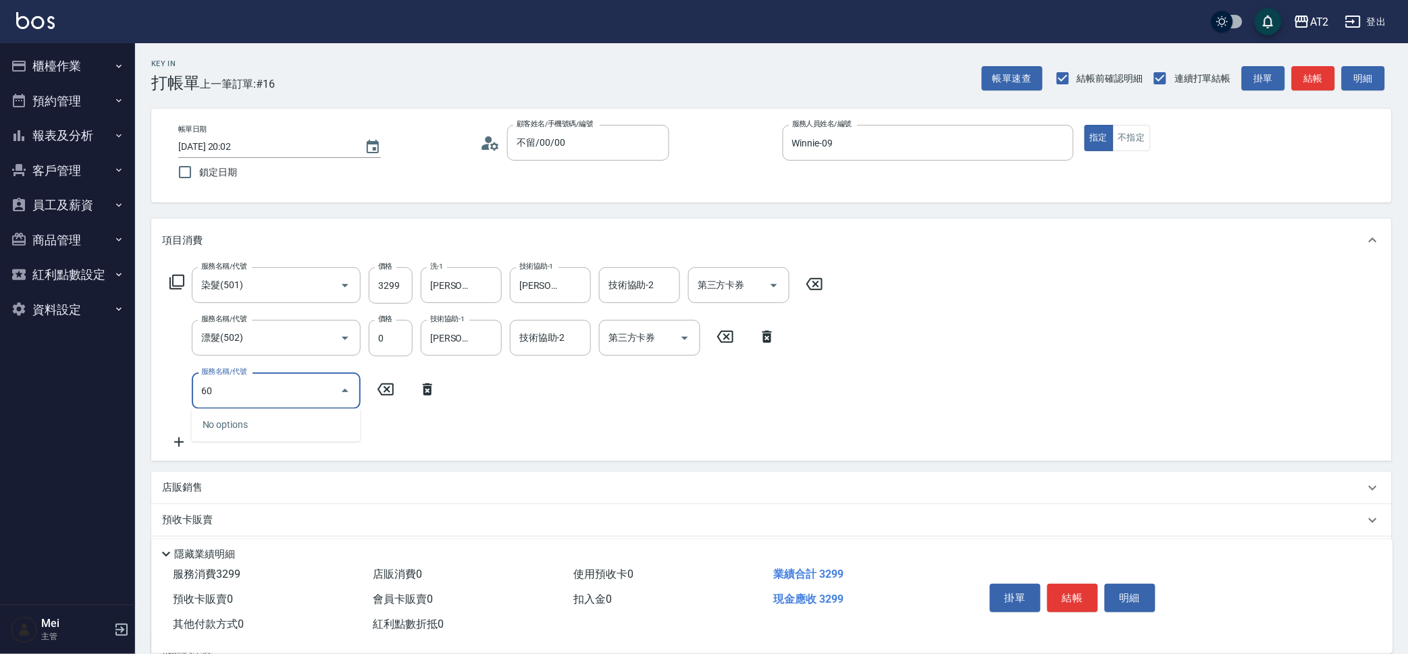
type input "601"
type input "420"
type input "自備護髮(601)"
type input "2"
type input "330"
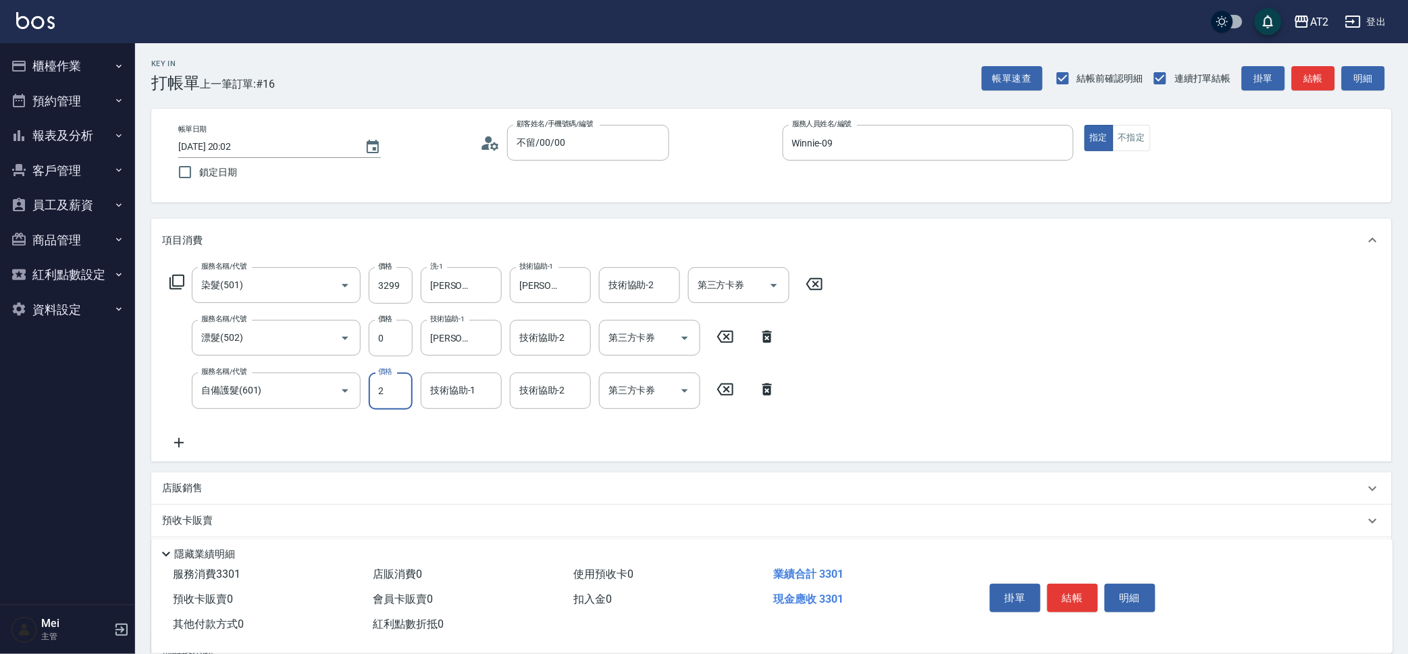
type input "27"
type input "350"
type input "270"
type input "590"
type input "2700"
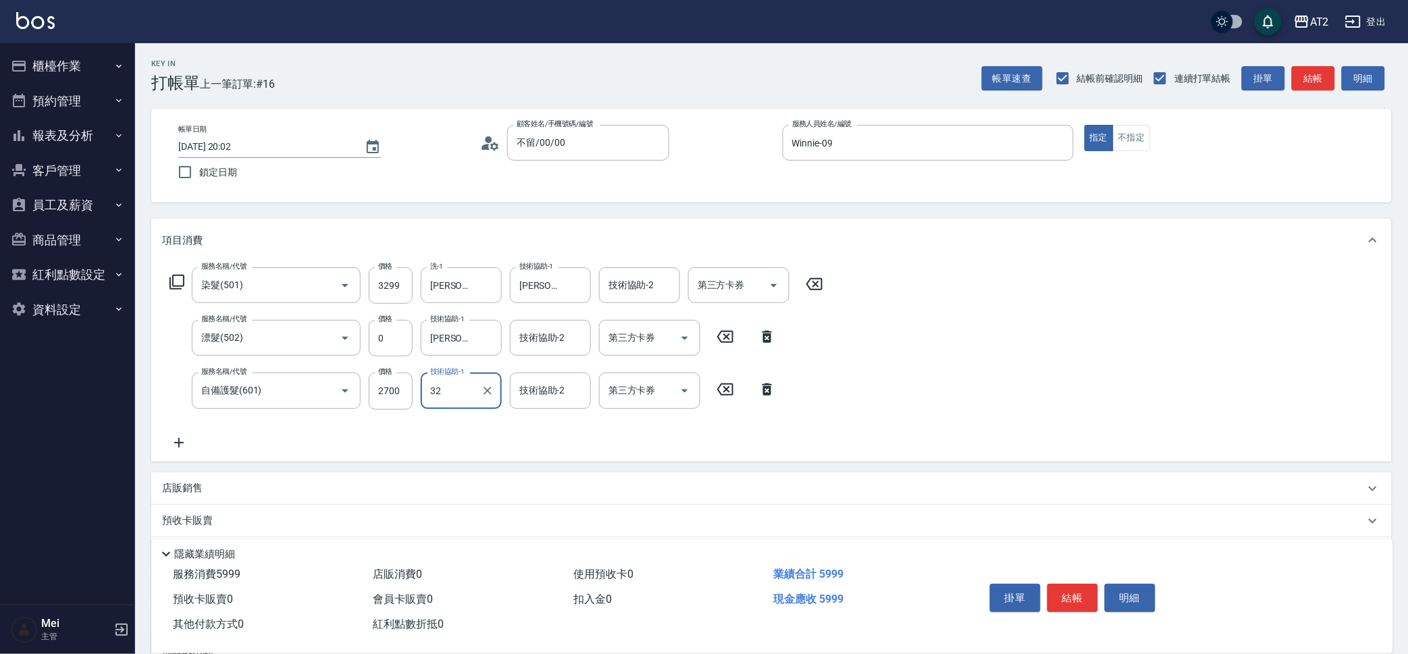
type input "紫涵-32"
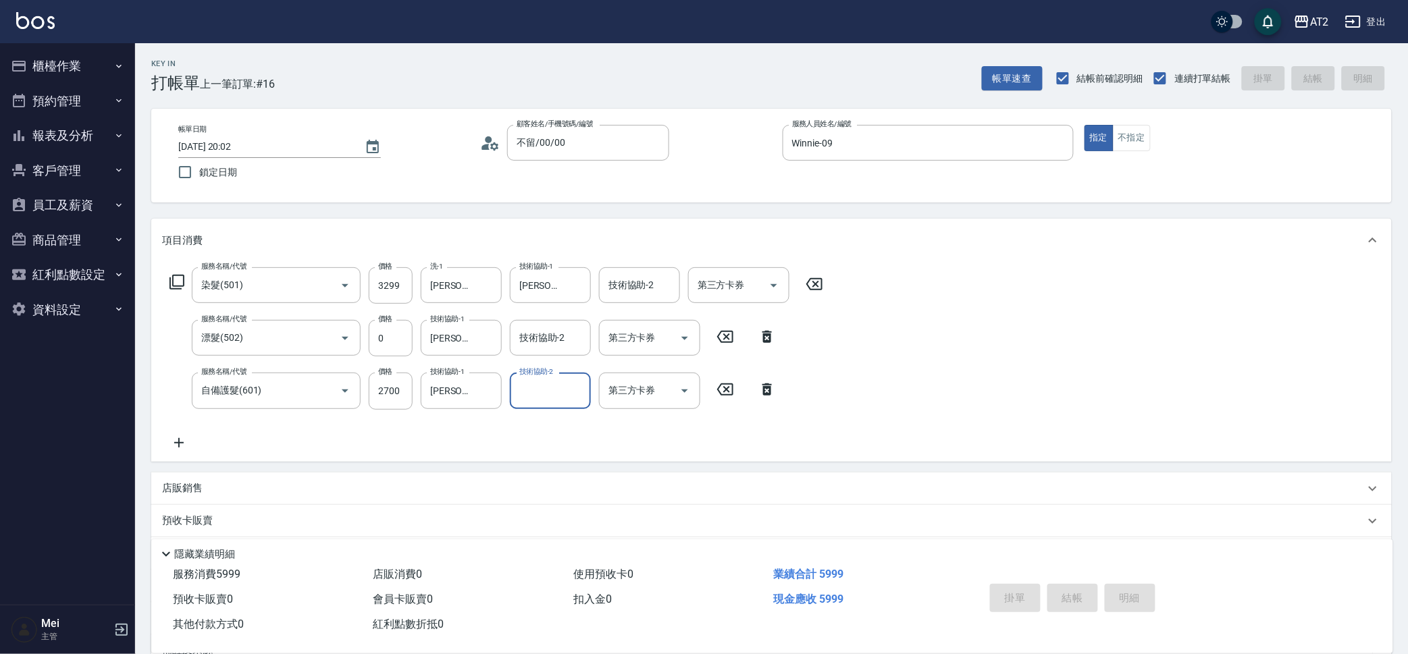
type input "2025/10/07 20:03"
type input "0"
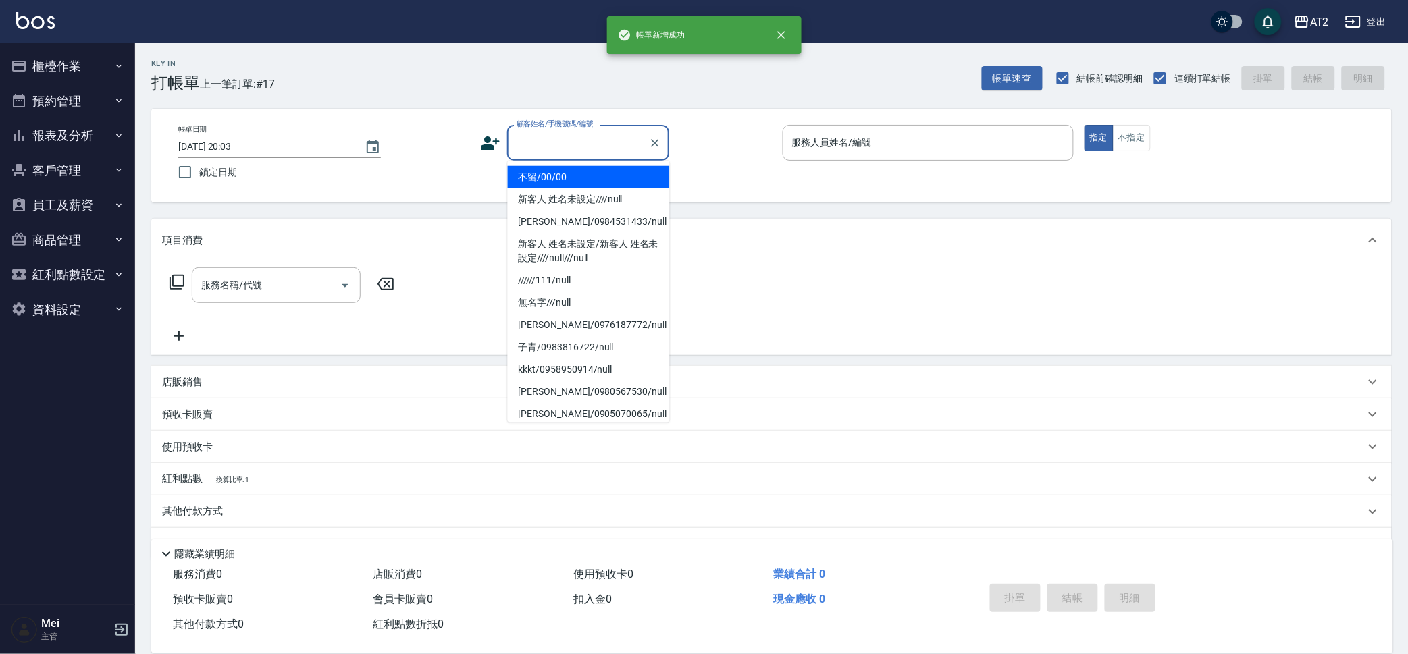
click at [595, 152] on input "顧客姓名/手機號碼/編號" at bounding box center [578, 143] width 130 height 24
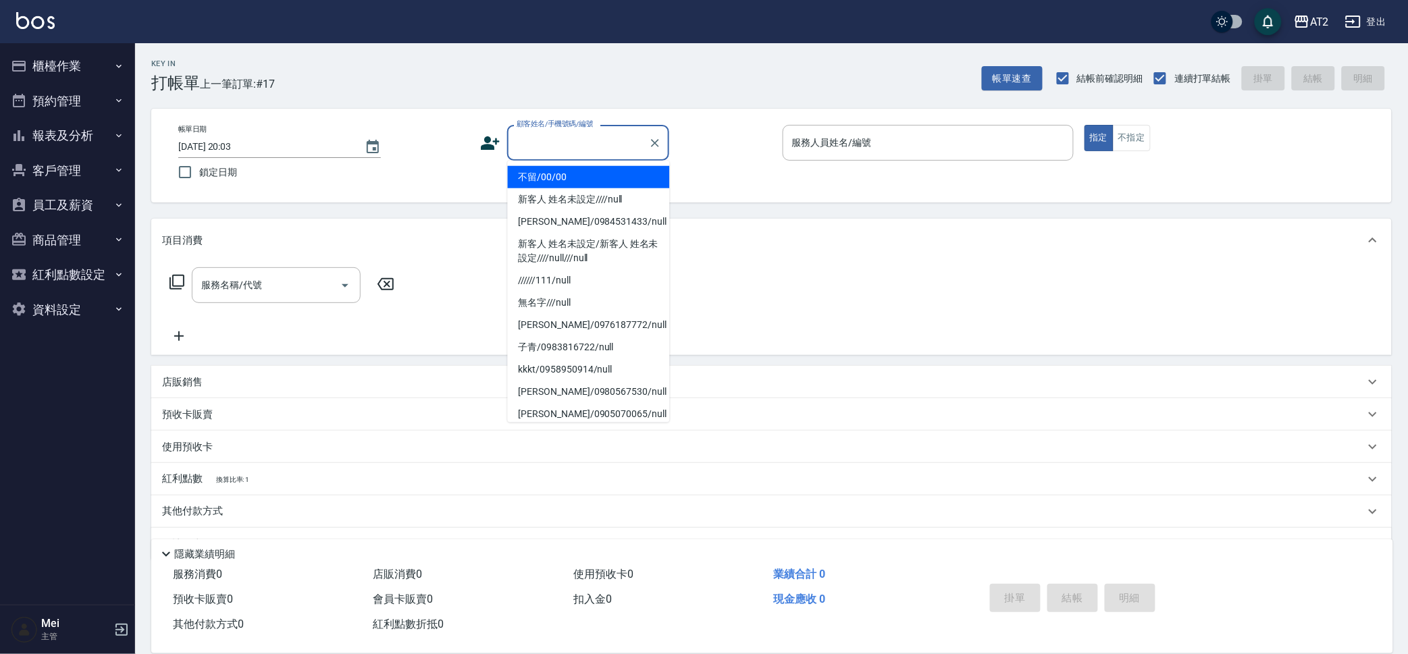
click at [595, 182] on li "不留/00/00" at bounding box center [589, 177] width 162 height 22
type input "不留/00/00"
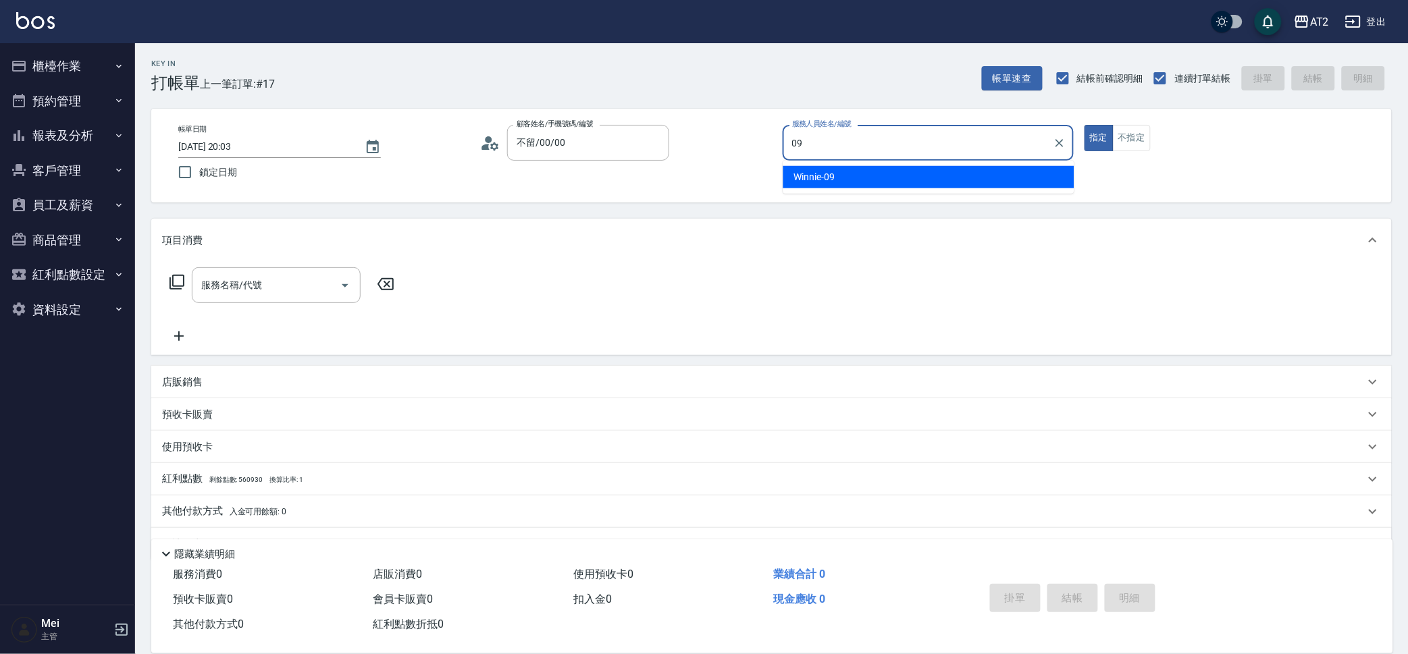
type input "Winnie-09"
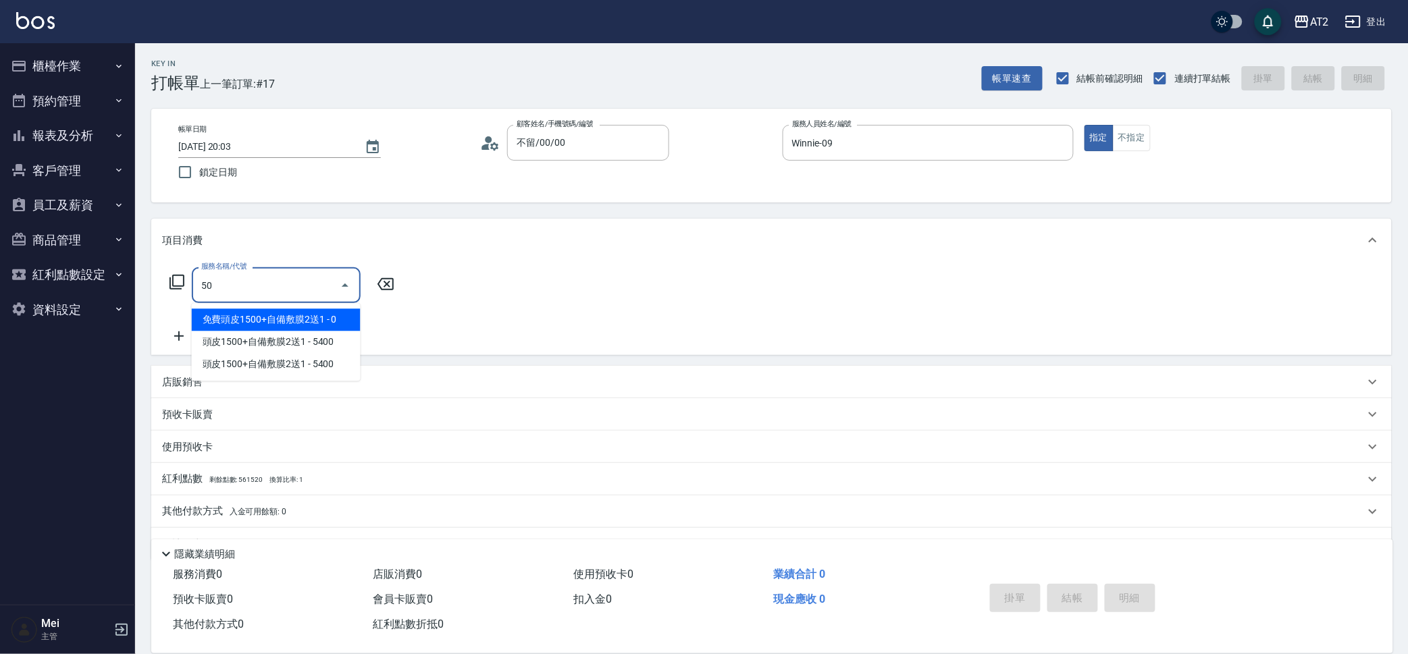
type input "501"
type input "100"
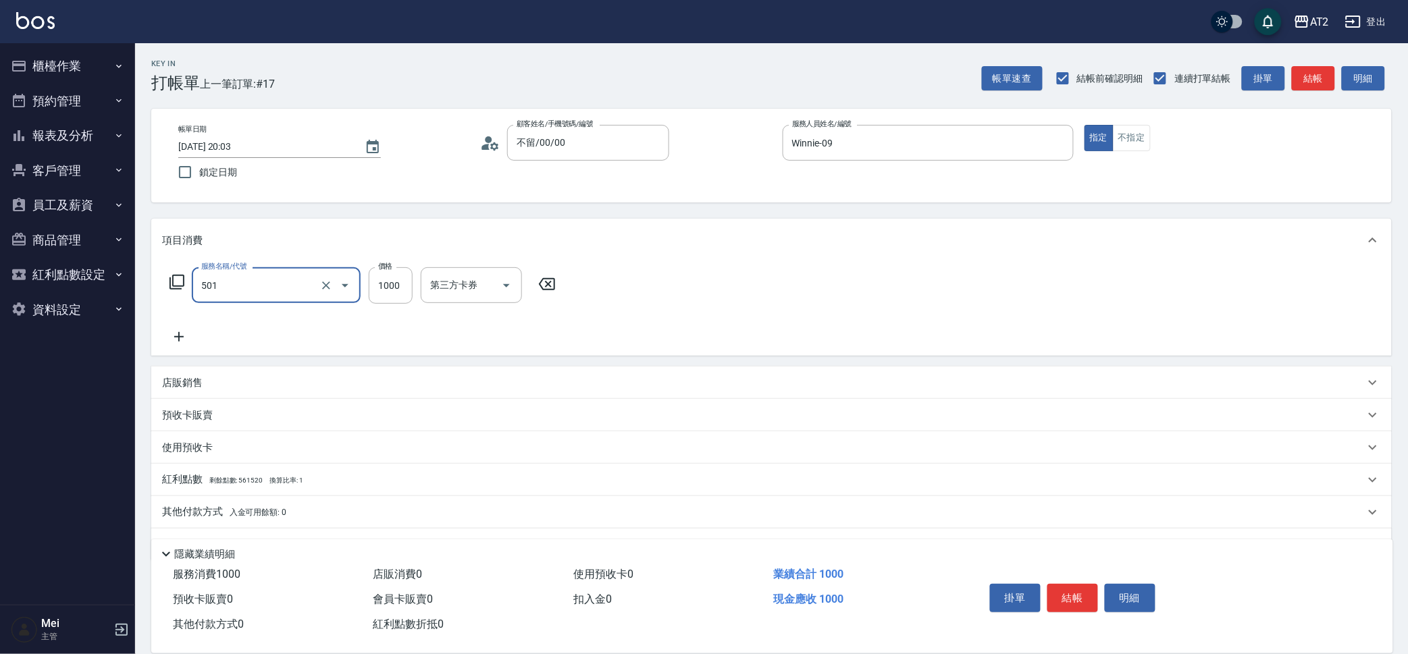
type input "染髮(501)"
type input "0"
type input "40"
type input "409"
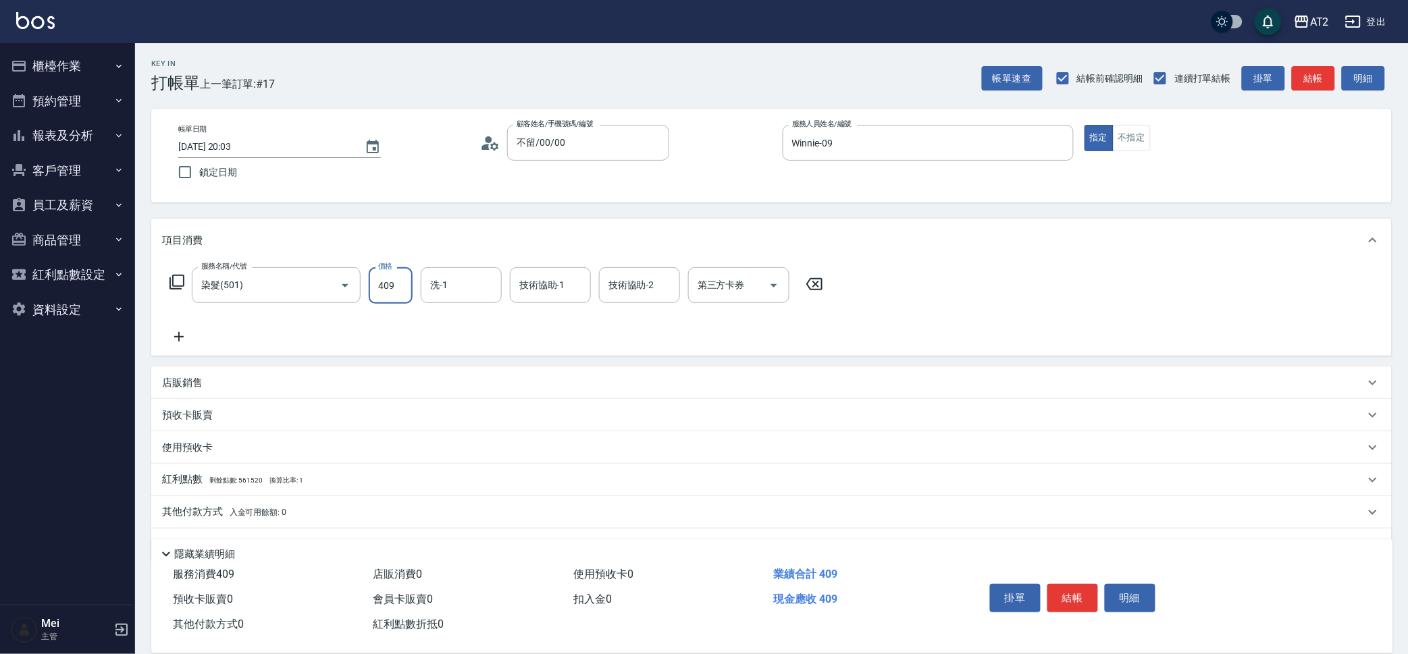
type input "400"
type input "4099"
type input "宣宣-40"
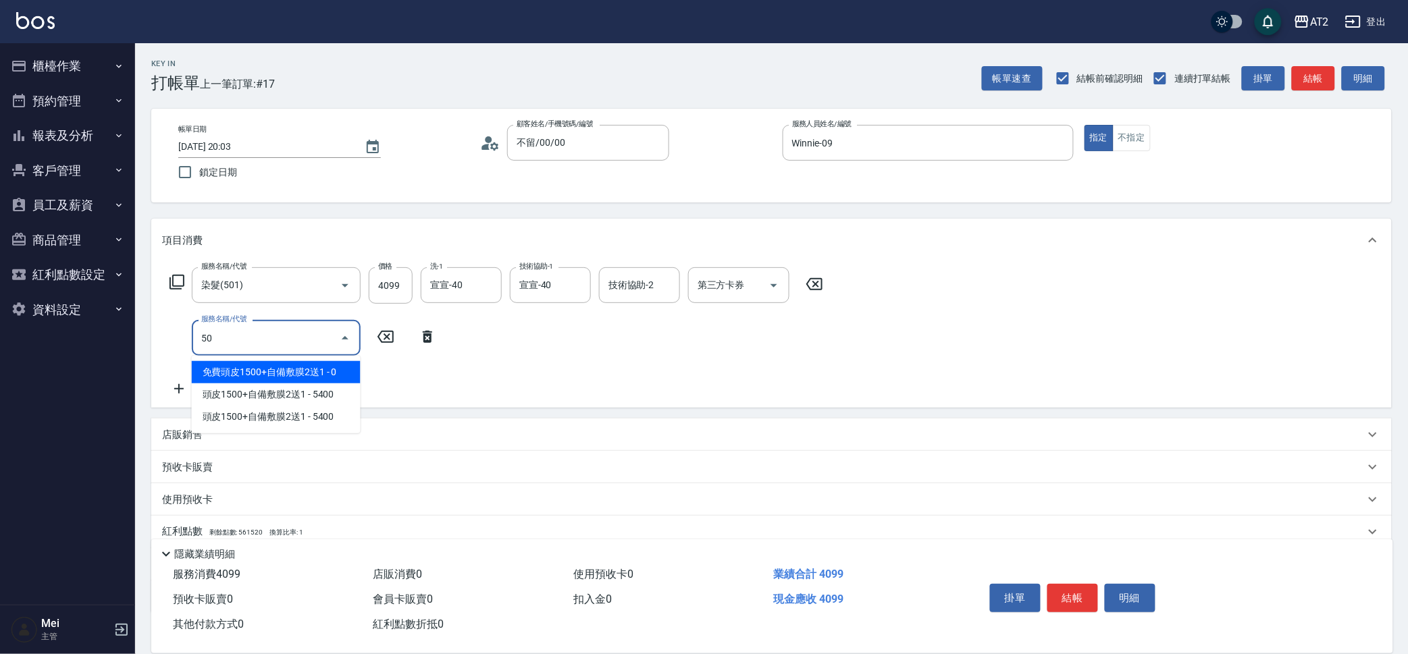
type input "502"
type input "450"
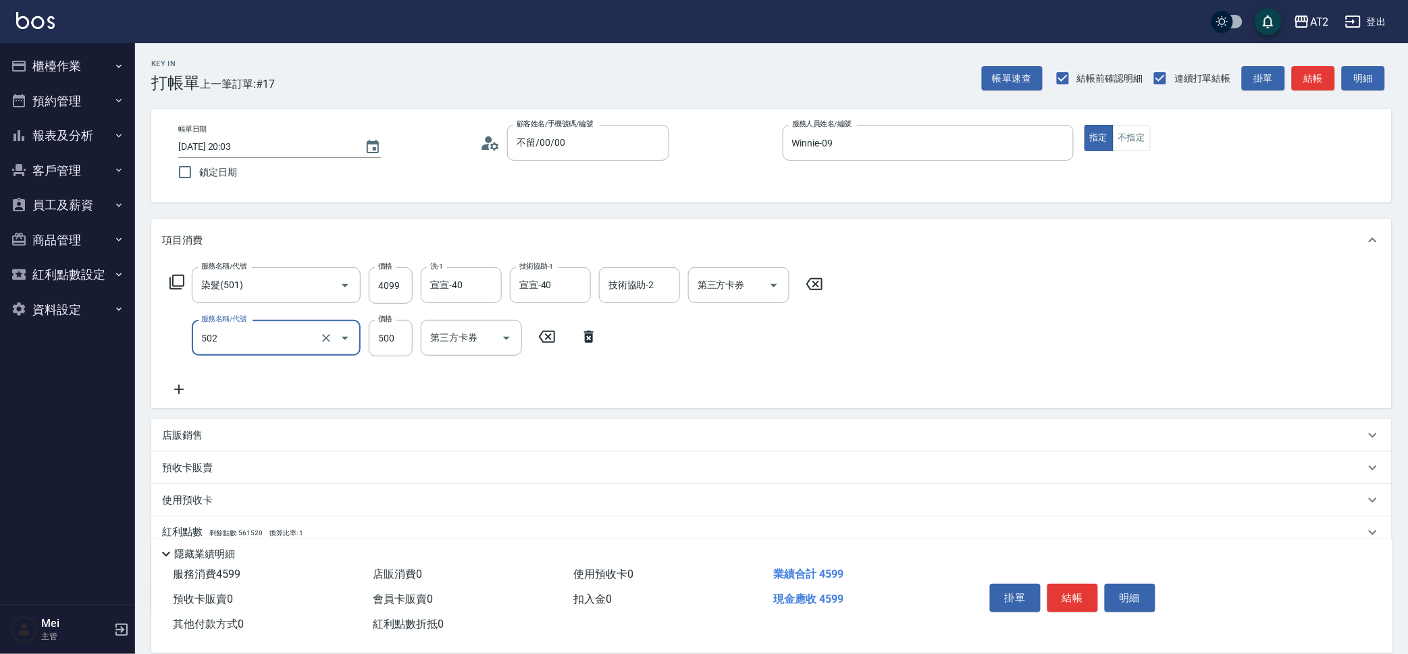
type input "漂髮(502)"
type input "0"
type input "400"
type input "0"
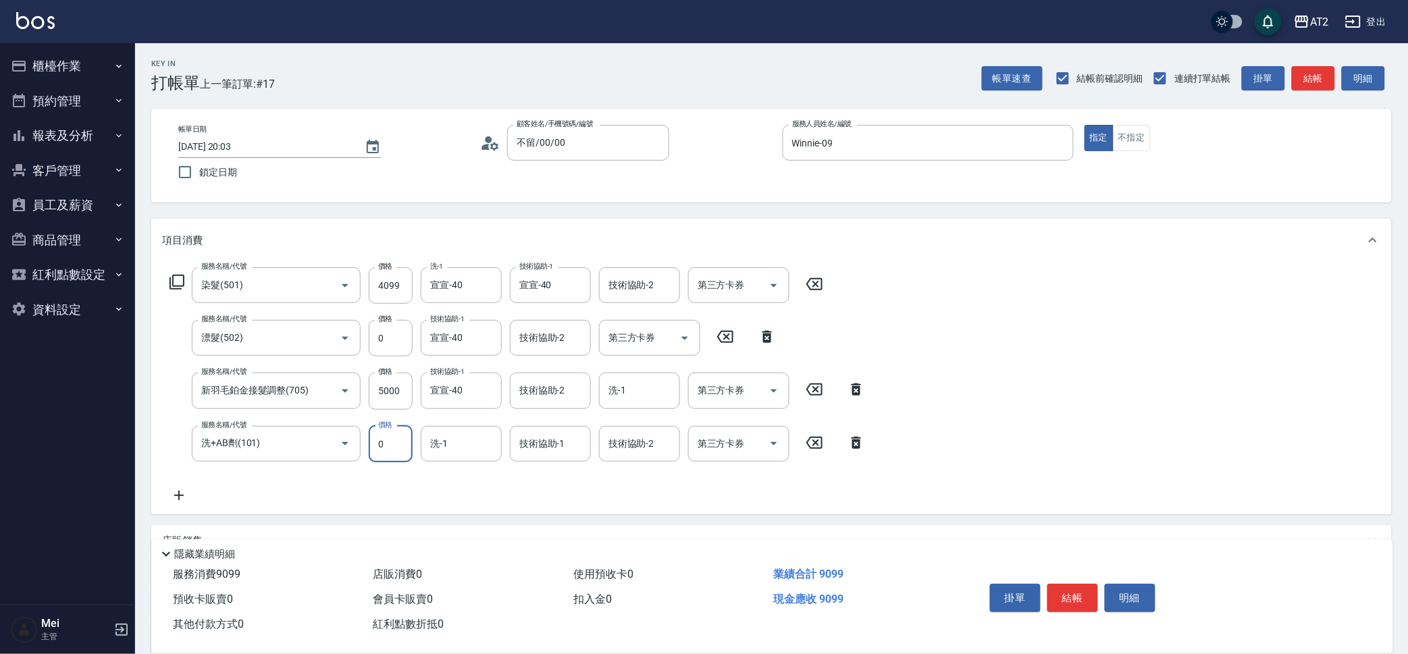
drag, startPoint x: 392, startPoint y: 461, endPoint x: 377, endPoint y: 456, distance: 15.8
click at [377, 456] on input "0" at bounding box center [391, 444] width 44 height 36
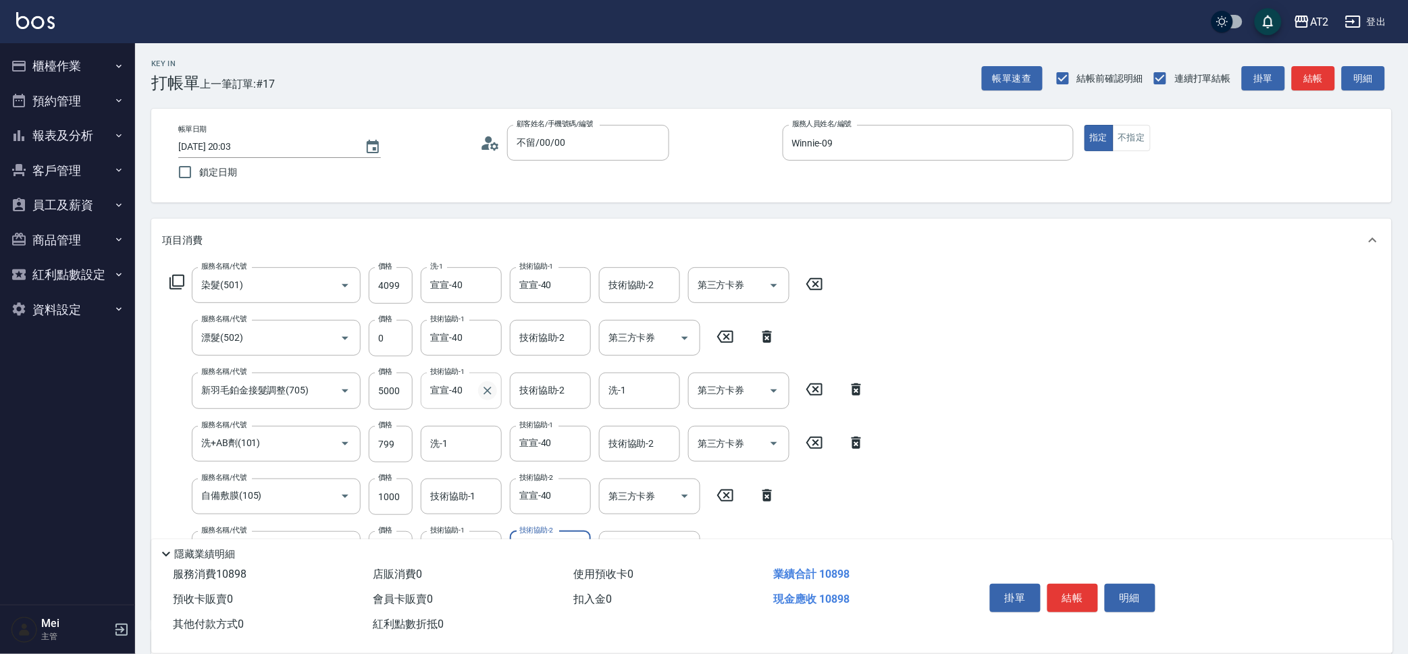
click at [483, 393] on icon "Clear" at bounding box center [487, 391] width 8 height 8
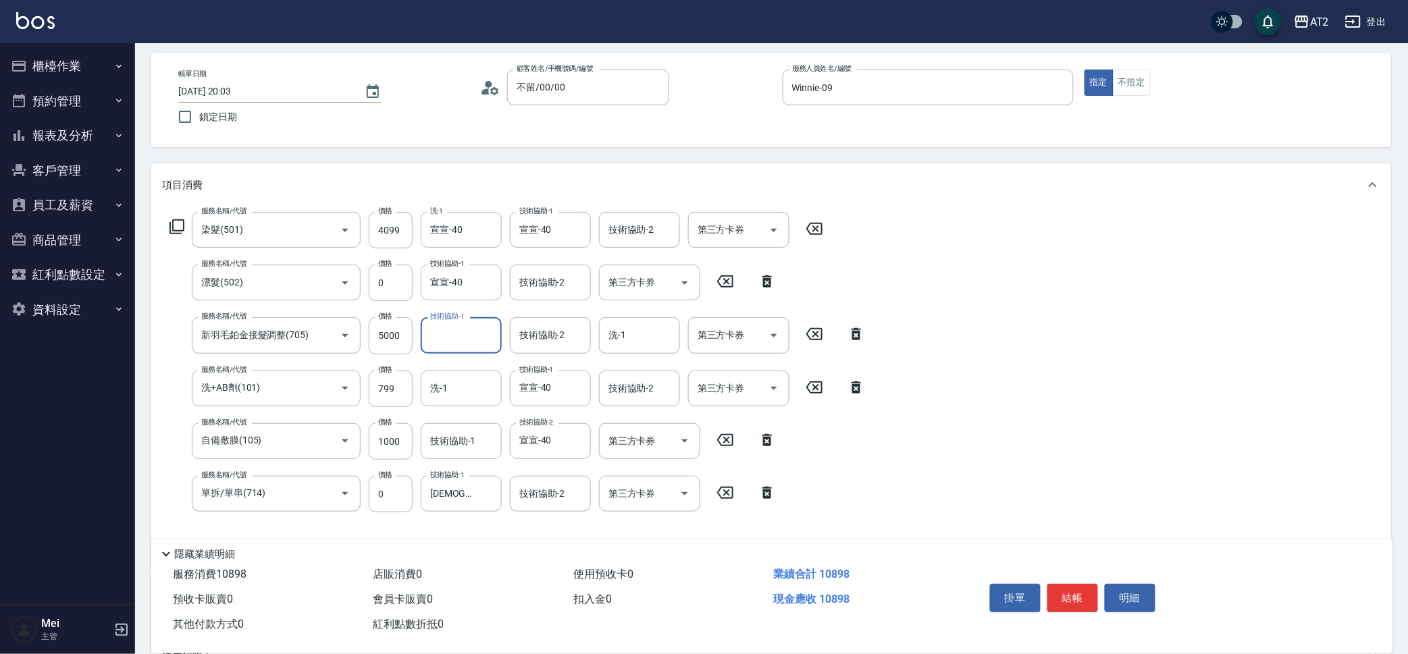
scroll to position [84, 0]
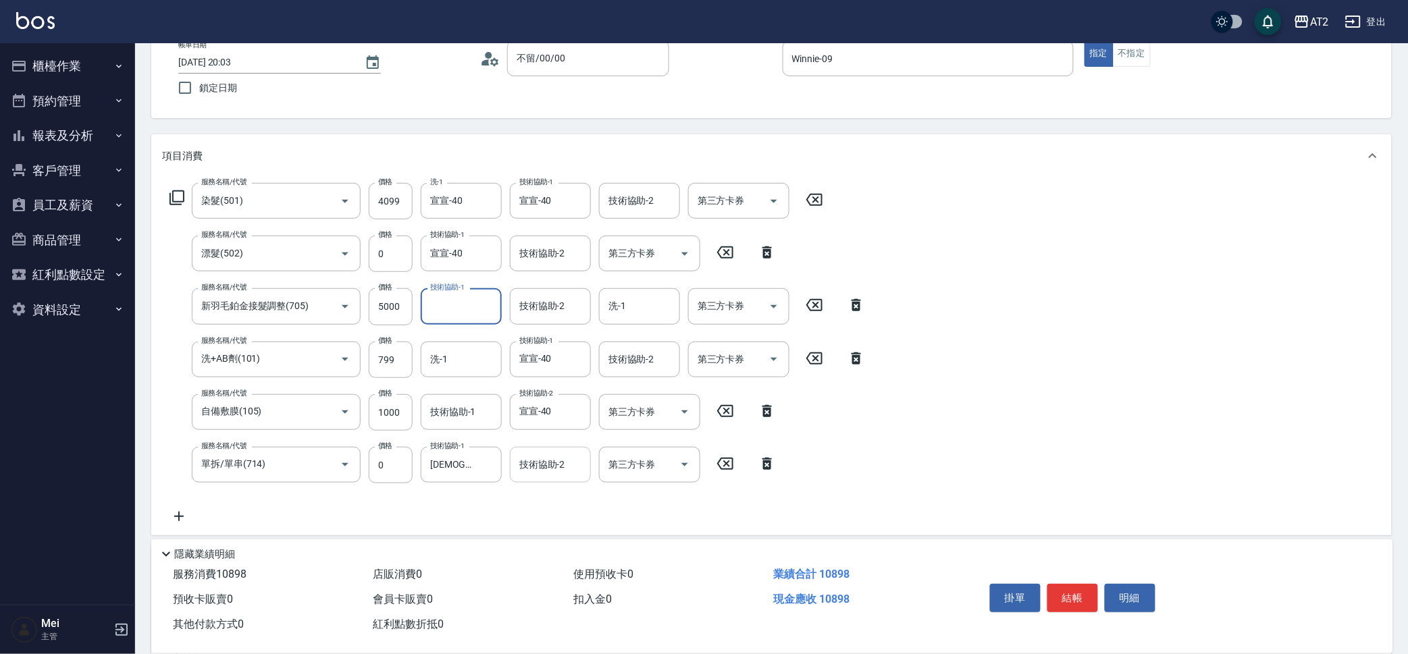
click at [536, 450] on div "技術協助-2" at bounding box center [550, 465] width 81 height 36
click at [435, 514] on icon at bounding box center [428, 516] width 34 height 16
click at [398, 211] on input "4099" at bounding box center [391, 201] width 44 height 36
click at [393, 319] on input "5000" at bounding box center [391, 306] width 44 height 36
click at [176, 522] on icon at bounding box center [179, 516] width 34 height 16
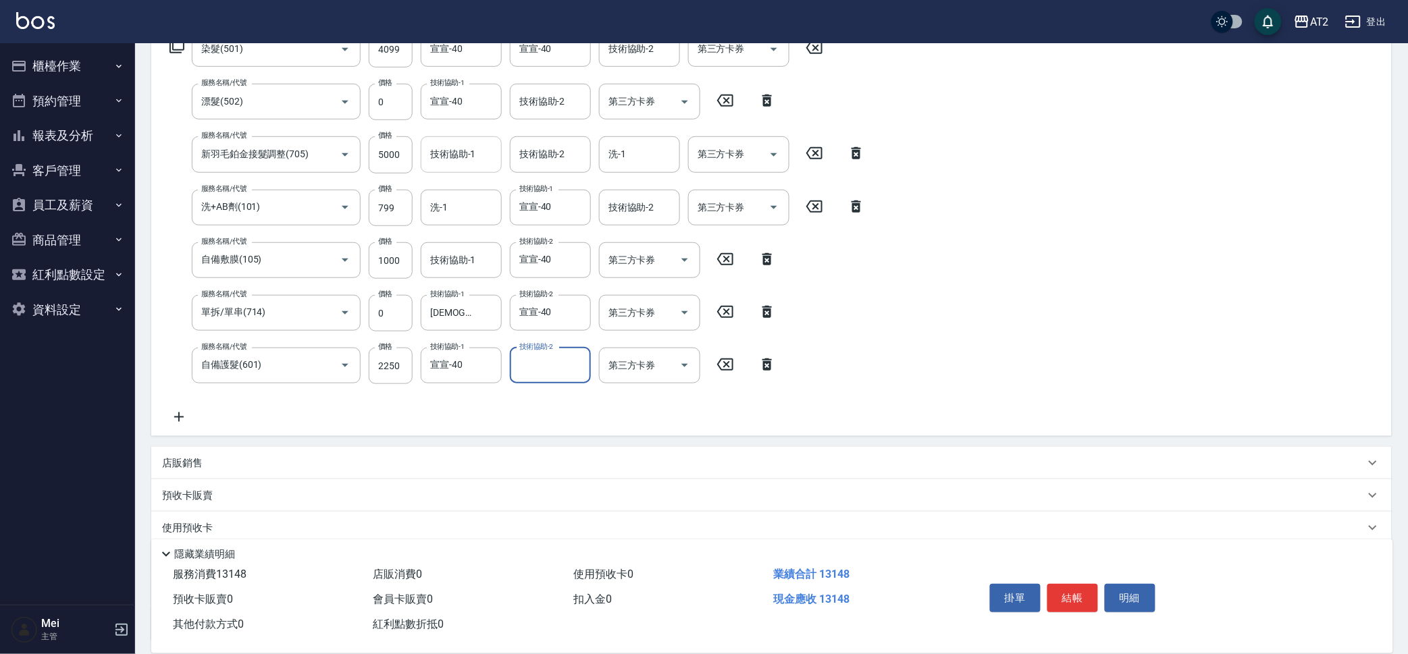
scroll to position [253, 0]
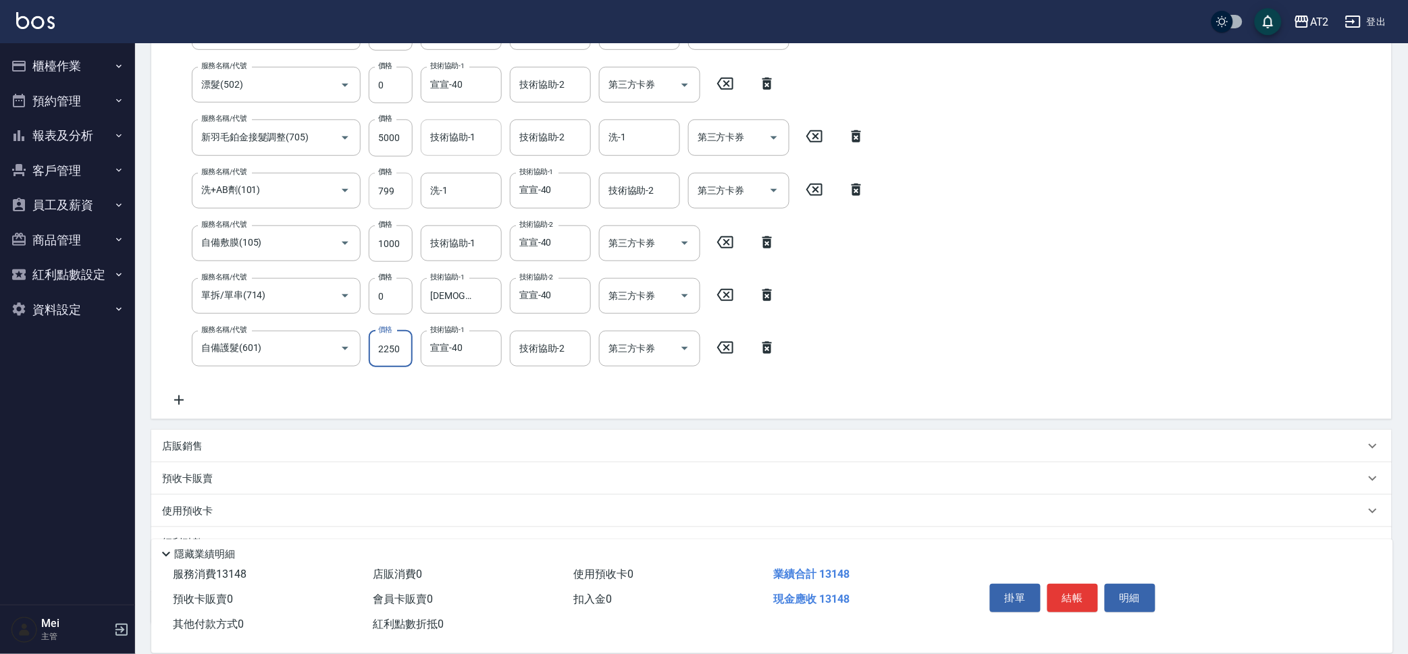
click at [392, 182] on input "799" at bounding box center [391, 191] width 44 height 36
click at [393, 230] on input "1000" at bounding box center [391, 244] width 44 height 36
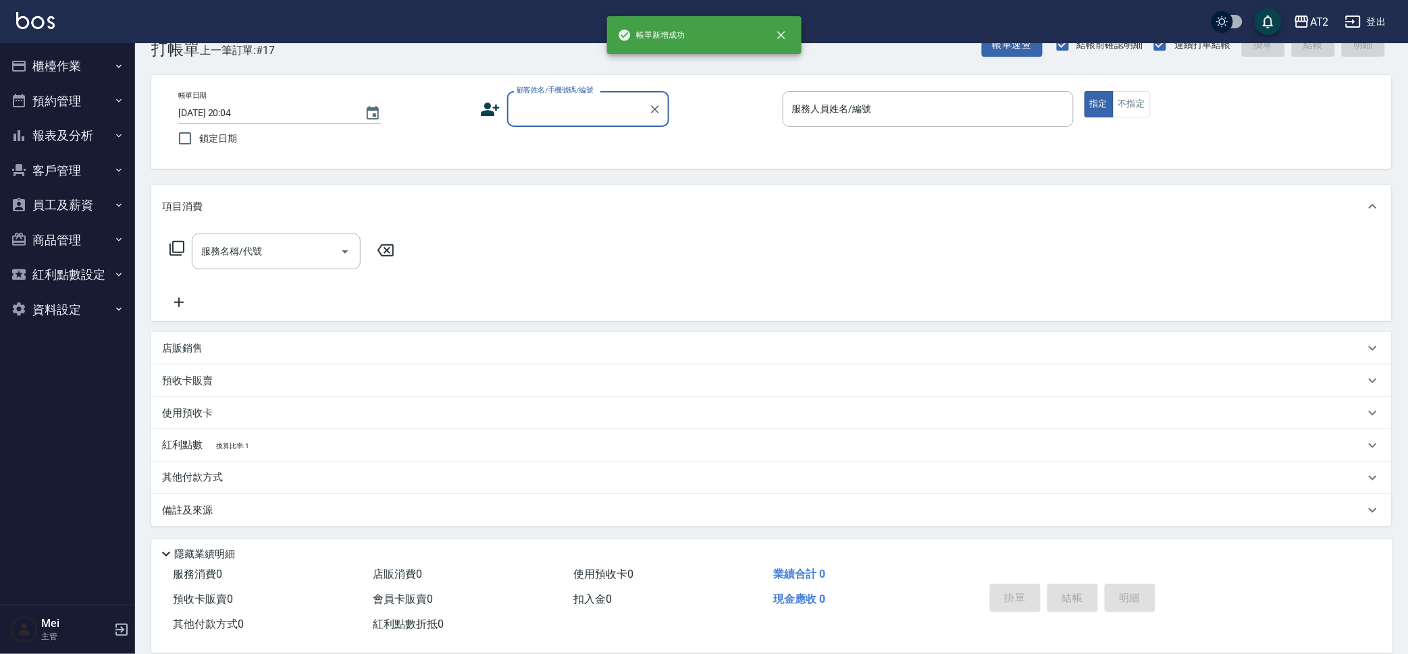
scroll to position [0, 0]
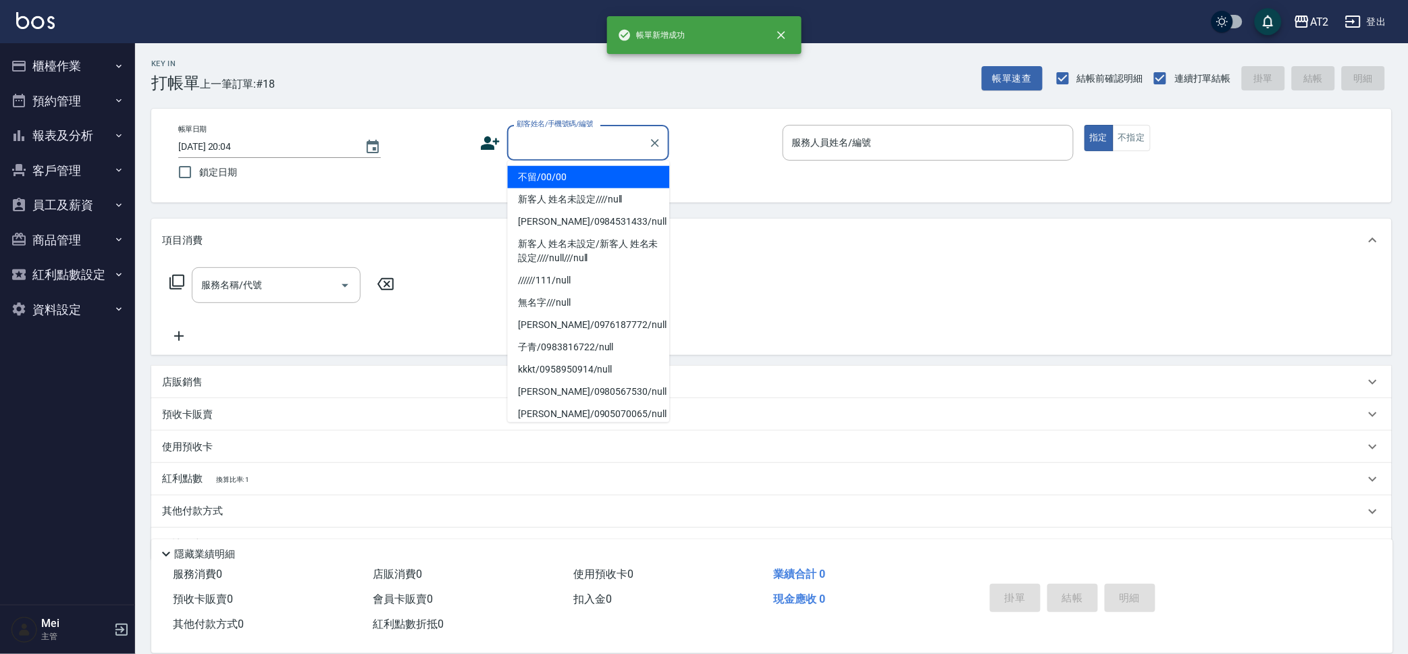
click at [638, 147] on input "顧客姓名/手機號碼/編號" at bounding box center [578, 143] width 130 height 24
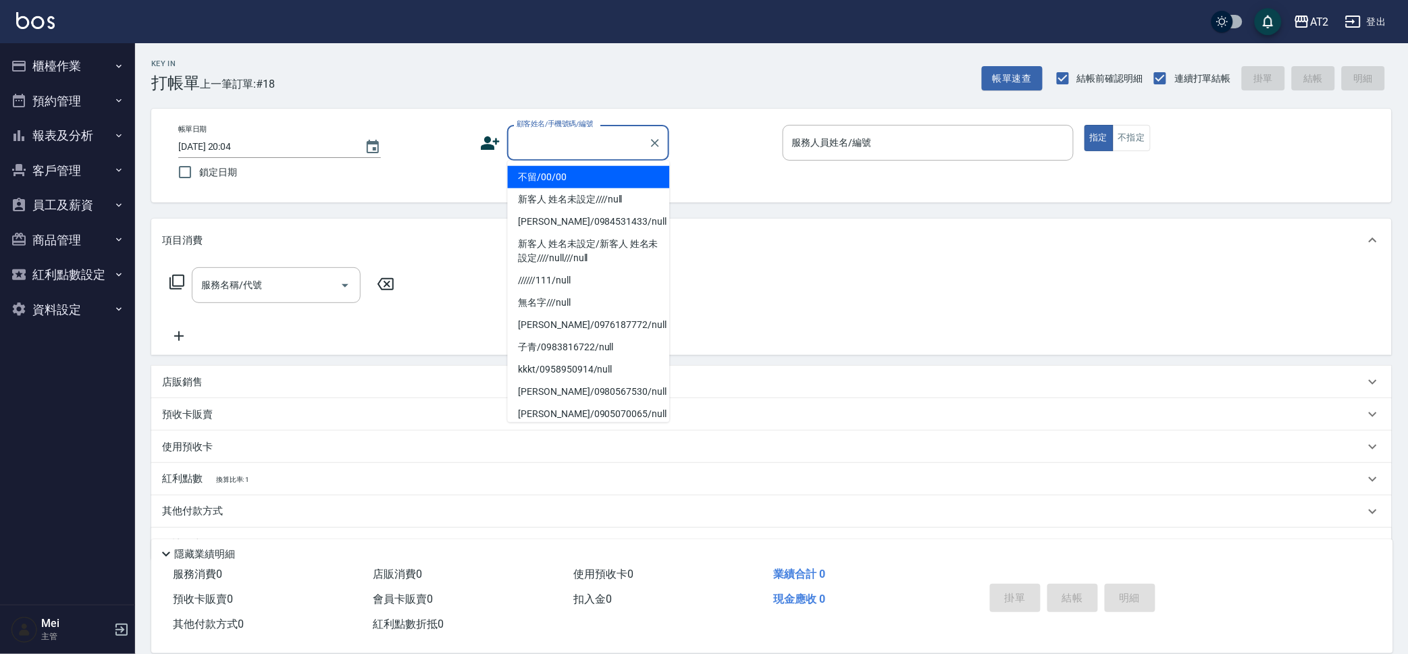
click at [633, 174] on li "不留/00/00" at bounding box center [589, 177] width 162 height 22
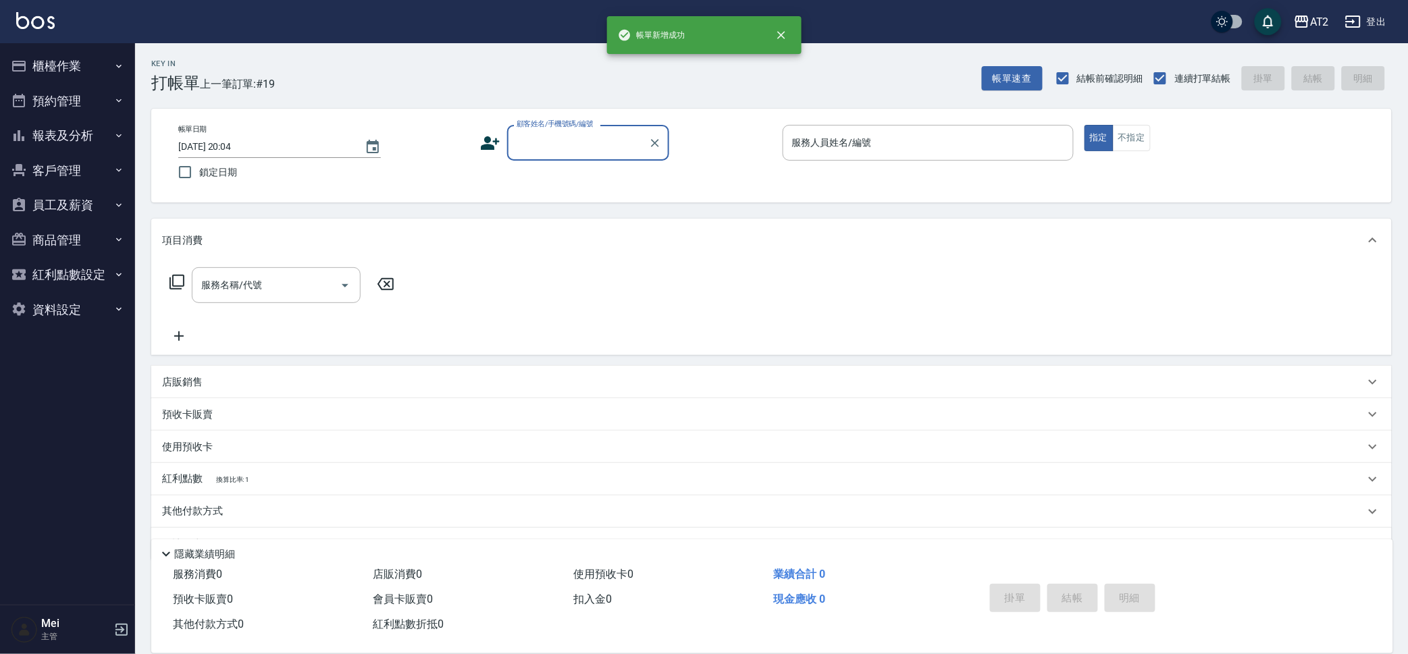
click at [602, 143] on input "顧客姓名/手機號碼/編號" at bounding box center [578, 143] width 130 height 24
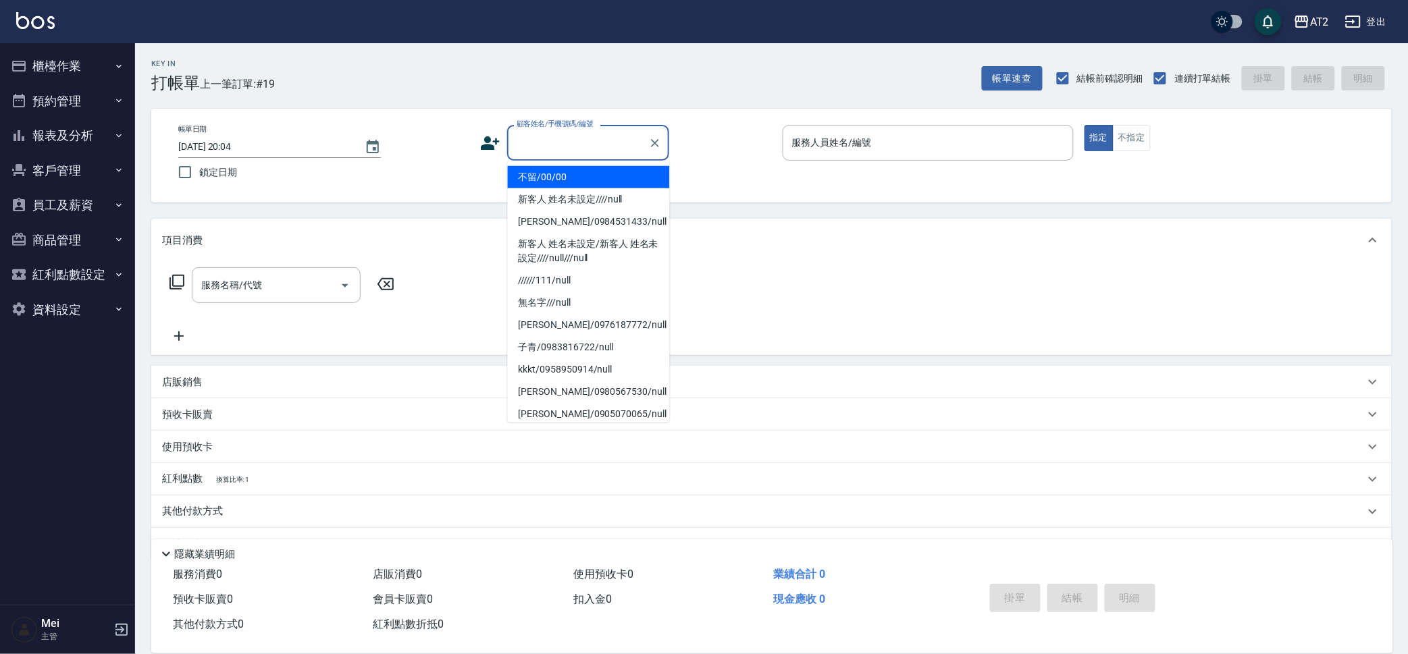
click at [605, 178] on li "不留/00/00" at bounding box center [589, 177] width 162 height 22
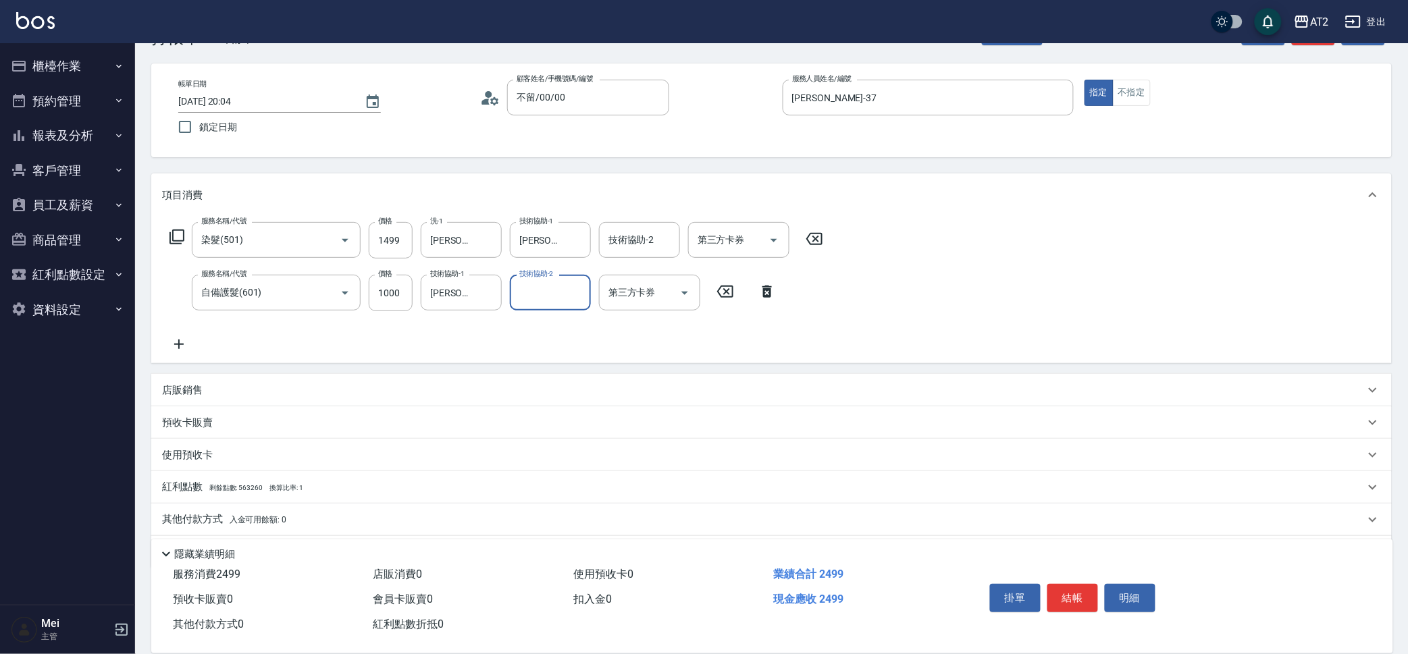
scroll to position [86, 0]
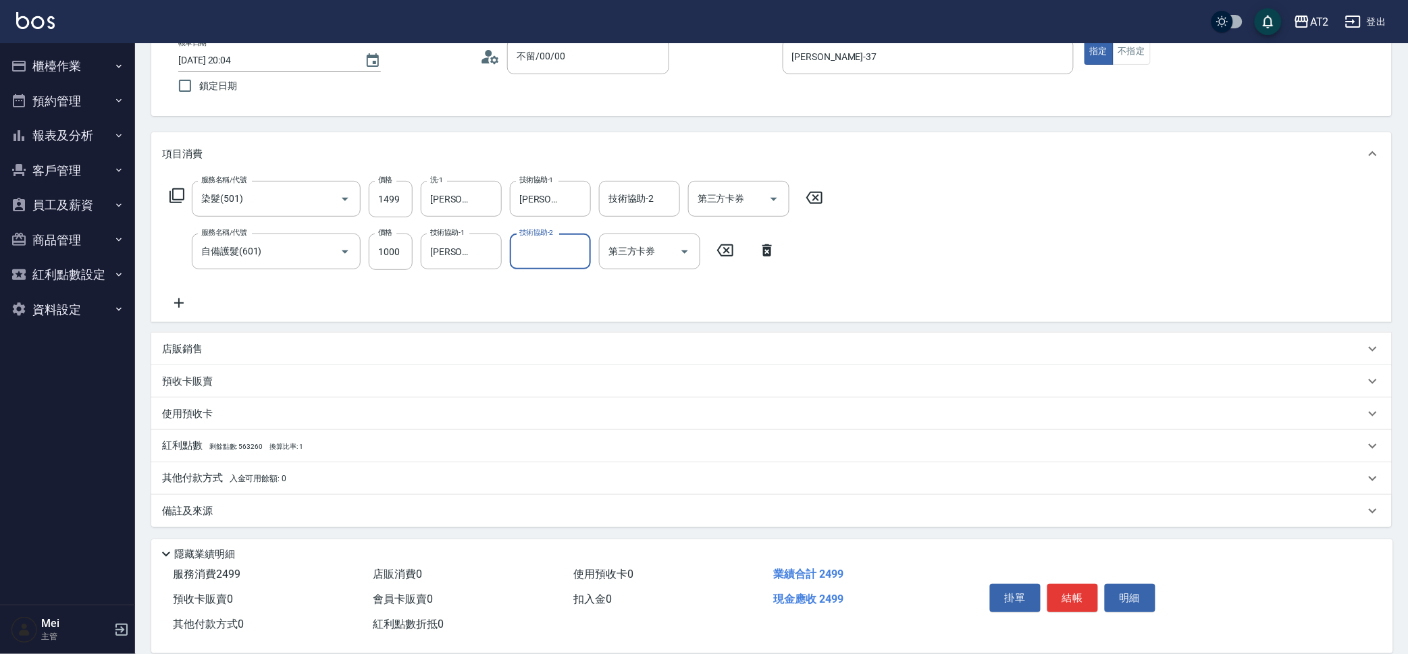
click at [274, 483] on p "其他付款方式 入金可用餘額: 0" at bounding box center [224, 478] width 124 height 15
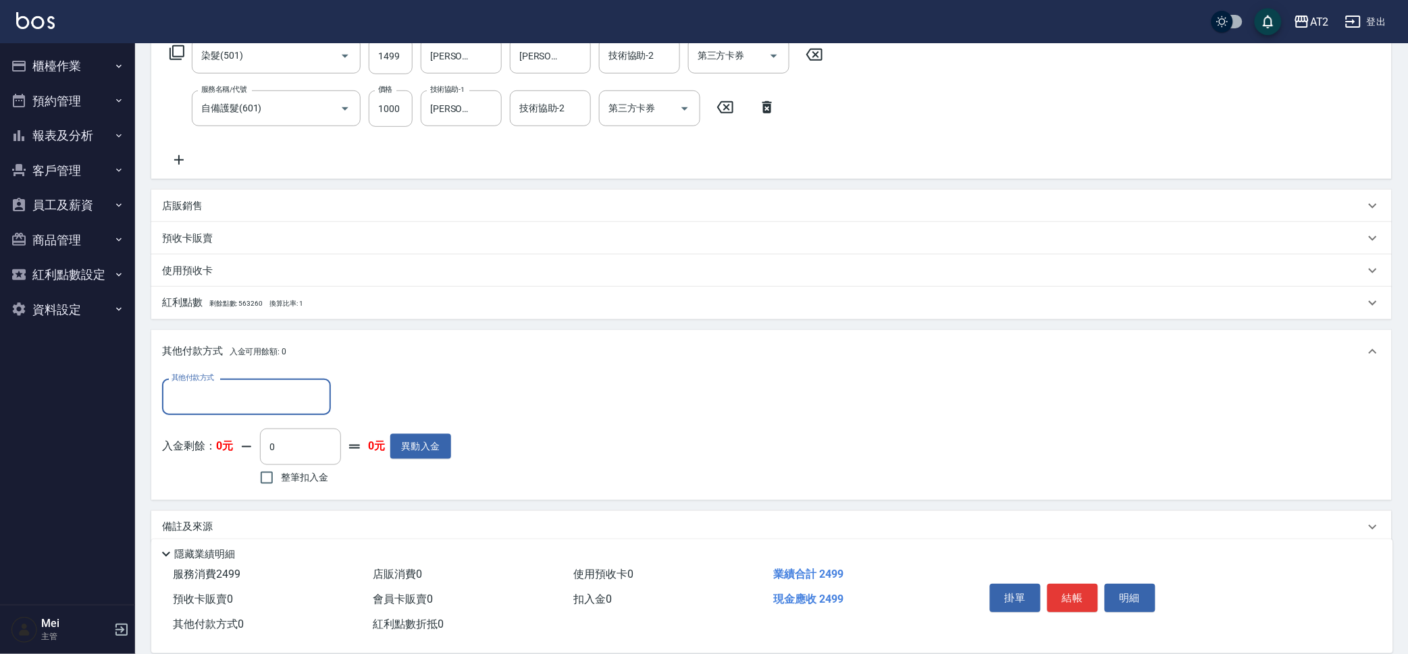
scroll to position [245, 0]
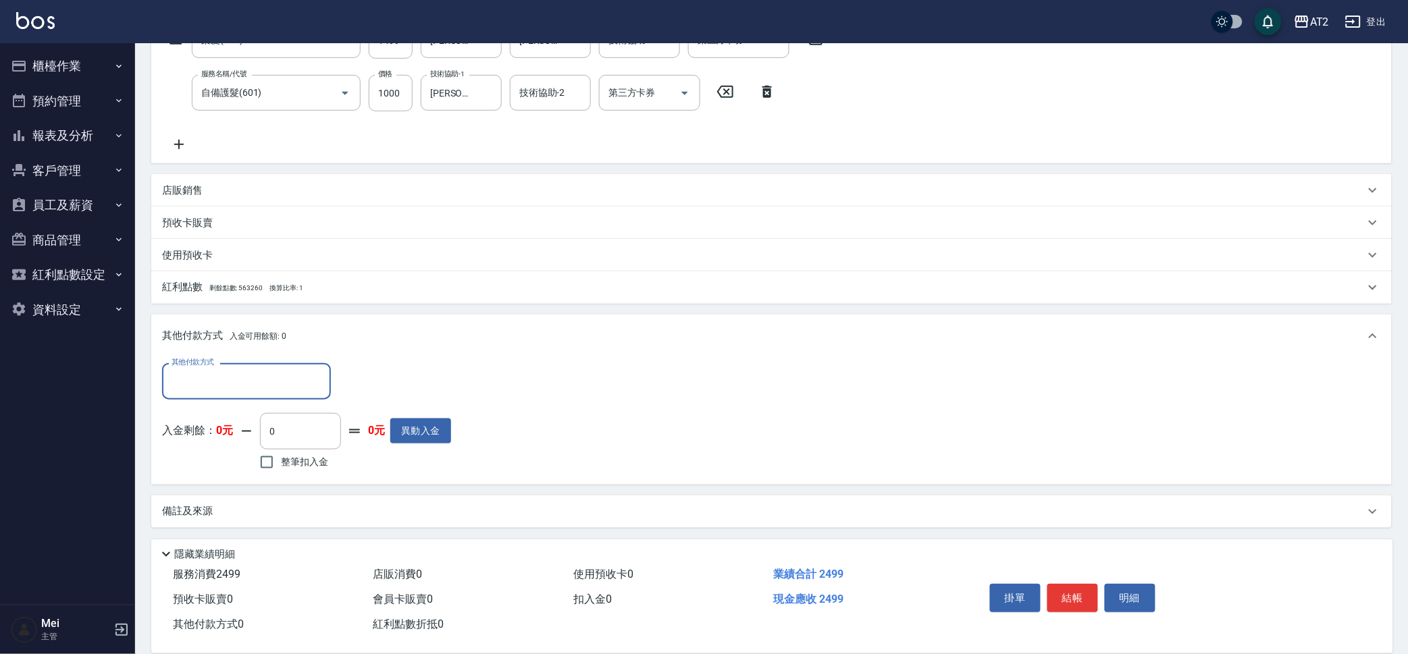
click at [257, 375] on input "其他付款方式" at bounding box center [246, 381] width 157 height 24
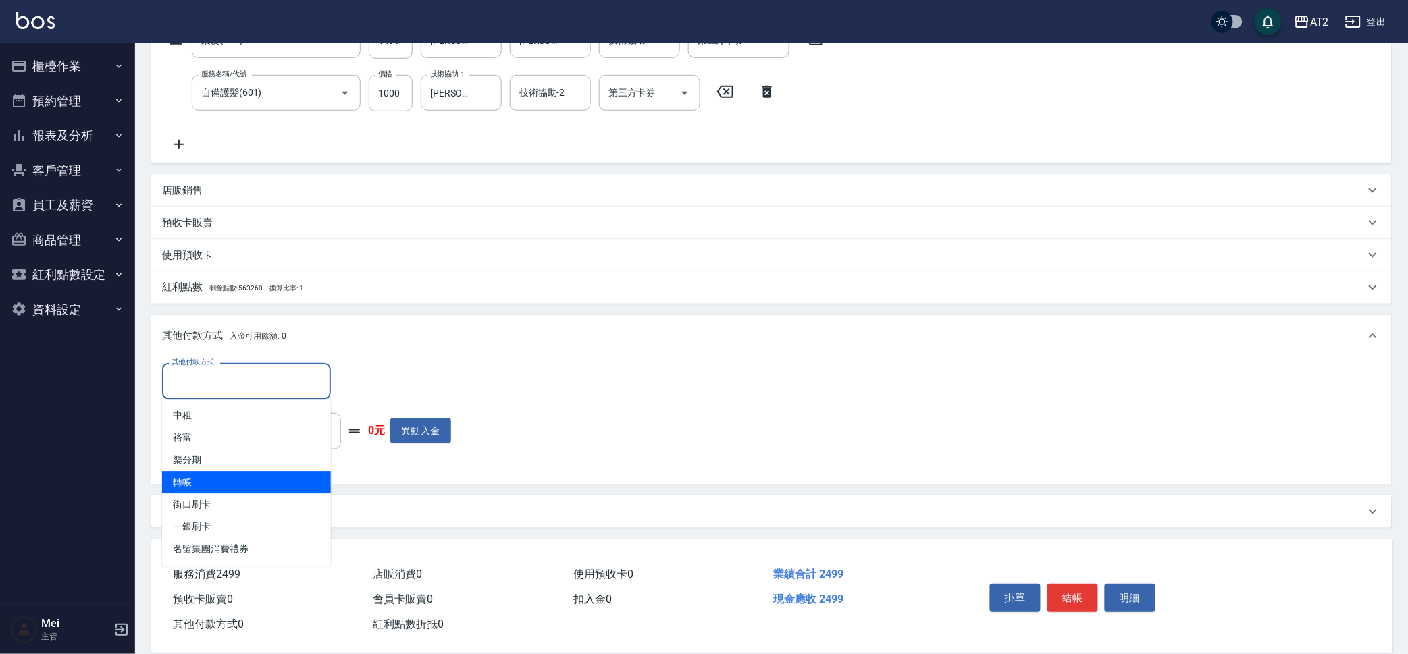
click at [240, 481] on span "轉帳" at bounding box center [246, 483] width 169 height 22
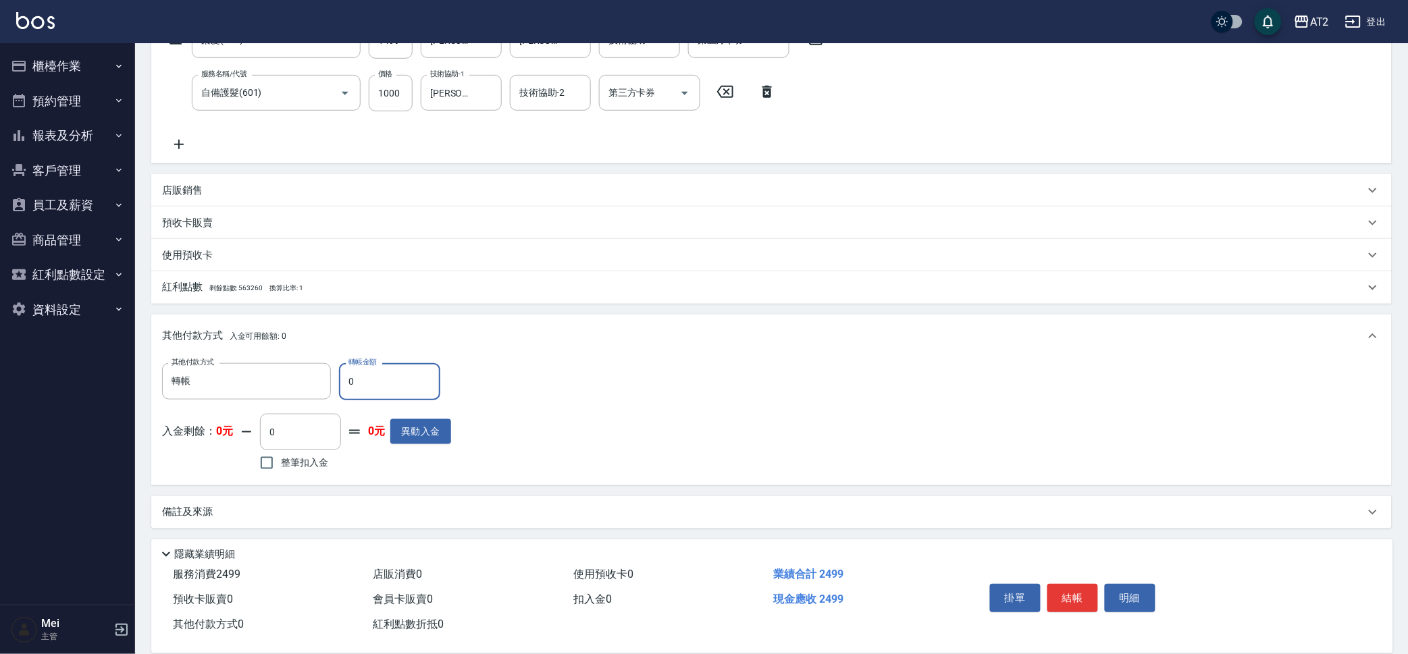
drag, startPoint x: 368, startPoint y: 386, endPoint x: 345, endPoint y: 372, distance: 27.0
click at [345, 372] on input "0" at bounding box center [389, 381] width 101 height 36
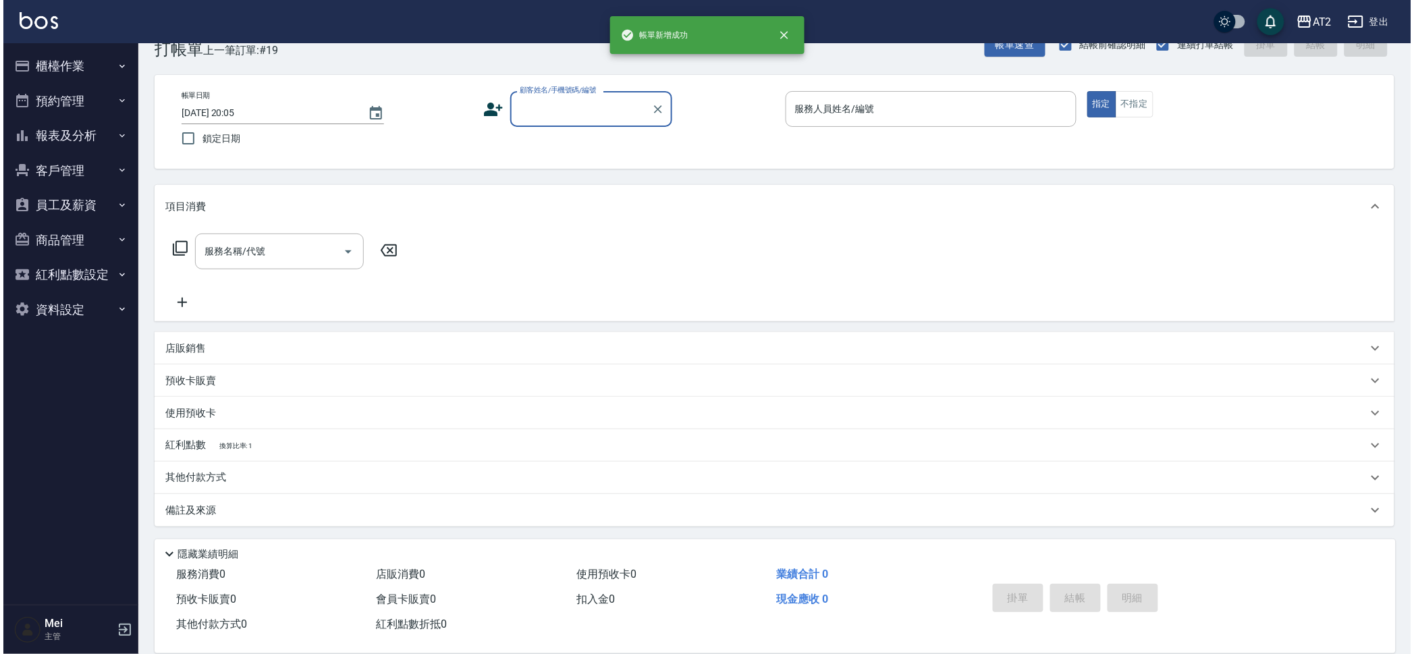
scroll to position [0, 0]
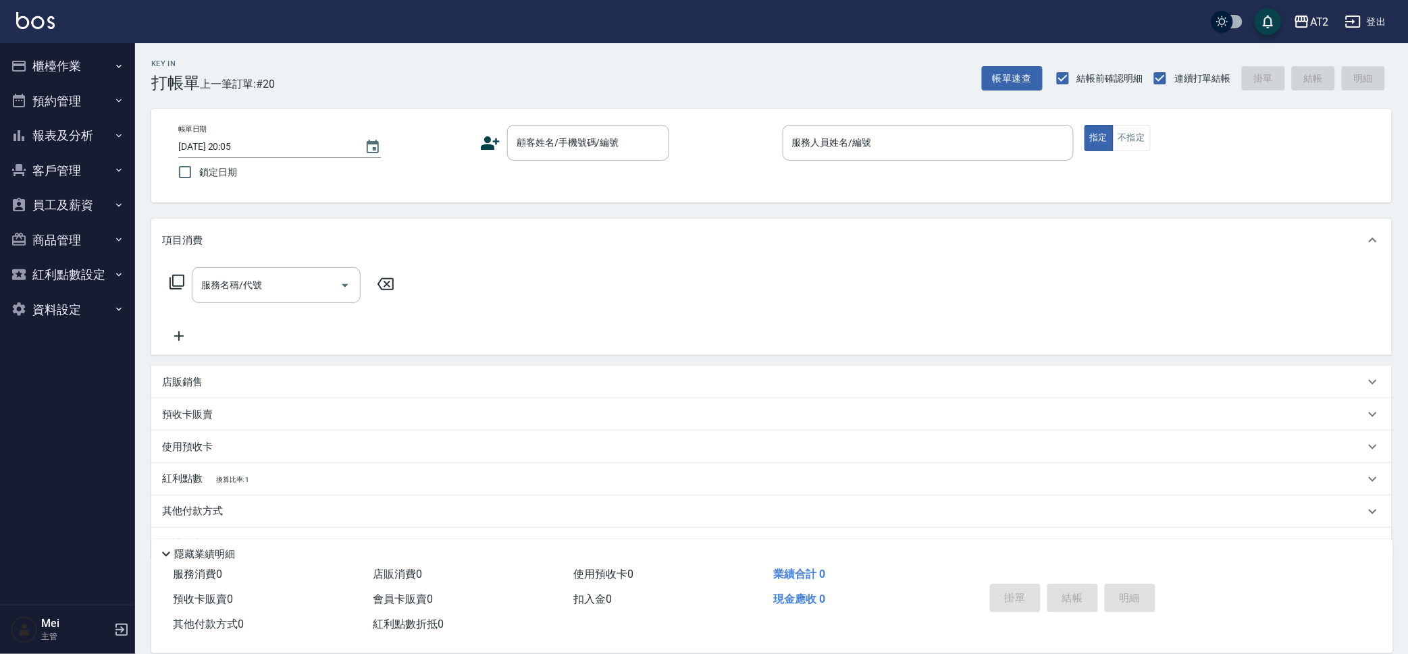
click at [438, 252] on div "項目消費" at bounding box center [771, 240] width 1240 height 43
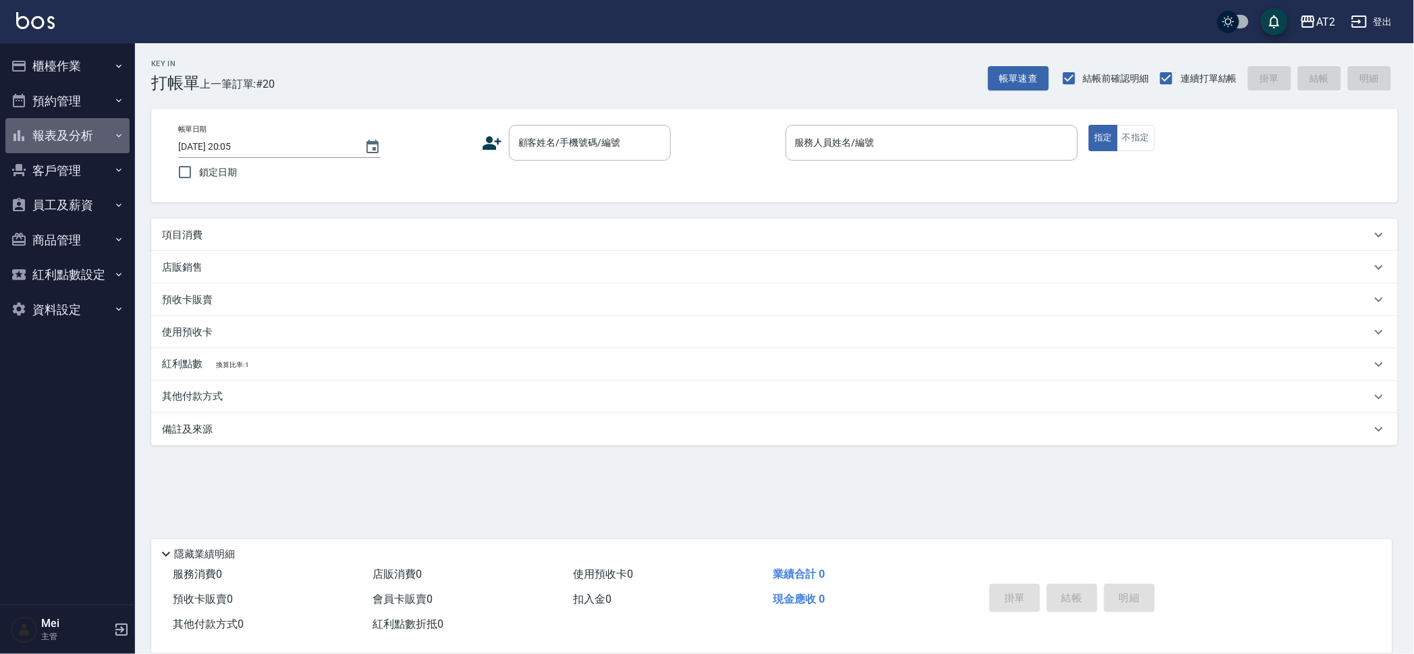
click at [67, 127] on button "報表及分析" at bounding box center [67, 135] width 124 height 35
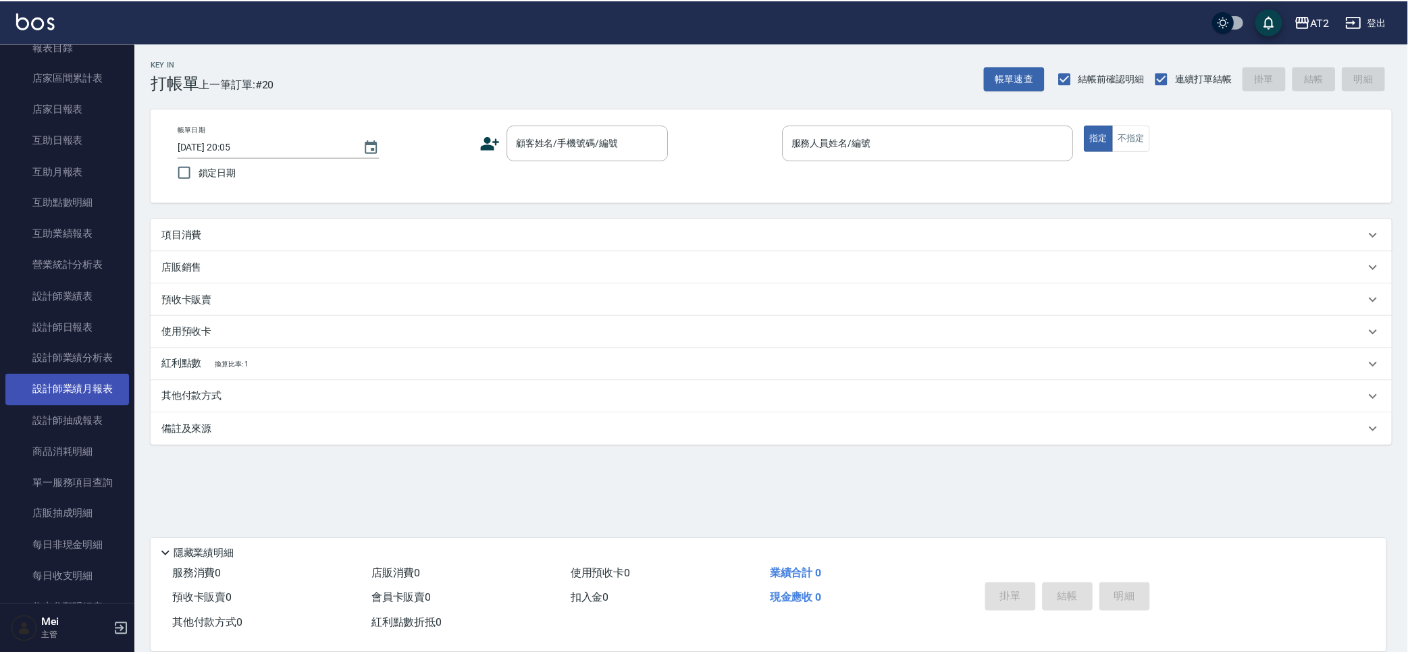
scroll to position [84, 0]
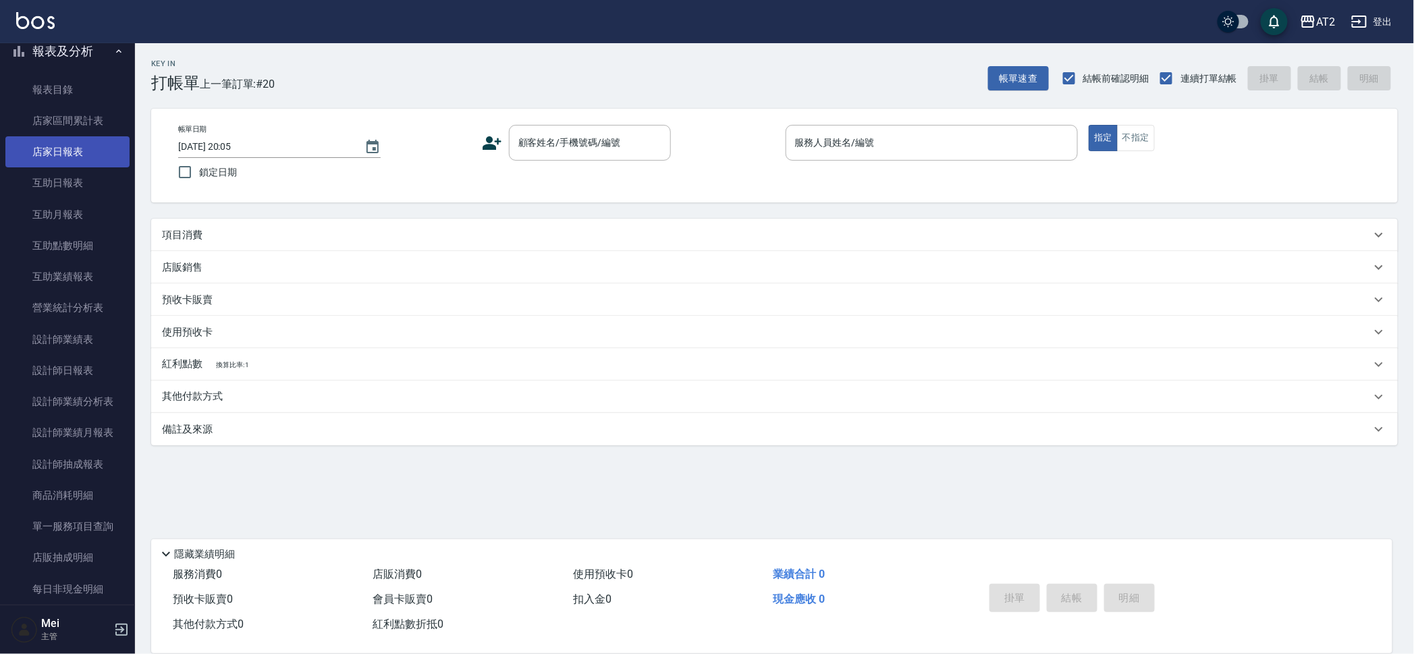
click at [91, 143] on link "店家日報表" at bounding box center [67, 151] width 124 height 31
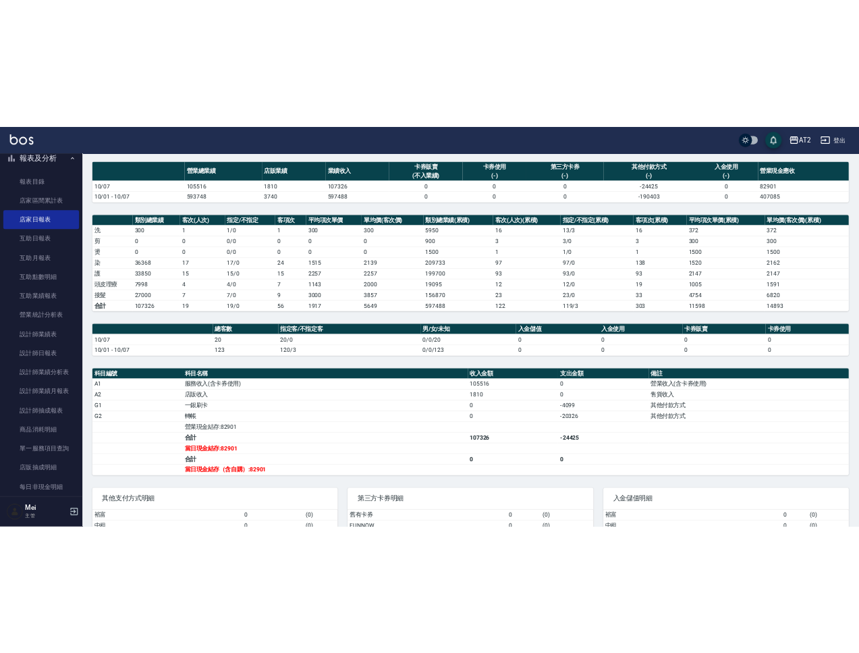
scroll to position [221, 0]
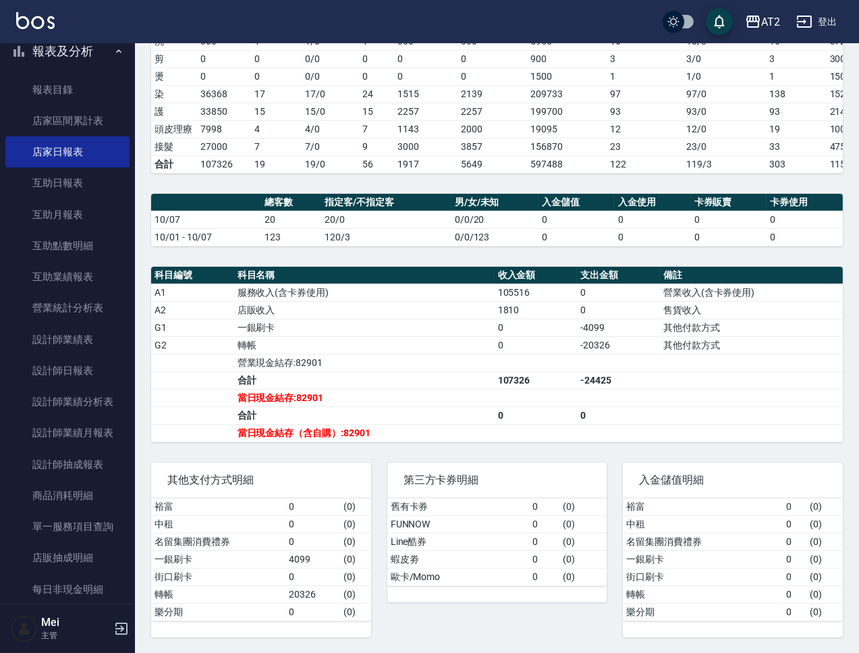
click at [683, 246] on table "總客數 指定客/不指定客 男/女/未知 入金儲值 入金使用 卡券販賣 卡券使用 10/07 20 20/0 0/0/20 0 0 0 0 10/01 - 10…" at bounding box center [497, 220] width 692 height 53
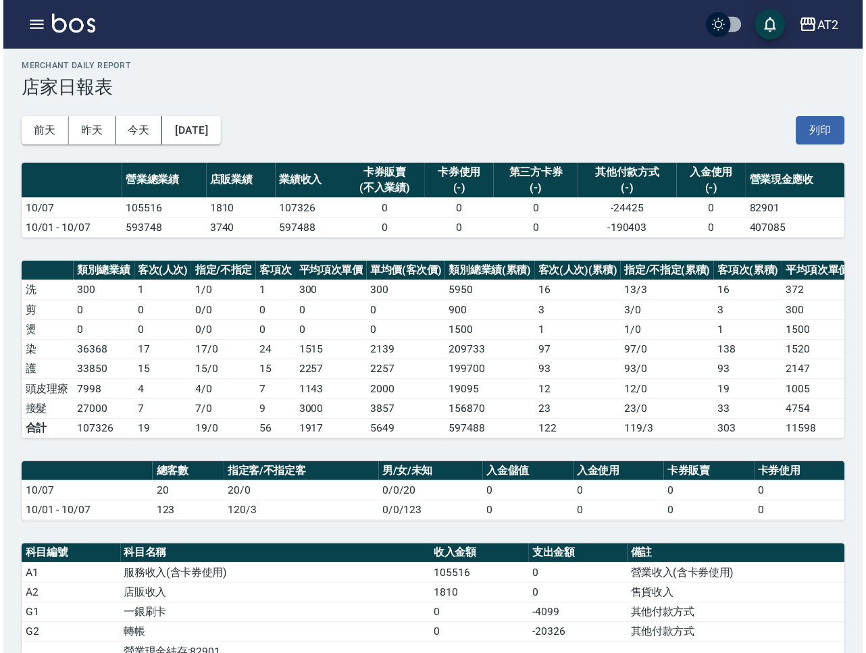
scroll to position [0, 0]
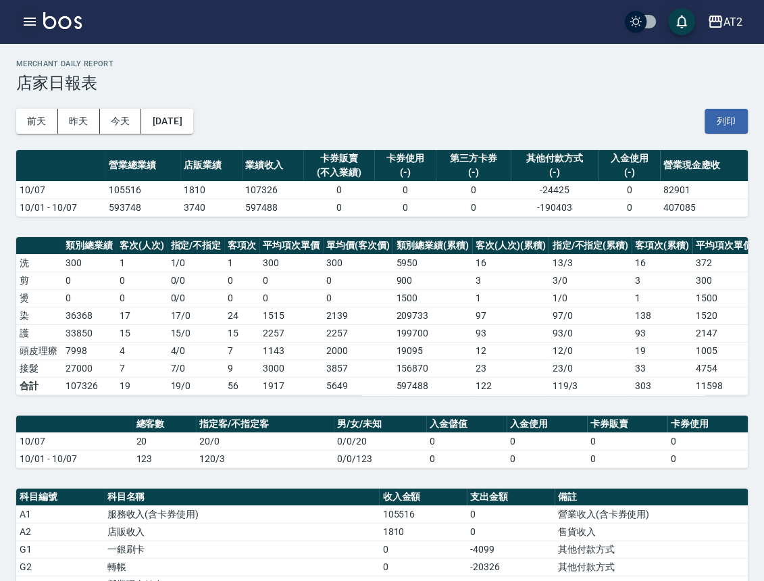
click at [24, 21] on icon "button" at bounding box center [30, 22] width 12 height 8
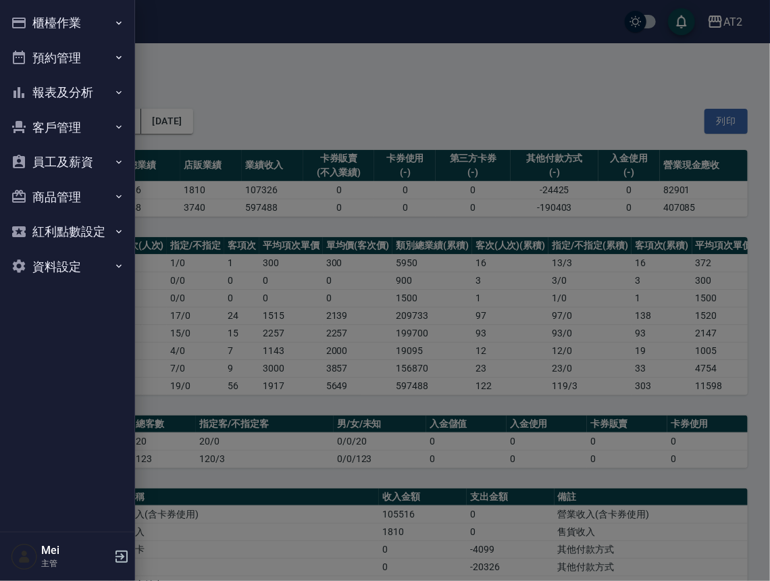
click at [107, 92] on button "報表及分析" at bounding box center [67, 92] width 124 height 35
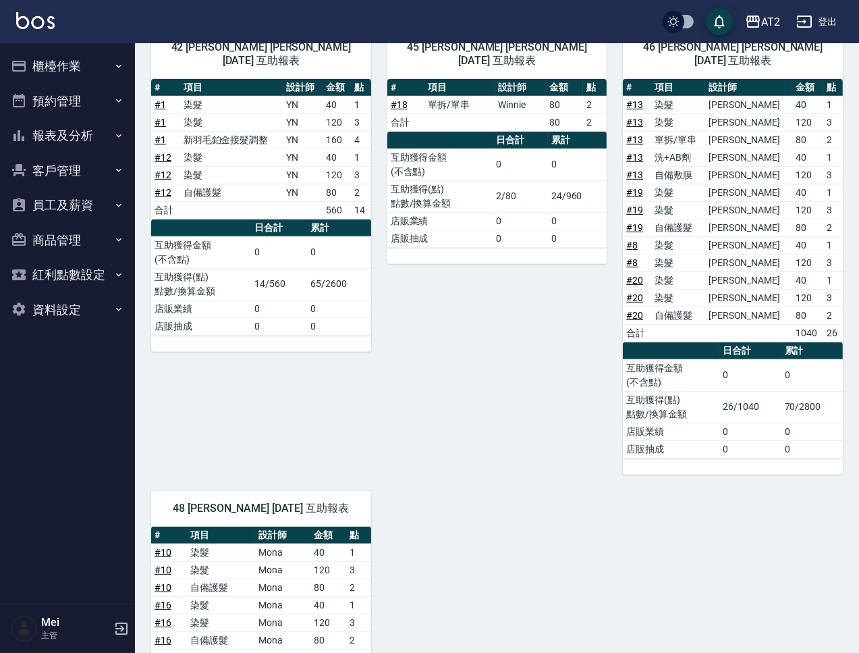
scroll to position [1182, 0]
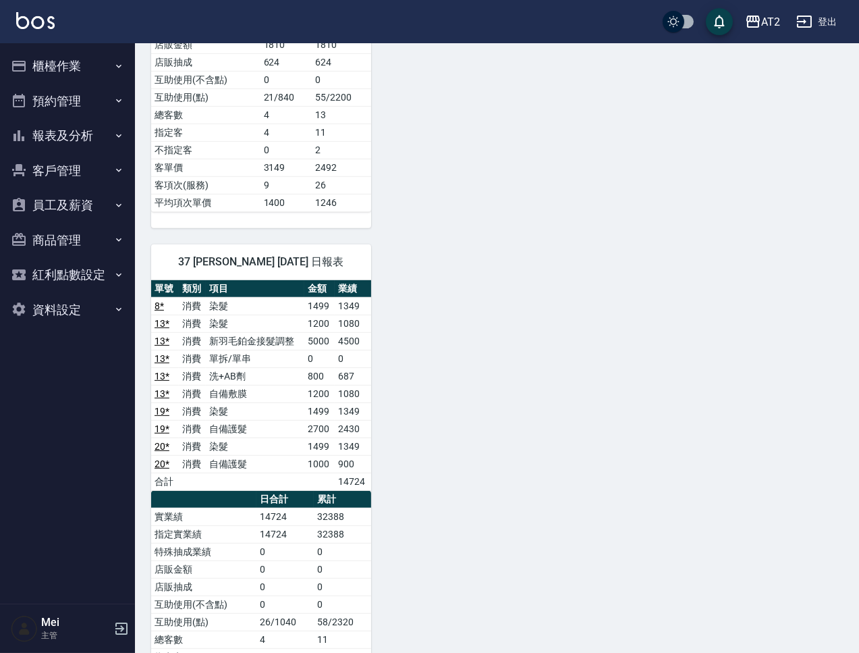
scroll to position [1181, 0]
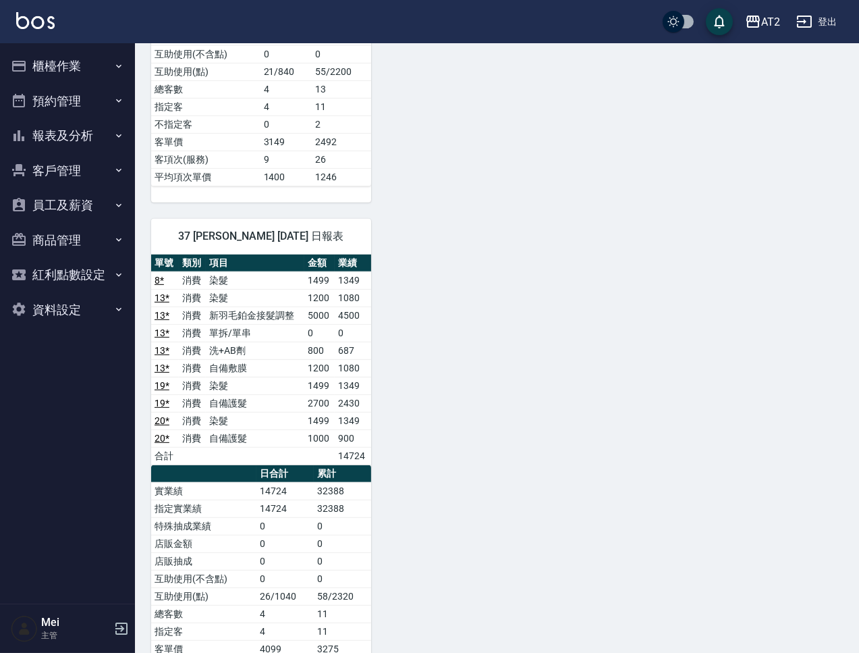
click at [763, 26] on icon "button" at bounding box center [805, 22] width 16 height 16
